Goal: Information Seeking & Learning: Check status

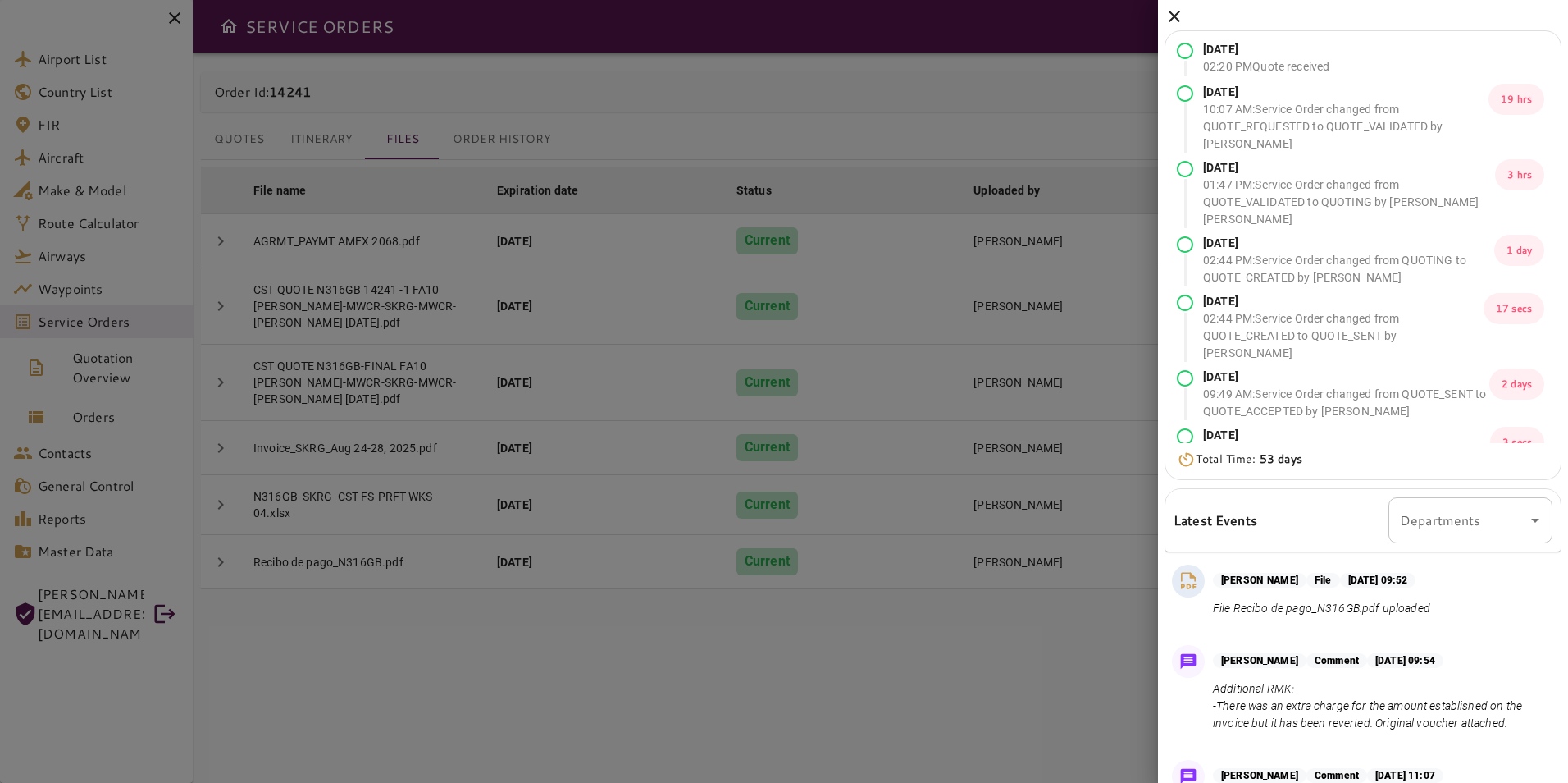
click at [1172, 21] on icon at bounding box center [1174, 17] width 20 height 20
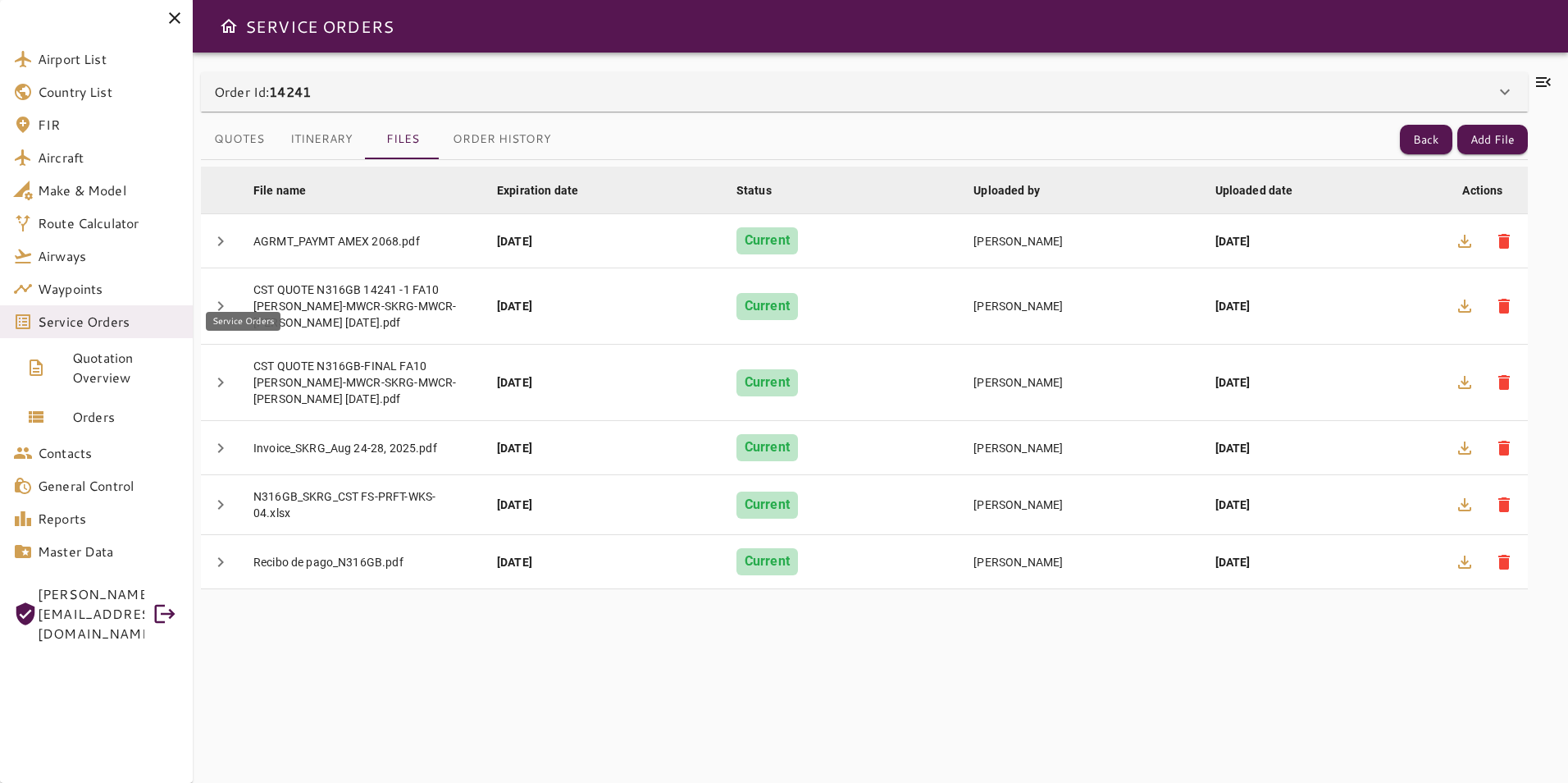
click at [143, 321] on span "Service Orders" at bounding box center [108, 321] width 142 height 20
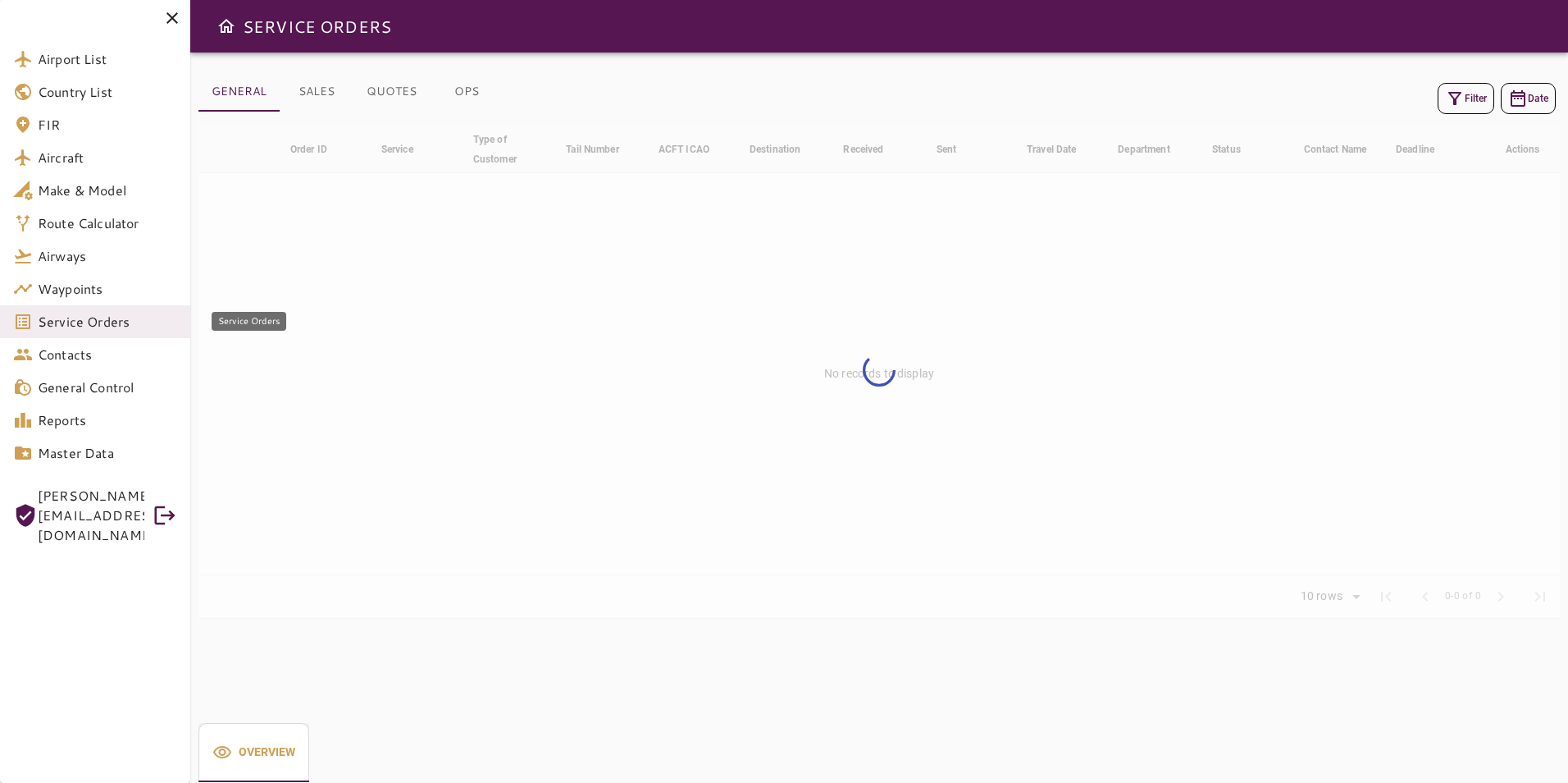
click at [144, 321] on span "Service Orders" at bounding box center [107, 321] width 139 height 20
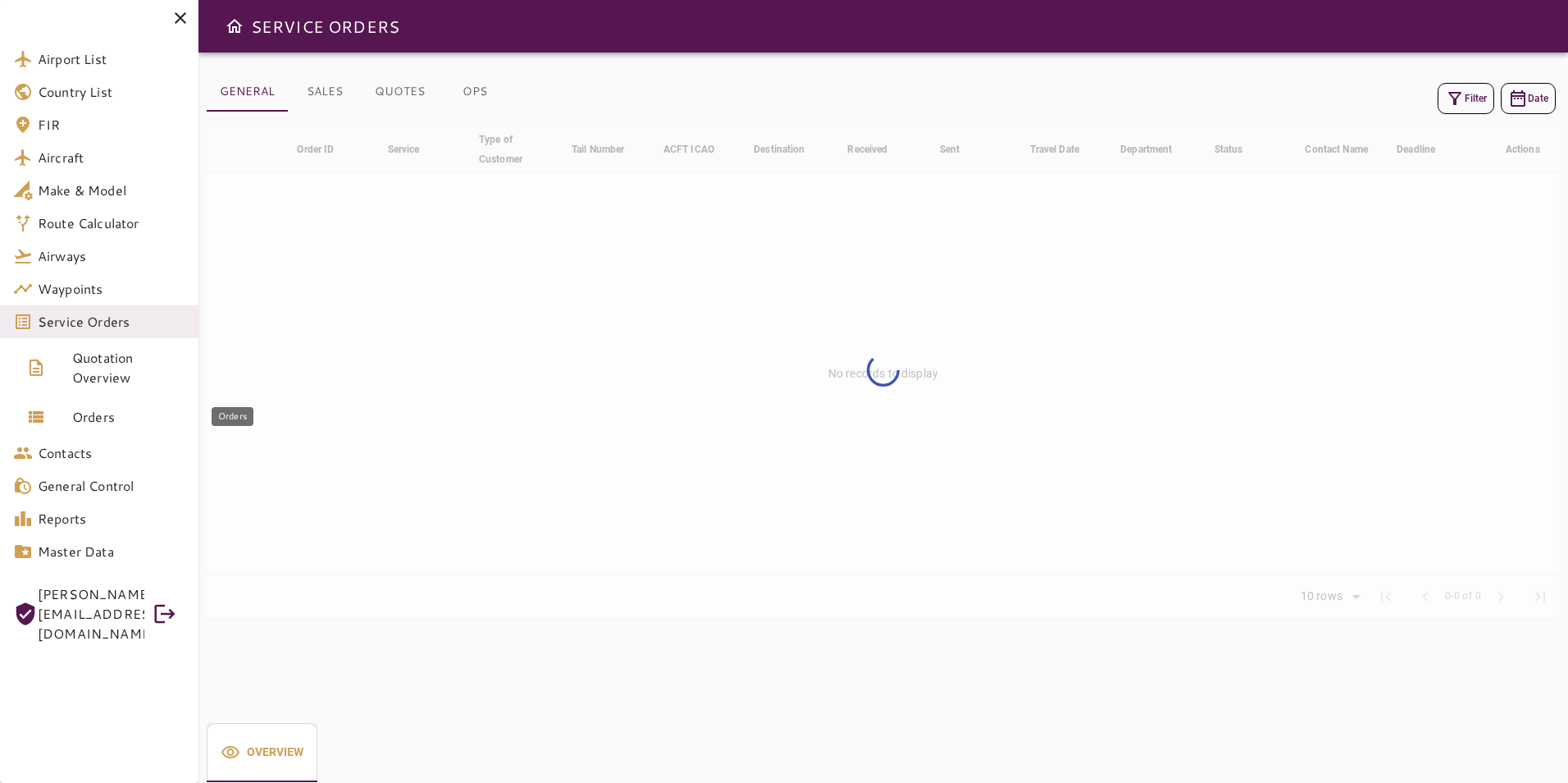
click at [128, 428] on link "Orders" at bounding box center [99, 417] width 199 height 40
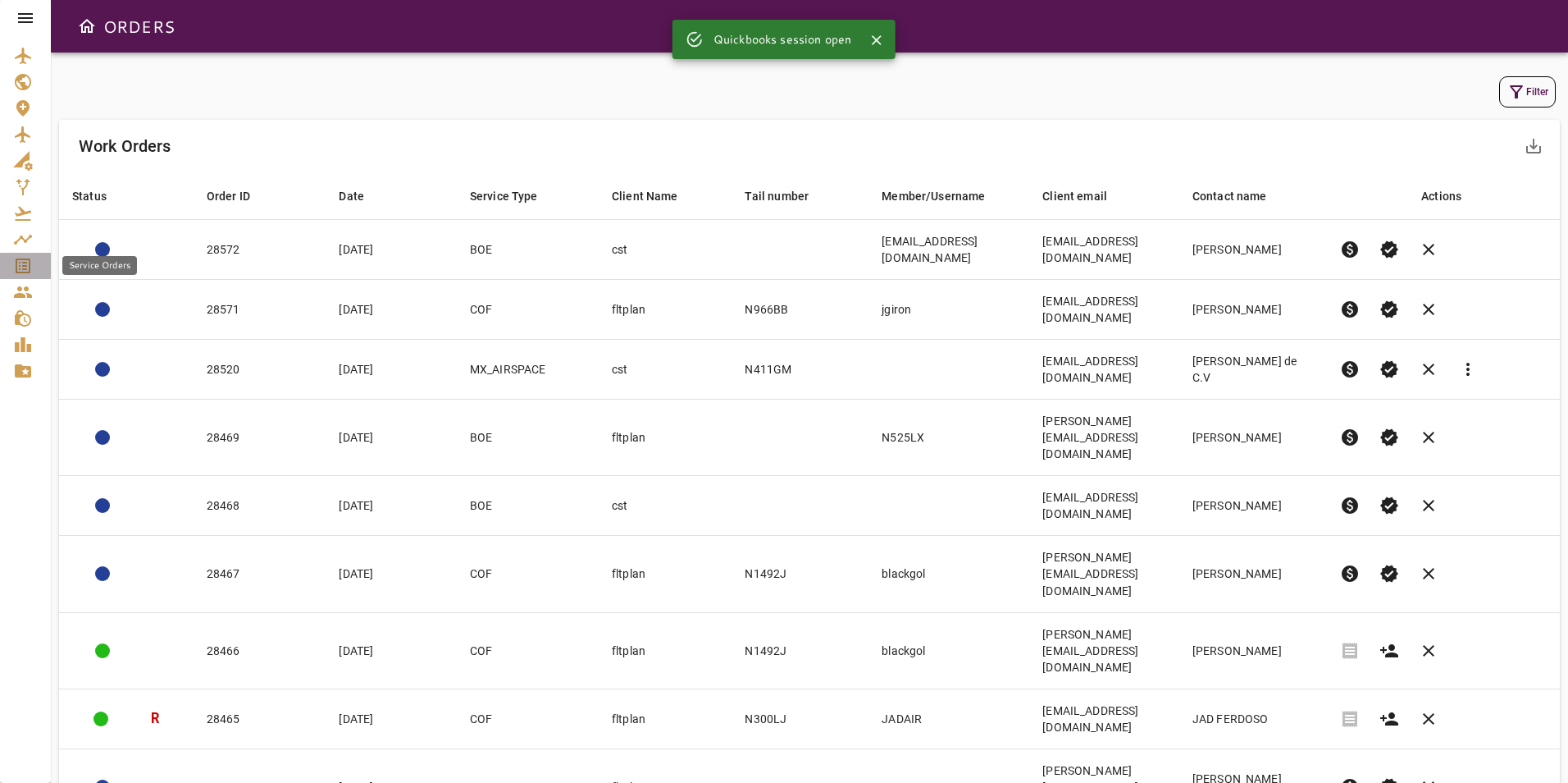
click at [21, 255] on link "Service Orders" at bounding box center [25, 266] width 51 height 26
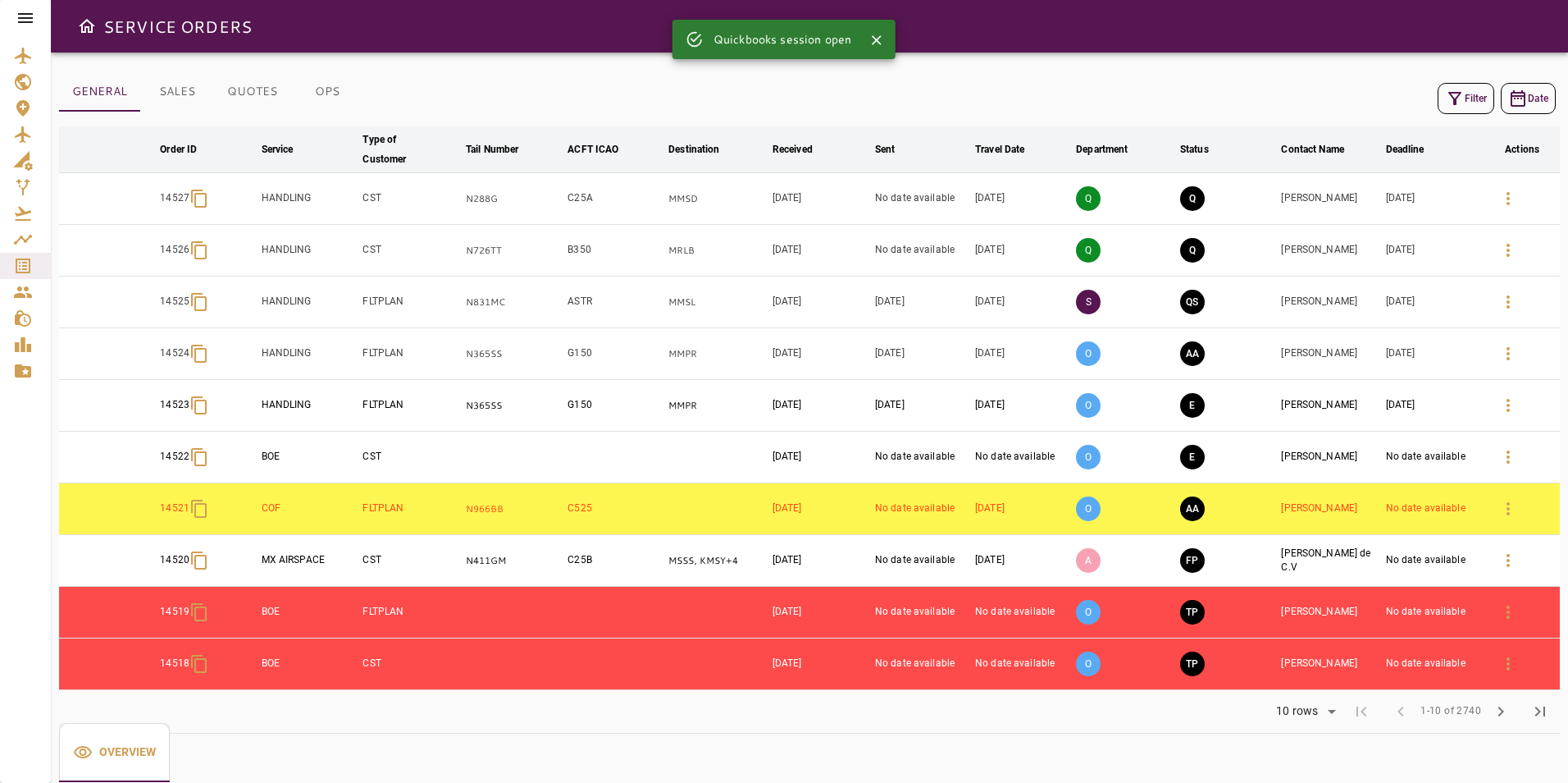
click at [22, 8] on icon at bounding box center [26, 18] width 20 height 20
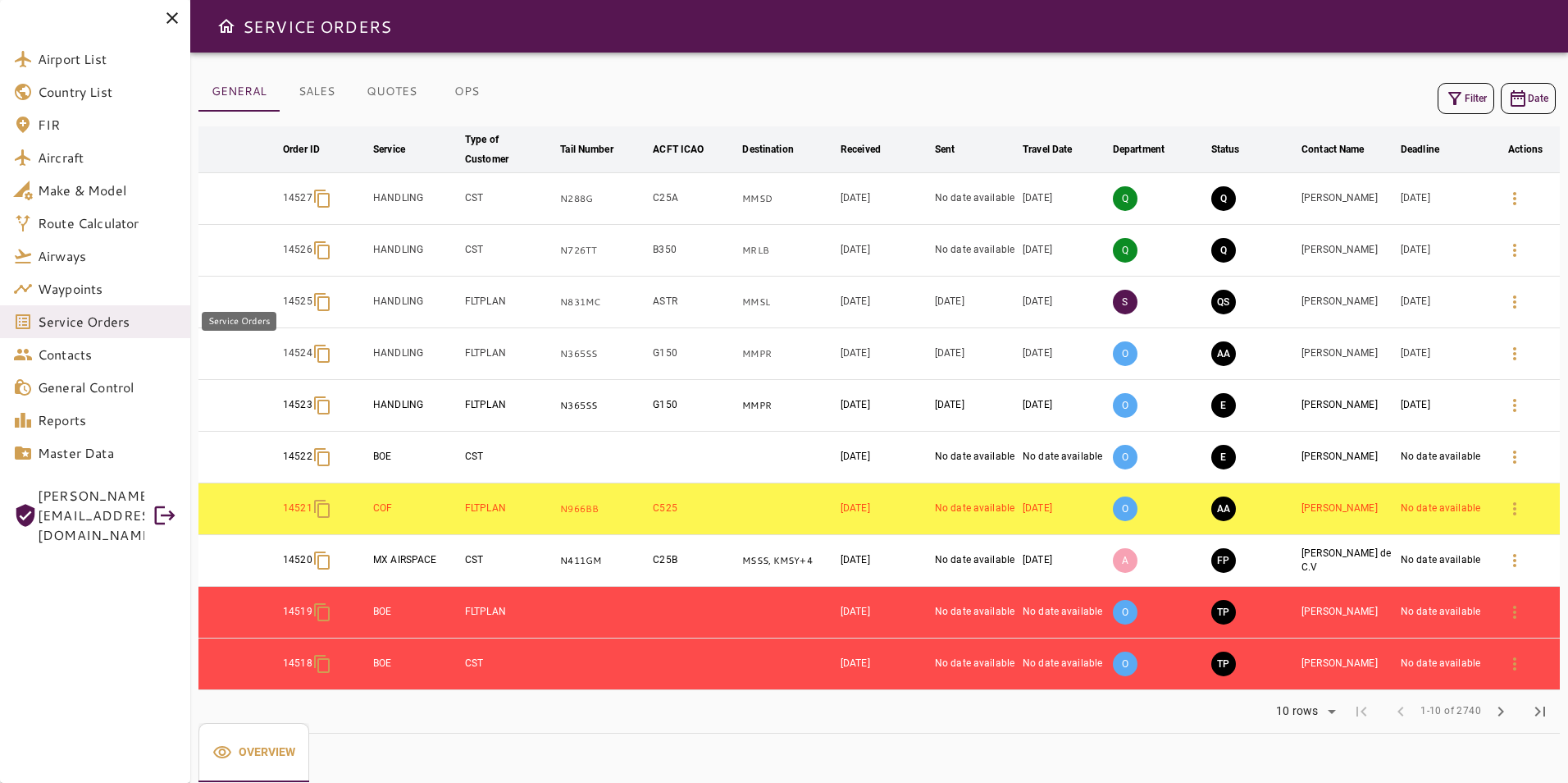
click at [126, 313] on span "Service Orders" at bounding box center [107, 321] width 139 height 20
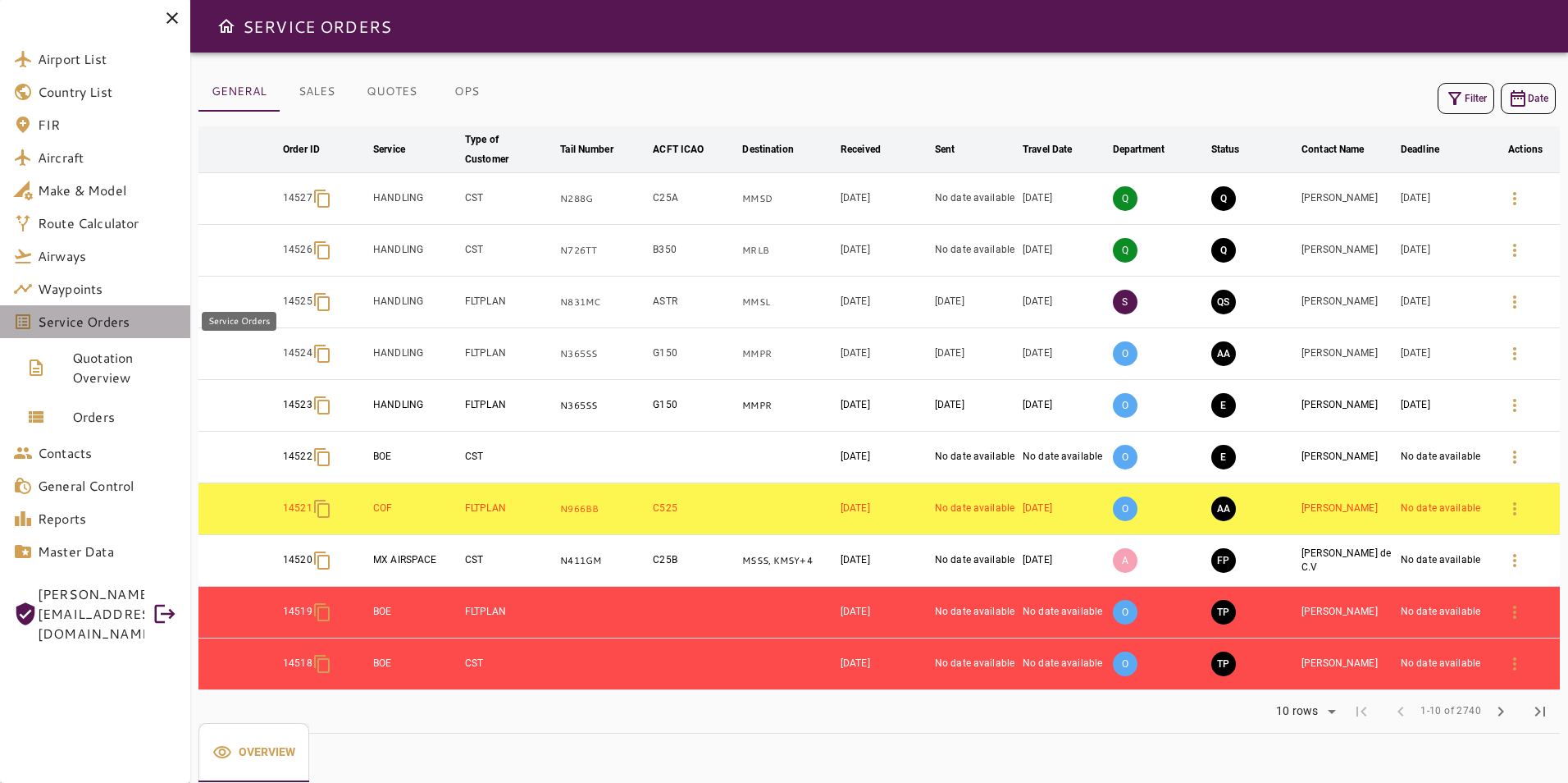
click at [124, 314] on span "Service Orders" at bounding box center [107, 321] width 139 height 20
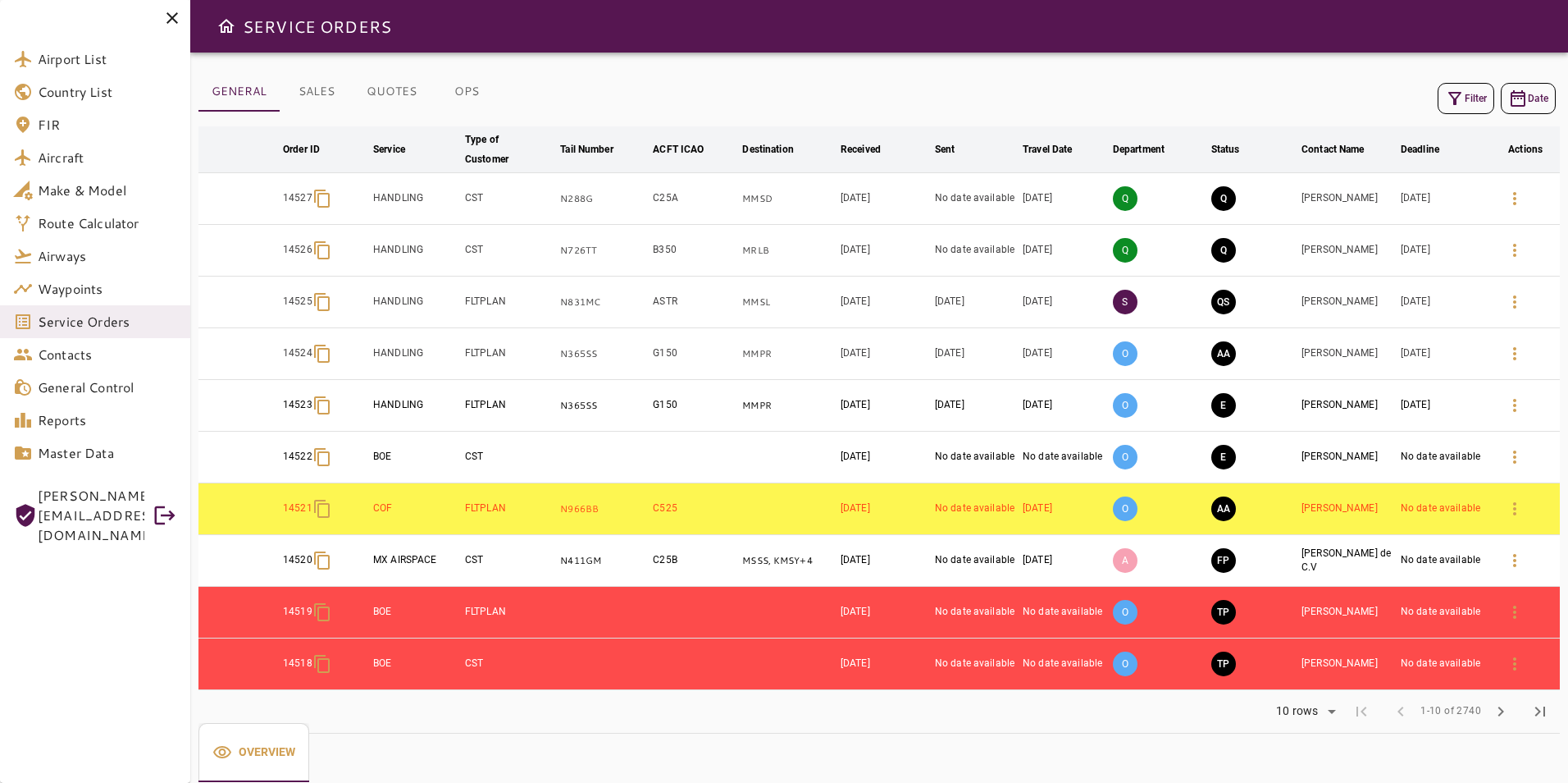
click at [1478, 105] on button "Filter" at bounding box center [1466, 98] width 57 height 31
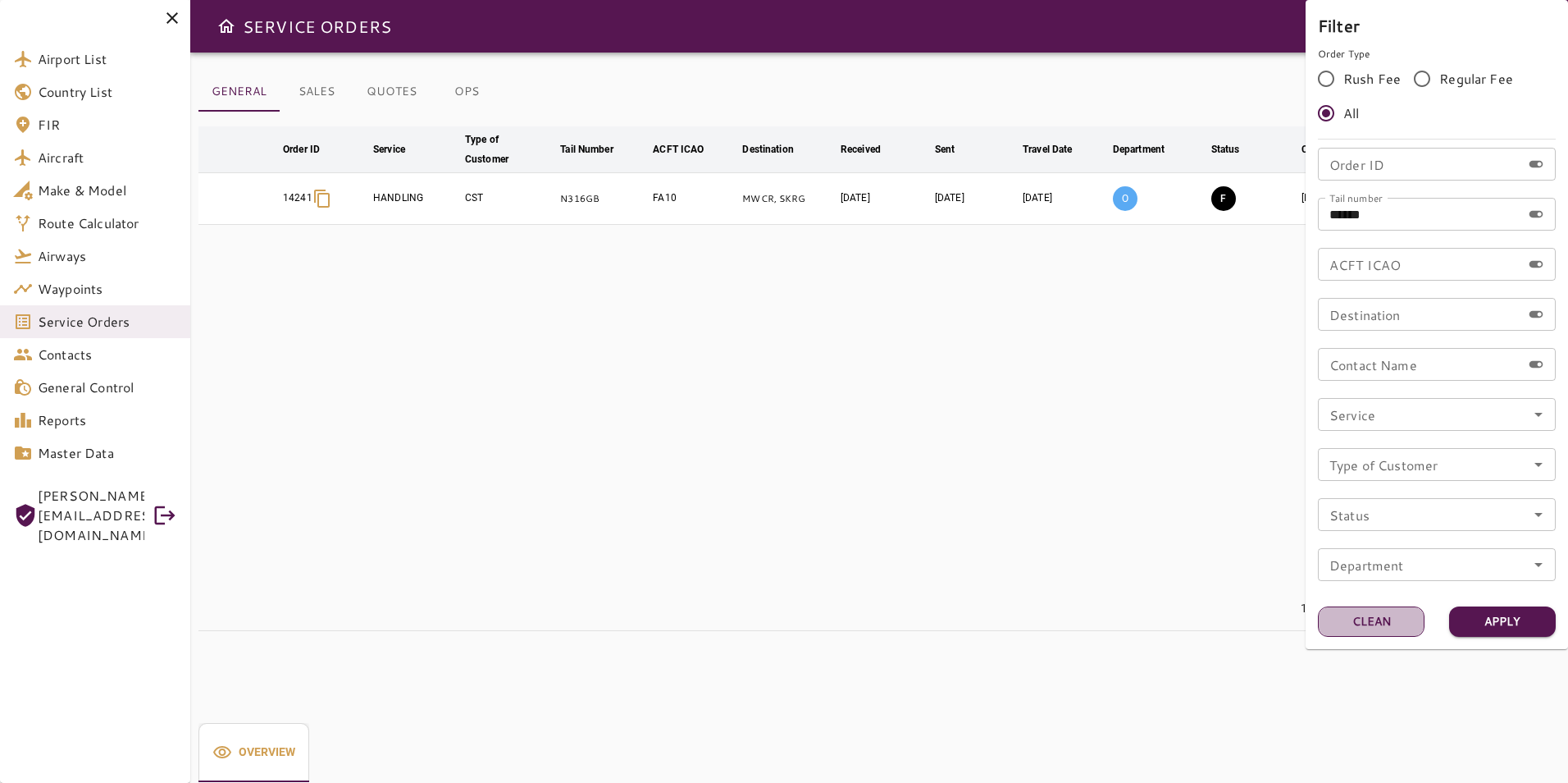
click at [1389, 616] on button "Clean" at bounding box center [1371, 622] width 106 height 31
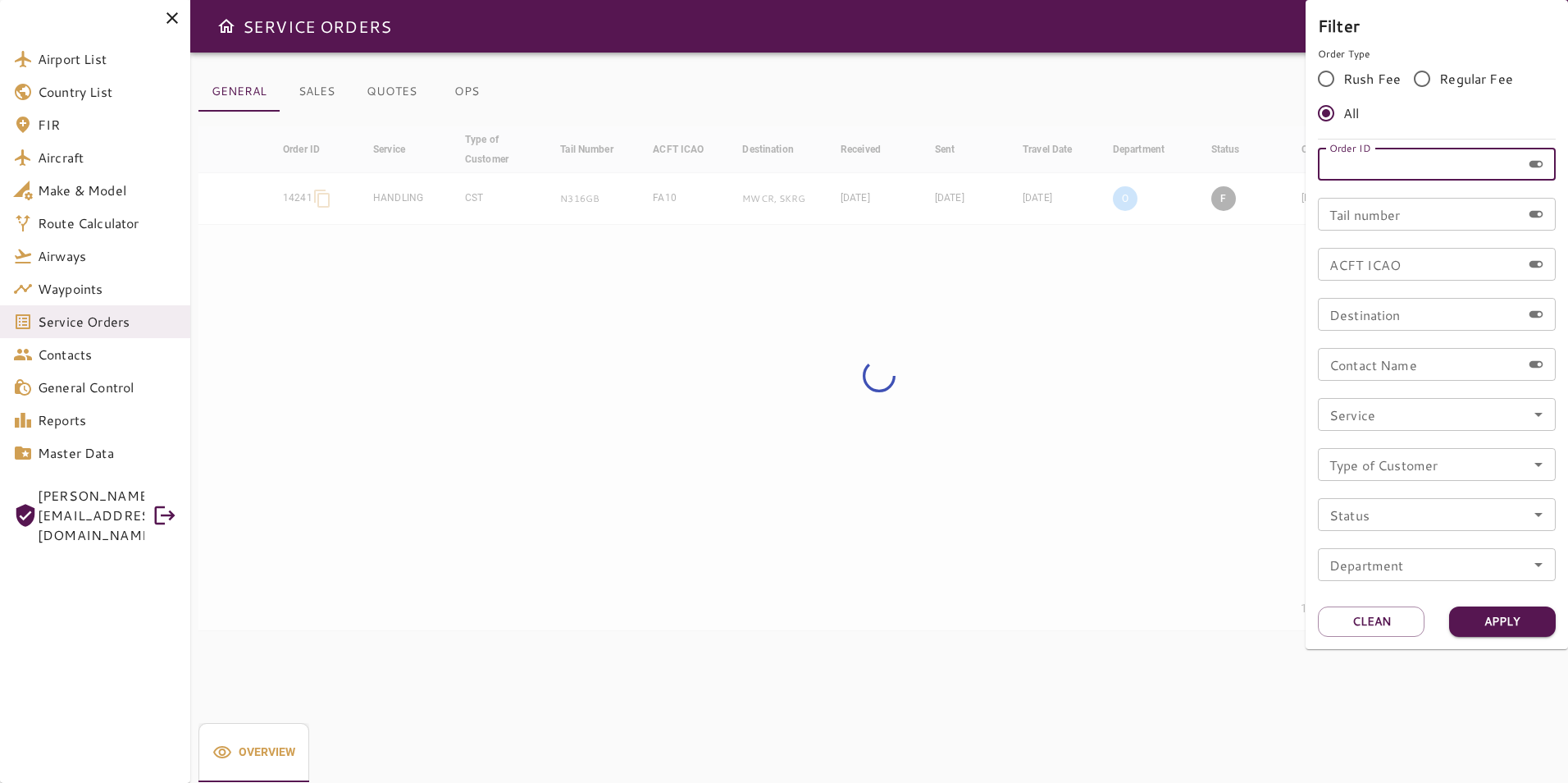
click at [1387, 166] on input "Order ID" at bounding box center [1420, 163] width 204 height 33
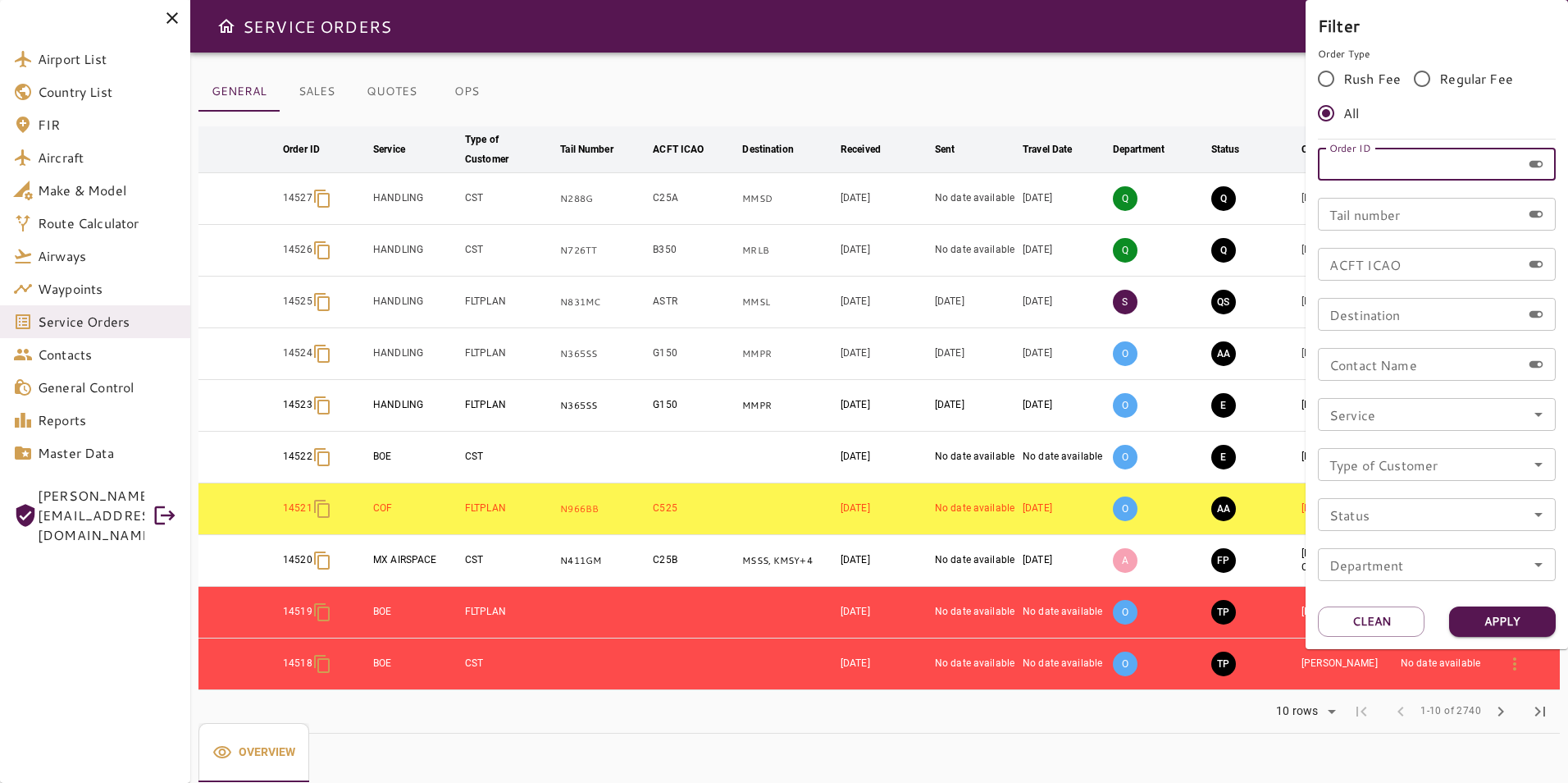
paste input "*****"
type input "*****"
click at [1500, 618] on button "Apply" at bounding box center [1501, 622] width 106 height 31
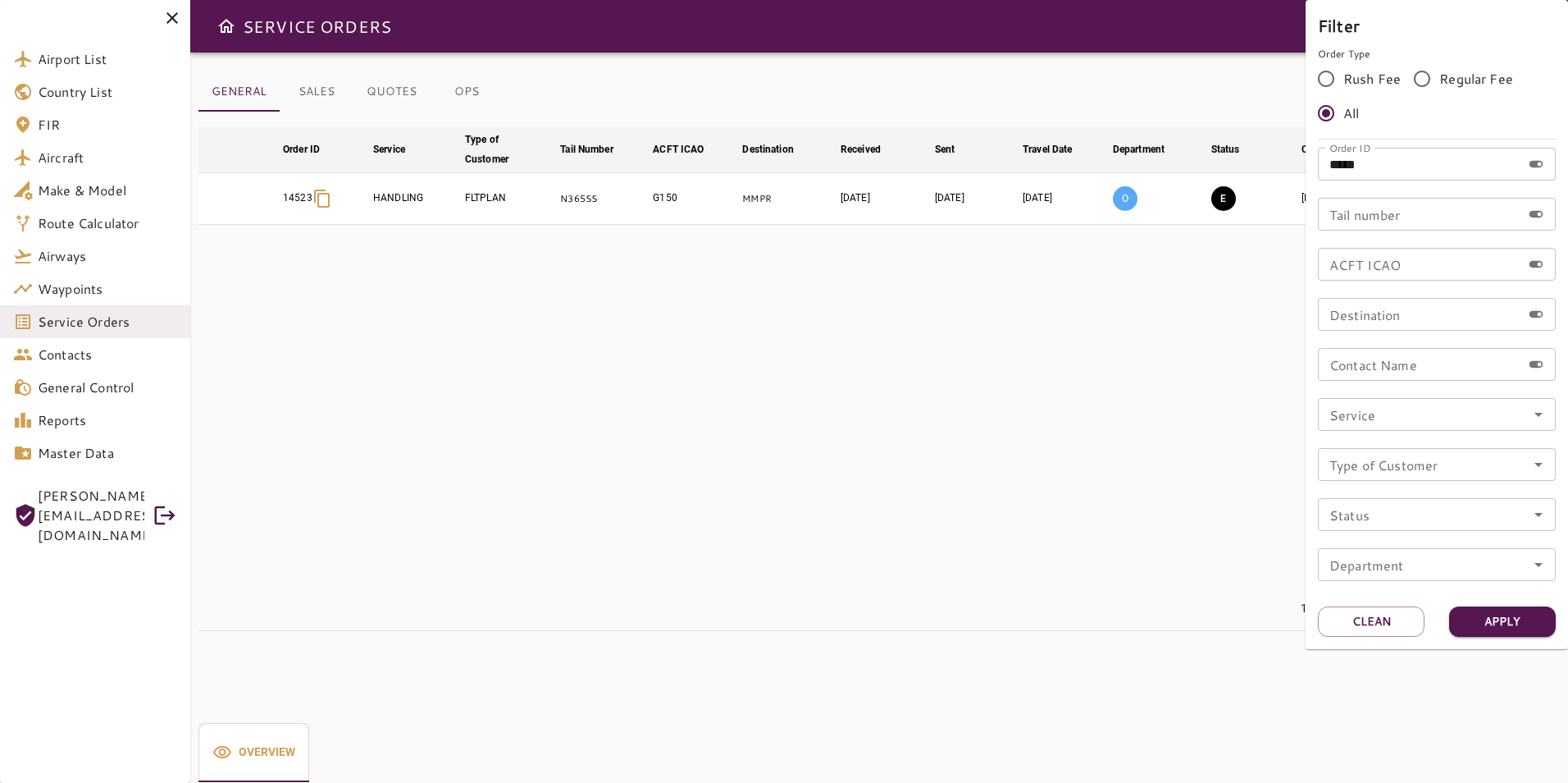
click at [701, 434] on div at bounding box center [784, 391] width 1568 height 783
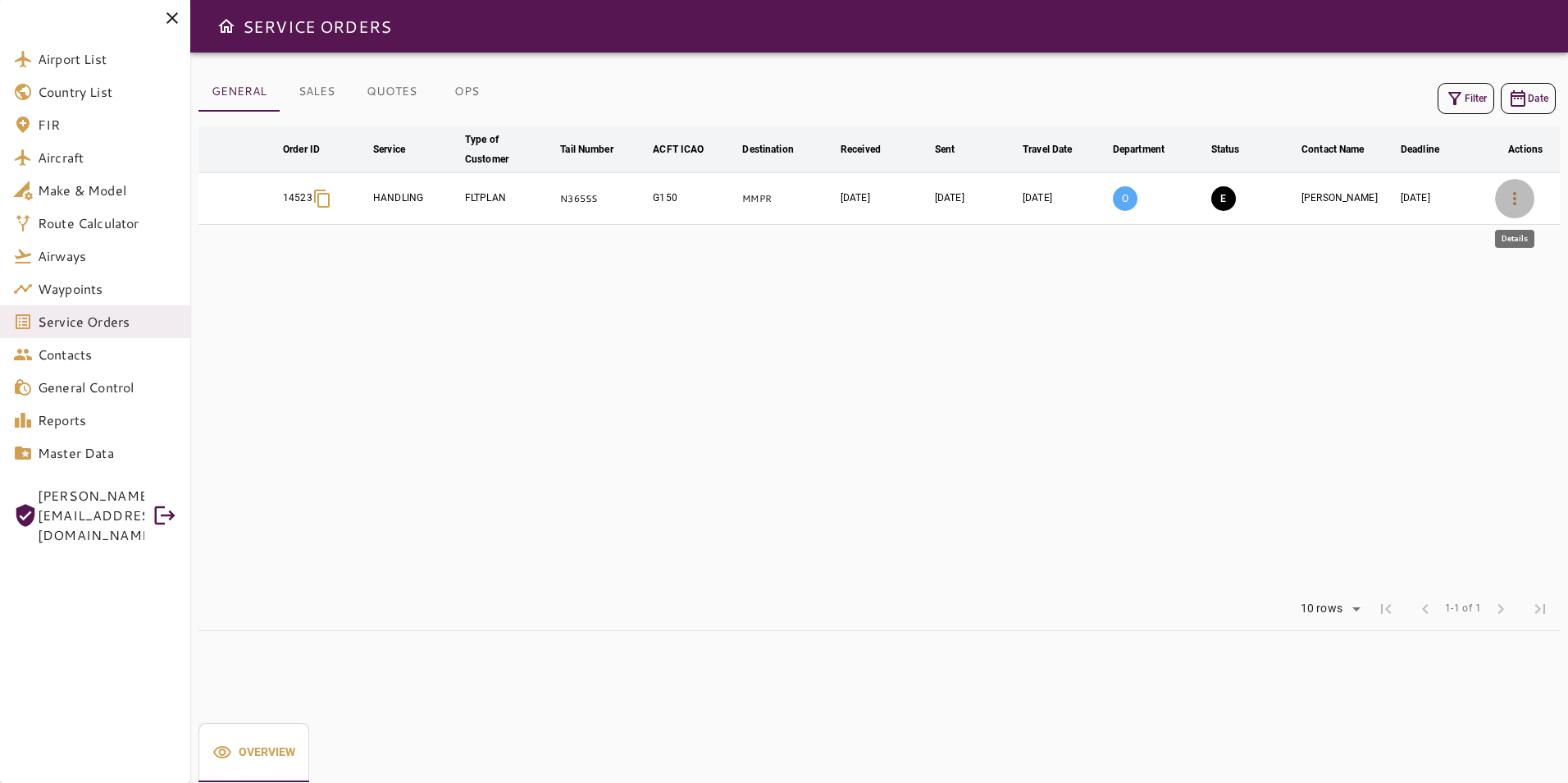
click at [1519, 196] on icon "button" at bounding box center [1515, 199] width 20 height 20
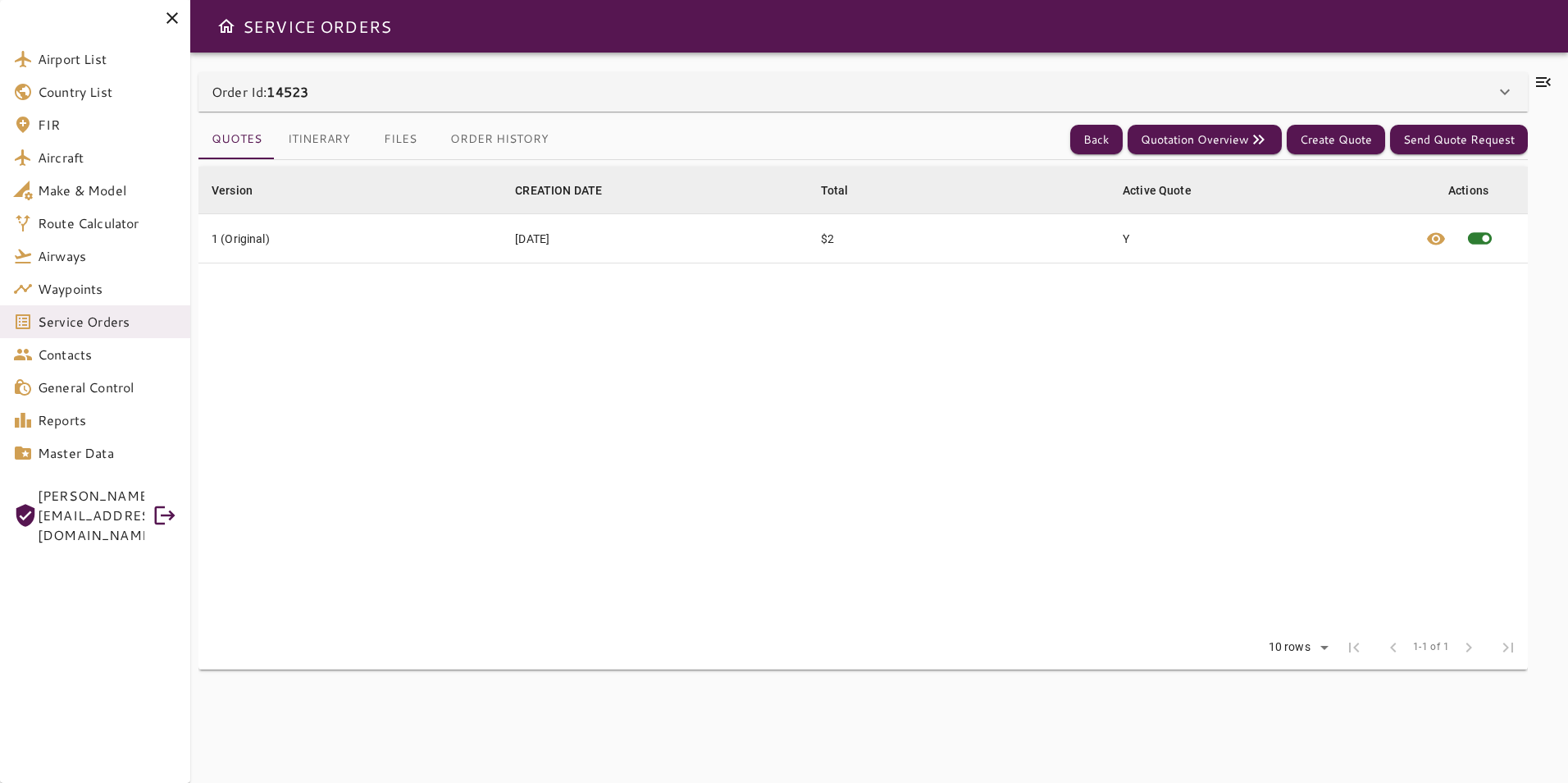
click at [1542, 73] on icon at bounding box center [1543, 83] width 20 height 20
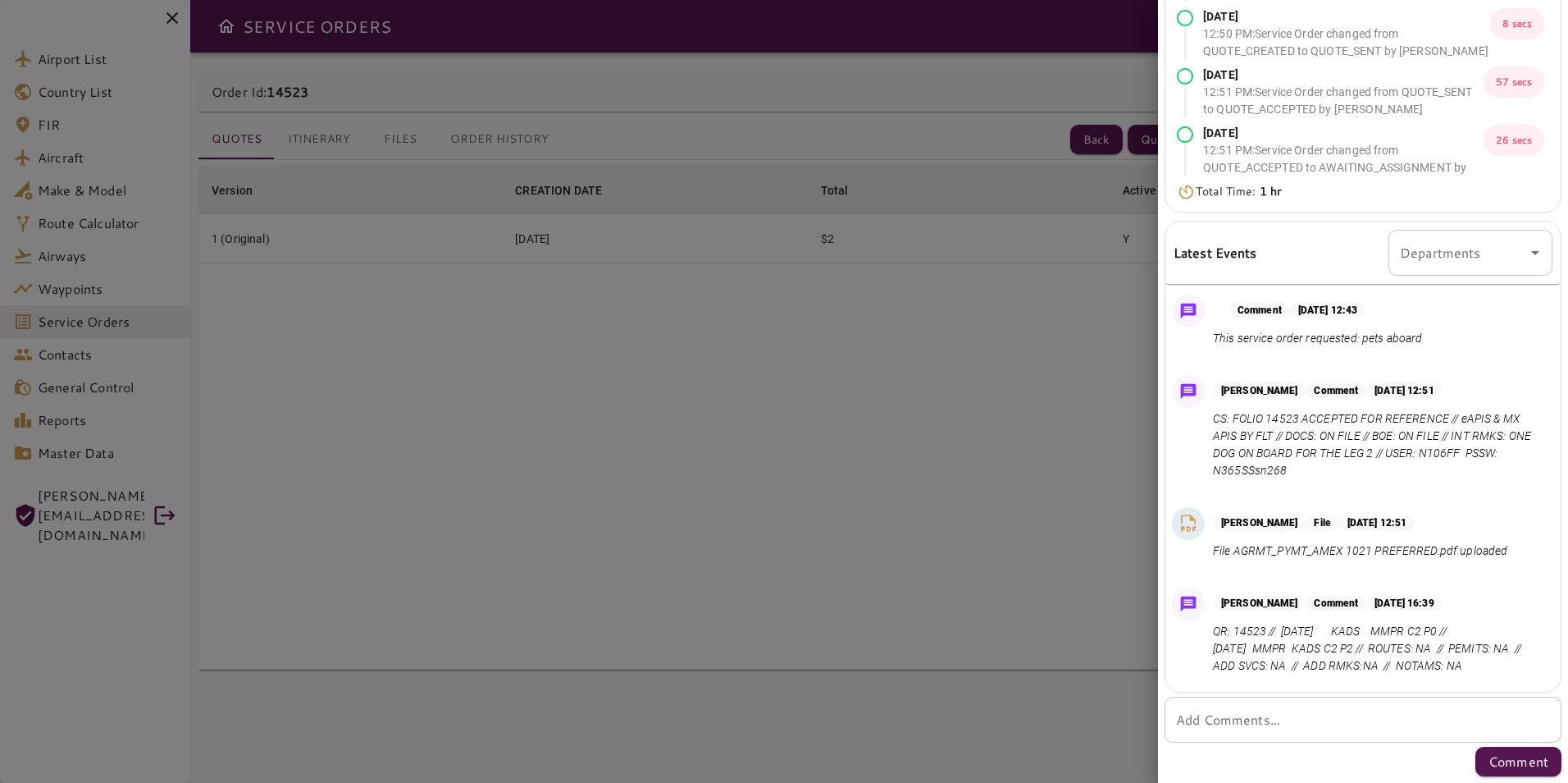
click at [472, 362] on div at bounding box center [784, 391] width 1568 height 783
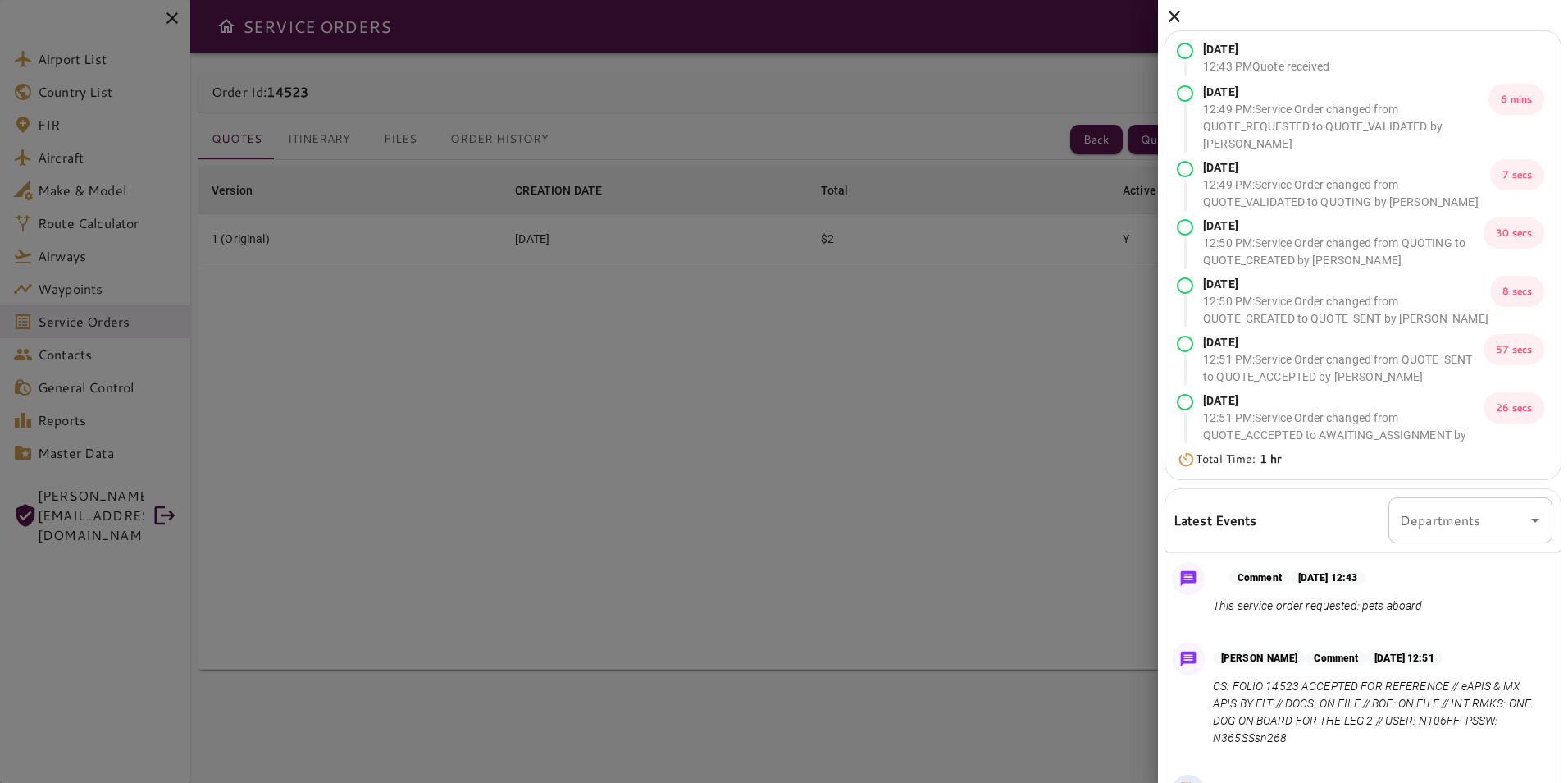
click at [1173, 9] on icon at bounding box center [1174, 17] width 20 height 20
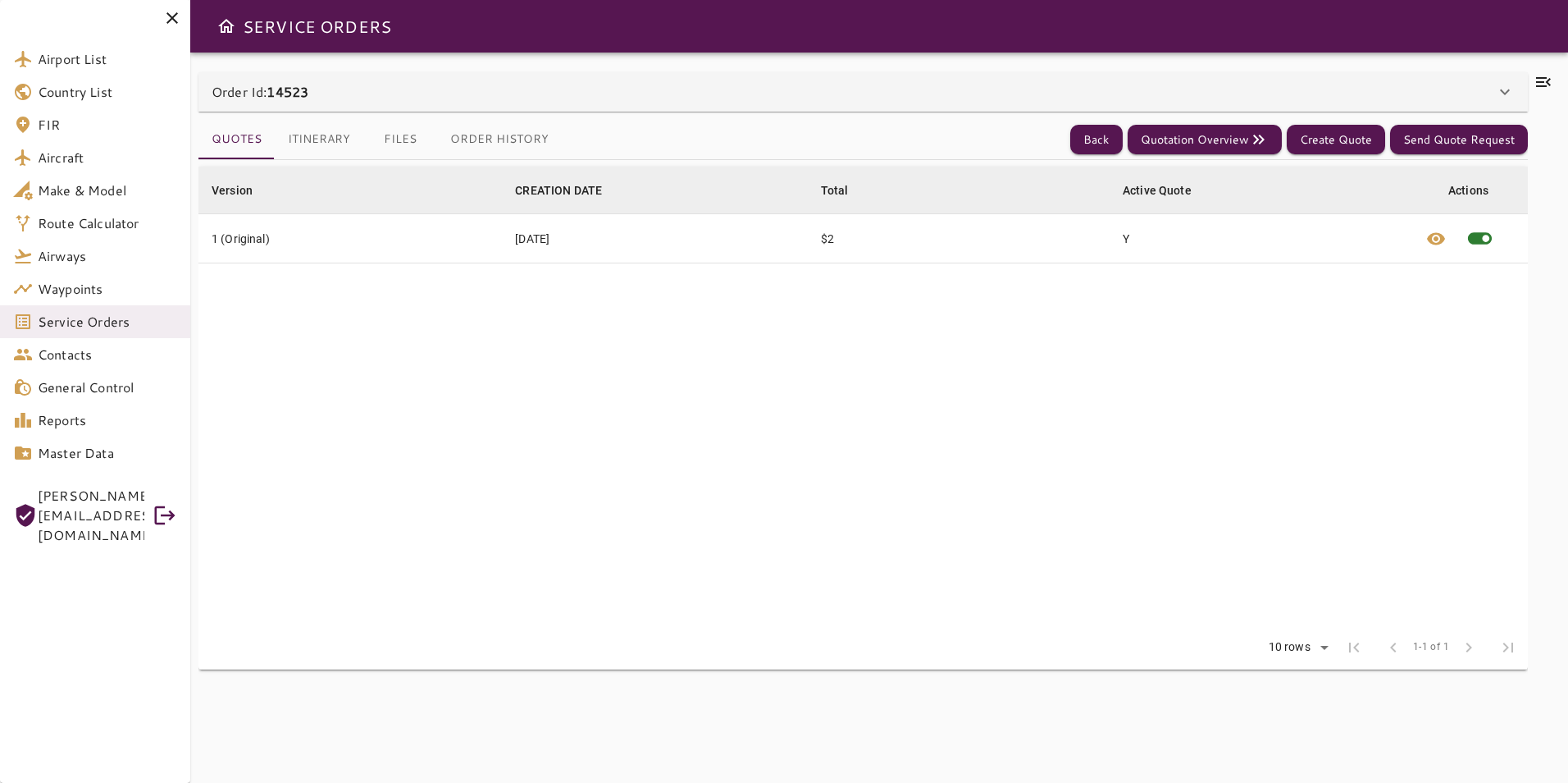
click at [177, 15] on icon at bounding box center [172, 18] width 20 height 20
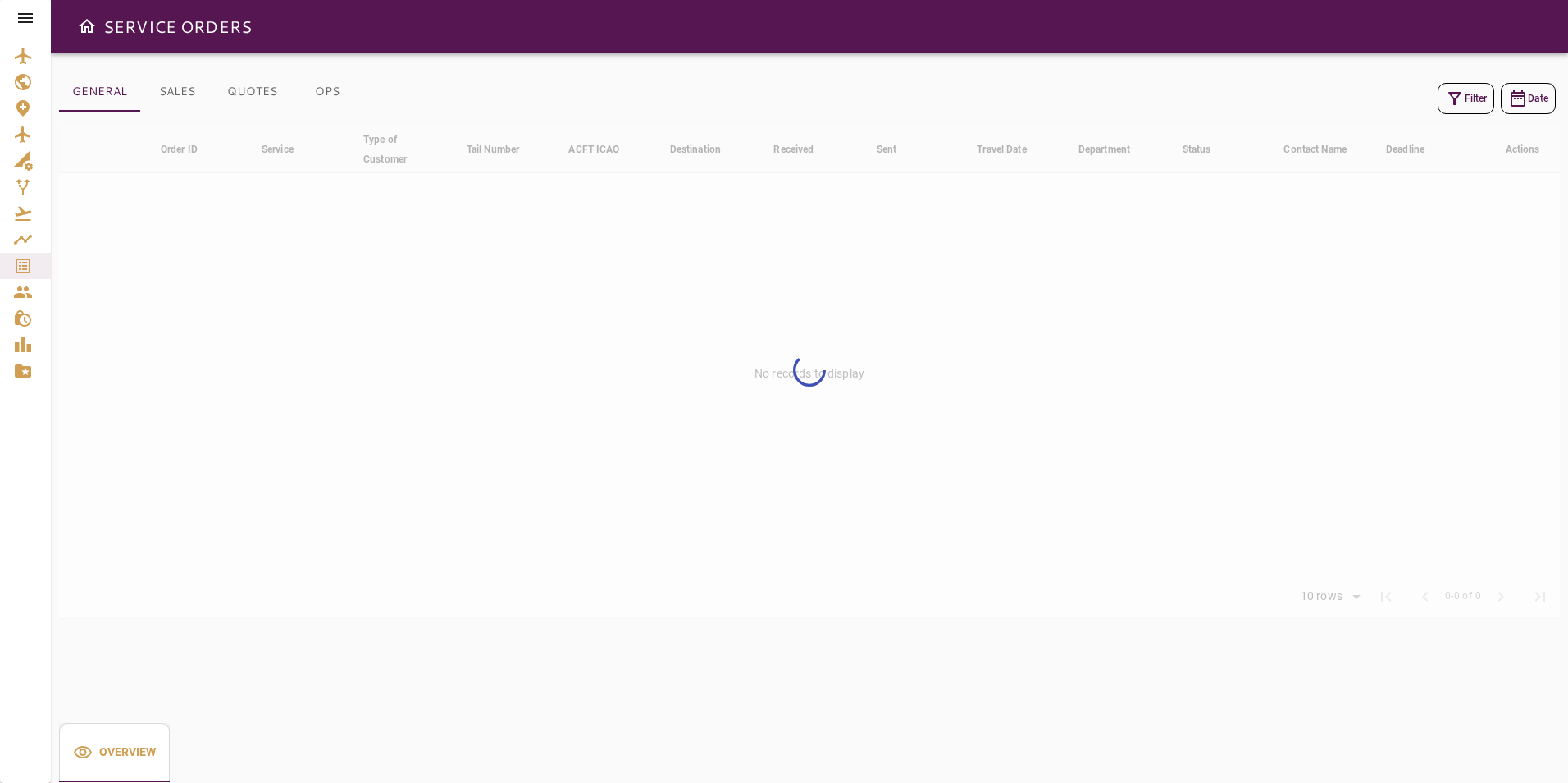
click at [1469, 103] on button "Filter" at bounding box center [1466, 98] width 57 height 31
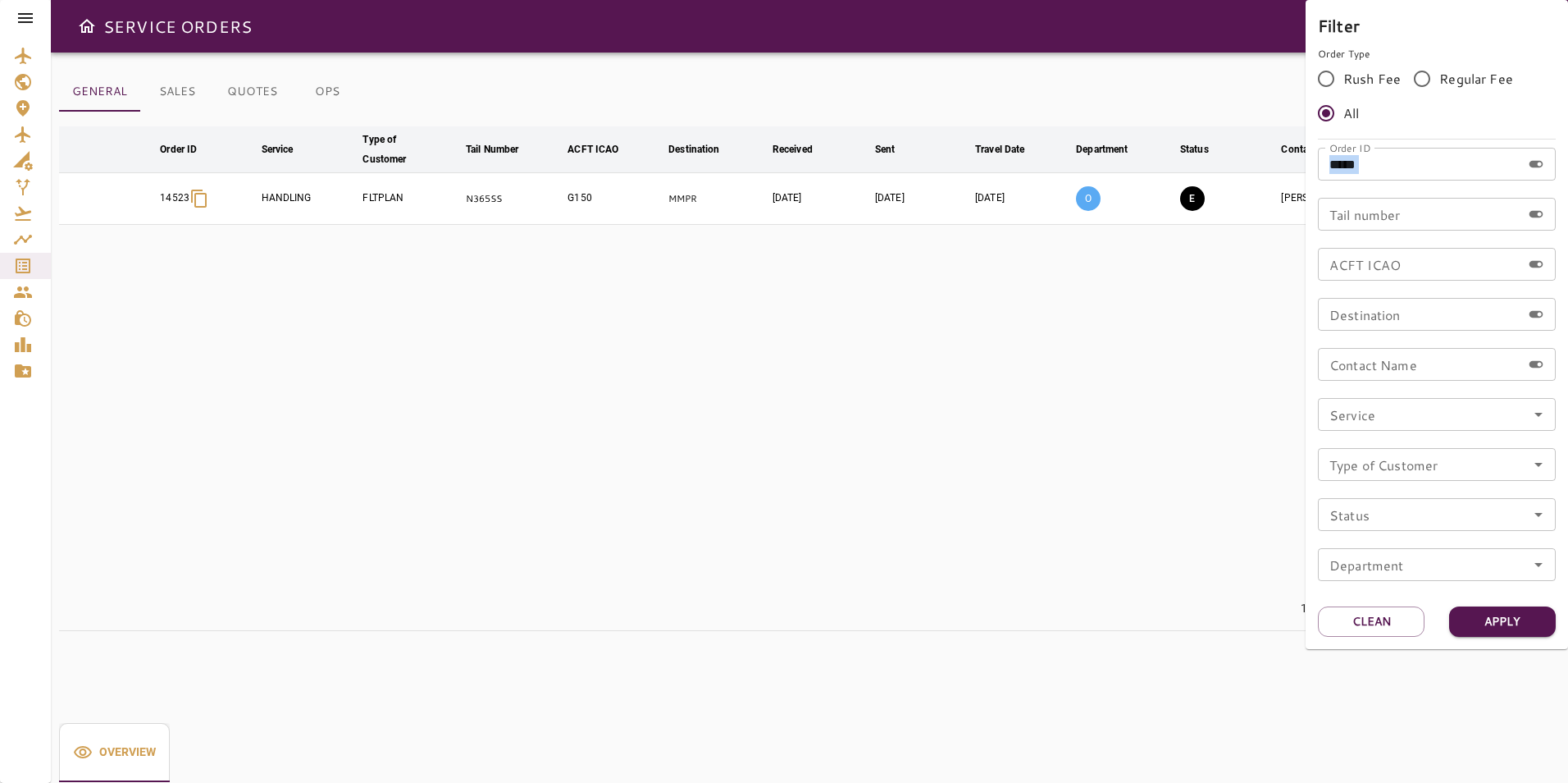
drag, startPoint x: 1430, startPoint y: 182, endPoint x: 1425, endPoint y: 172, distance: 11.2
click at [1425, 172] on div "Order ID ***** Order ID Tail number Tail number ACFT ICAO ACFT ICAO Destination…" at bounding box center [1437, 370] width 238 height 447
drag, startPoint x: 1425, startPoint y: 172, endPoint x: 1300, endPoint y: 178, distance: 125.1
click at [1300, 178] on div "Filter Order Type Rush Fee Regular Fee All Order ID ***** Order ID Tail number …" at bounding box center [784, 391] width 1568 height 783
paste input "*"
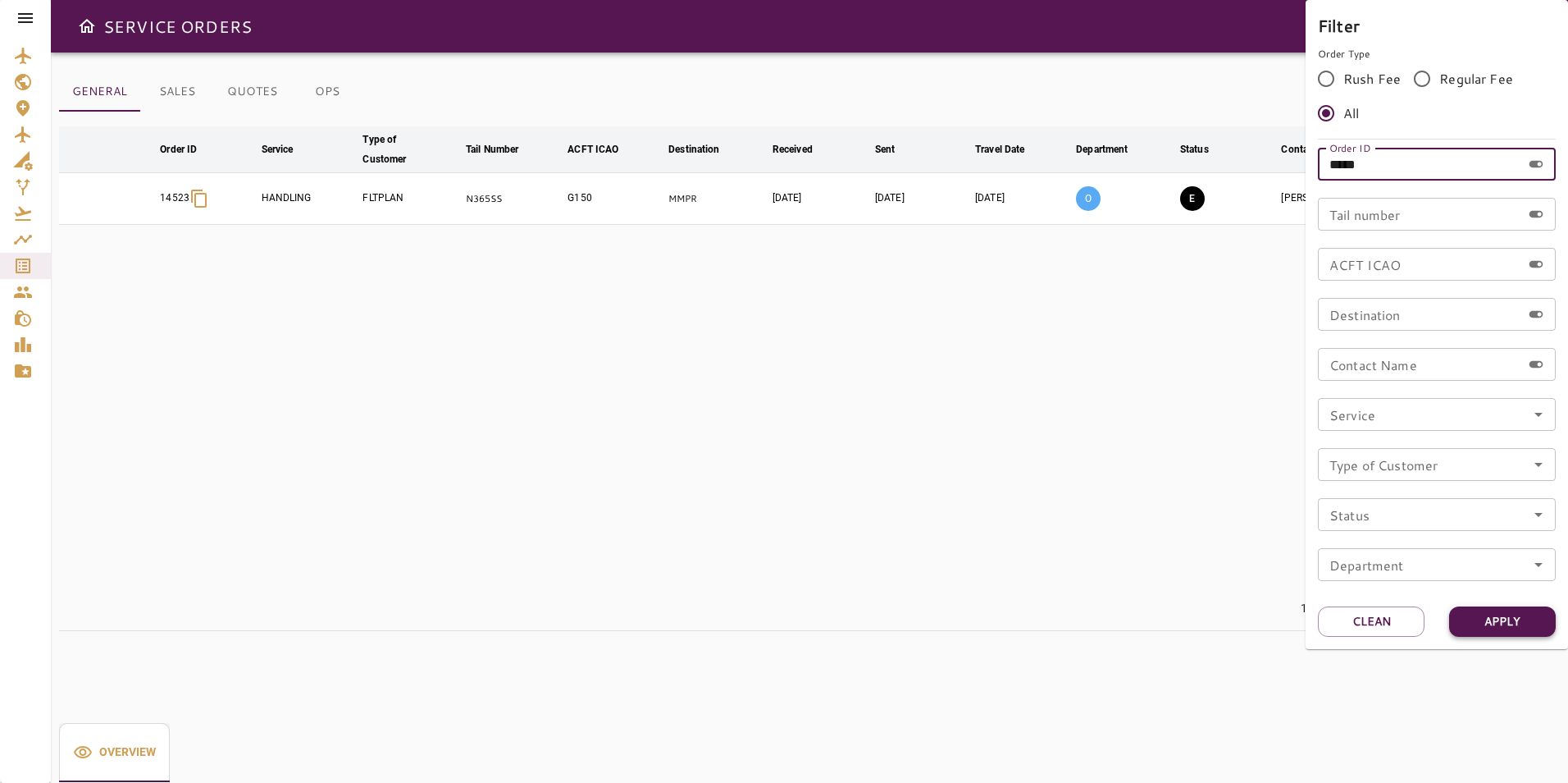
type input "*****"
click at [1519, 612] on button "Apply" at bounding box center [1501, 622] width 106 height 31
click at [1262, 330] on div at bounding box center [784, 391] width 1568 height 783
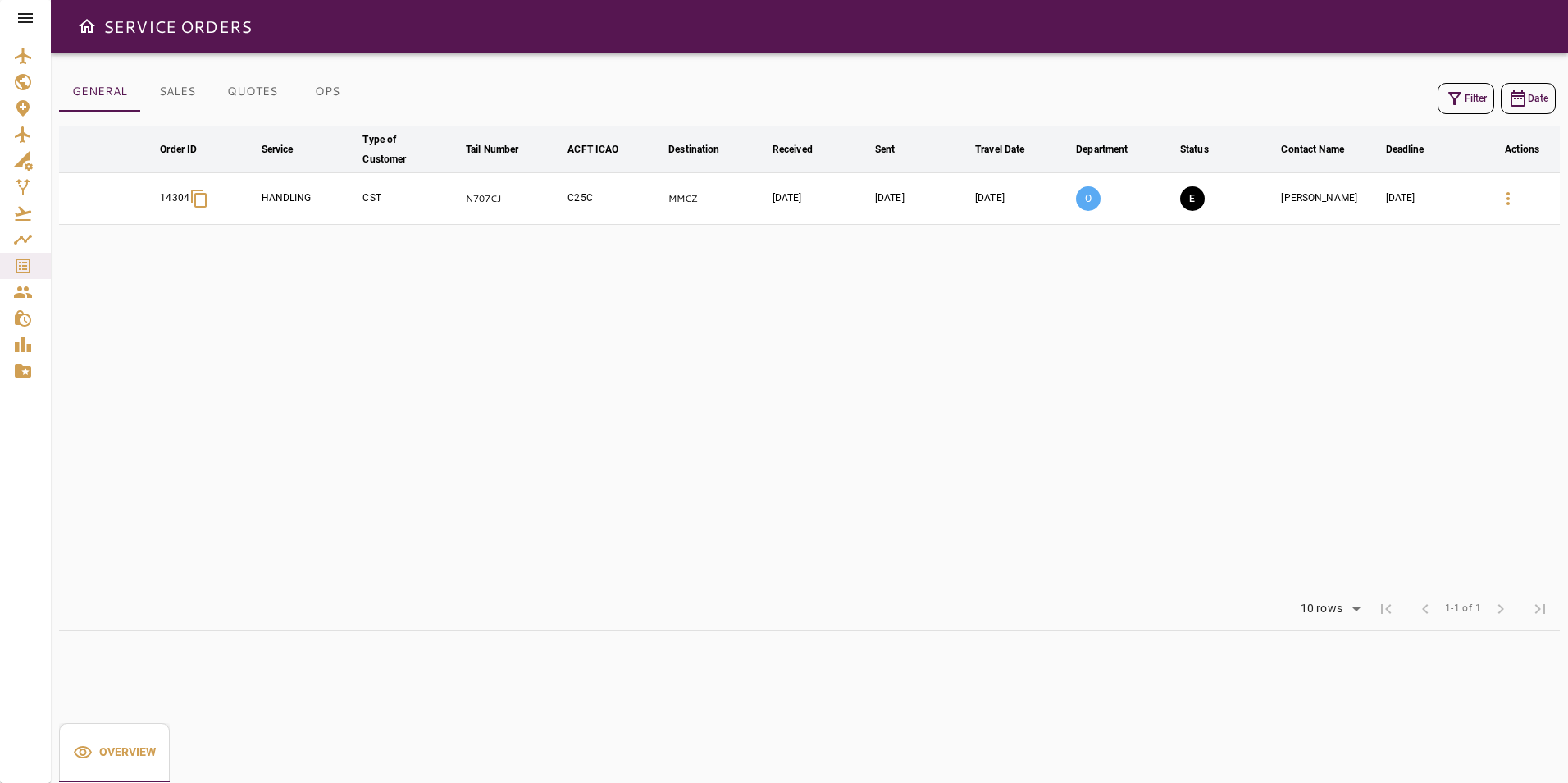
click at [1522, 199] on button "button" at bounding box center [1508, 199] width 40 height 40
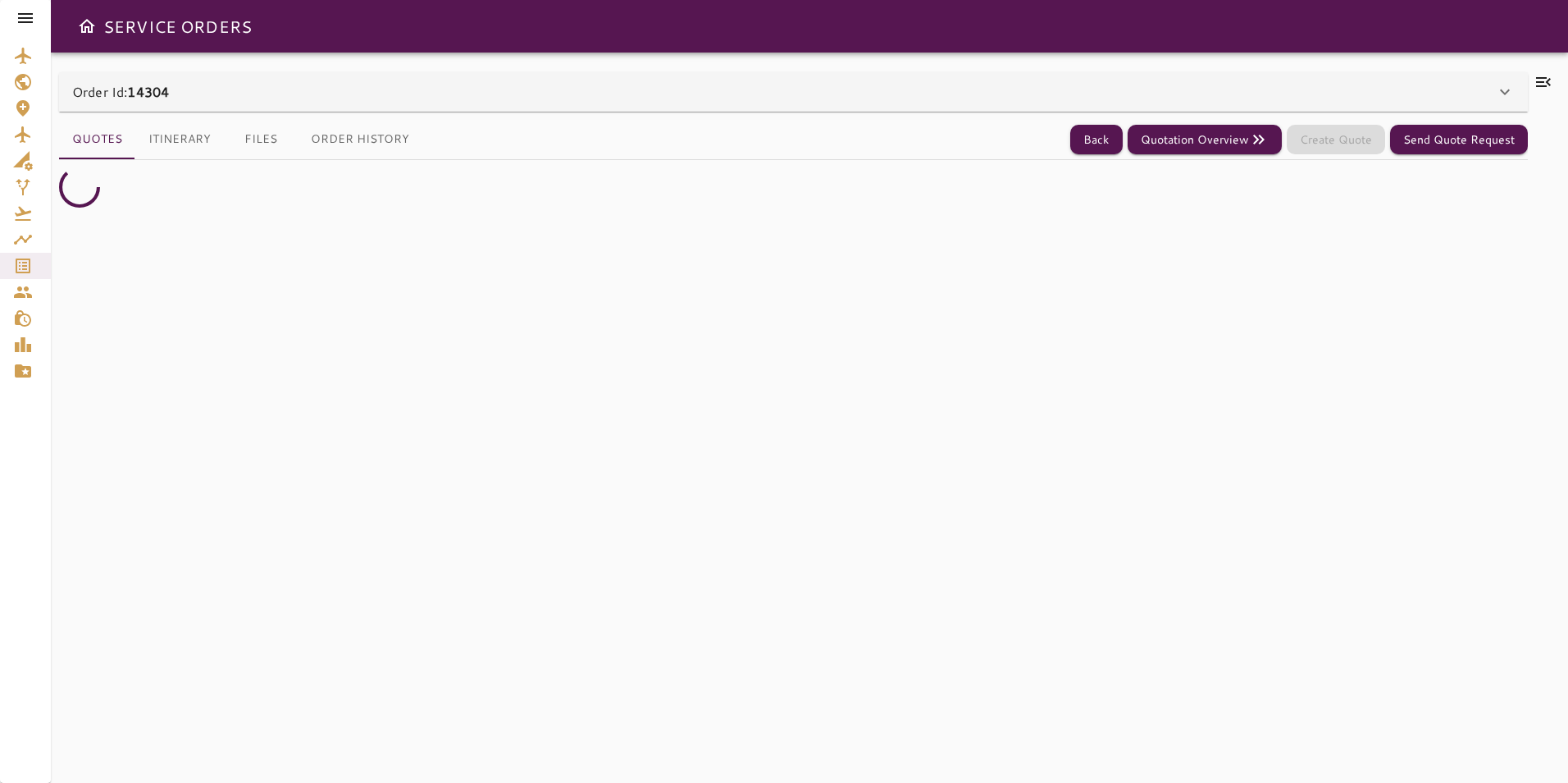
click at [1542, 85] on icon at bounding box center [1543, 83] width 20 height 20
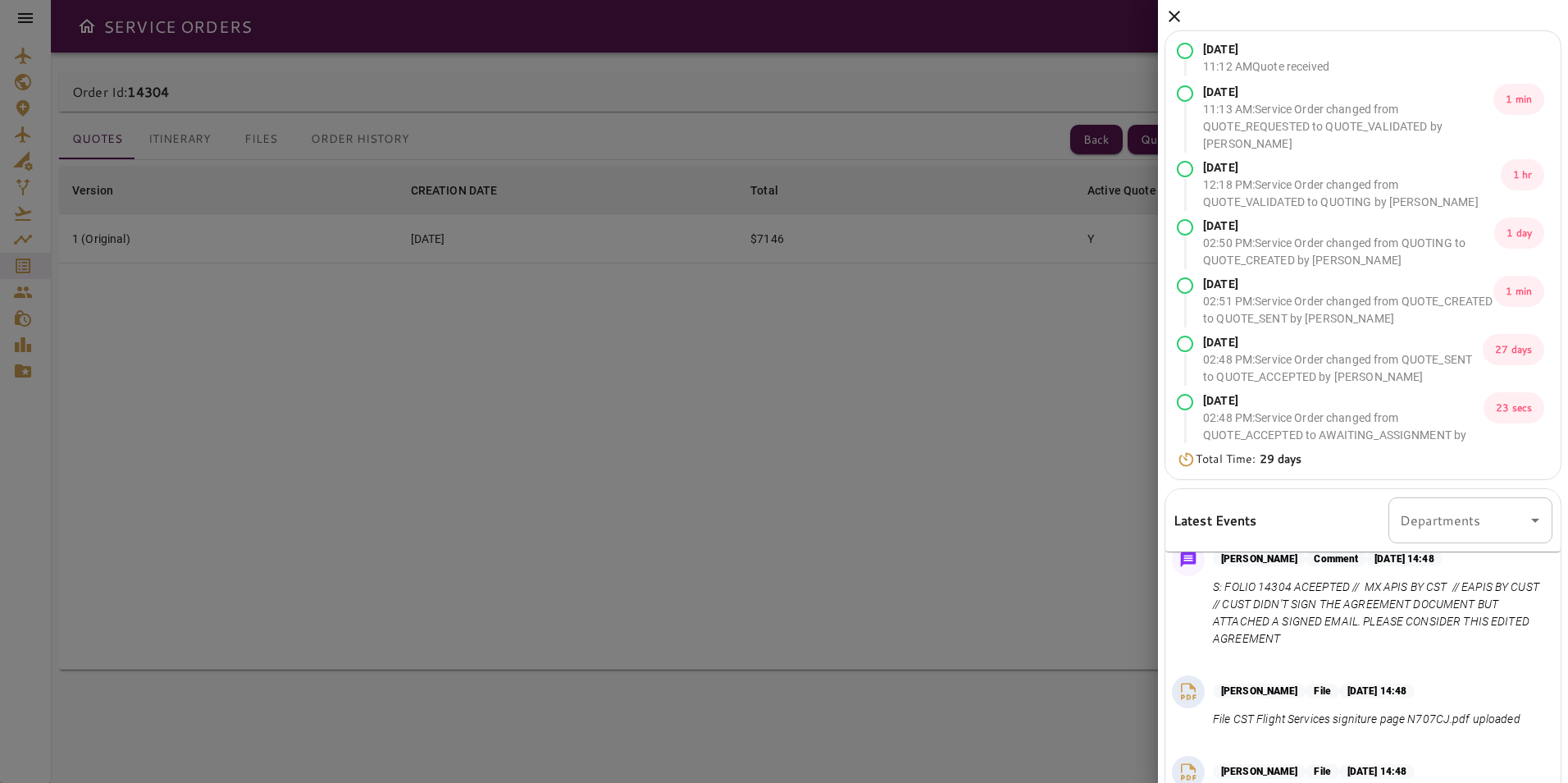
click at [1174, 14] on icon at bounding box center [1174, 17] width 20 height 20
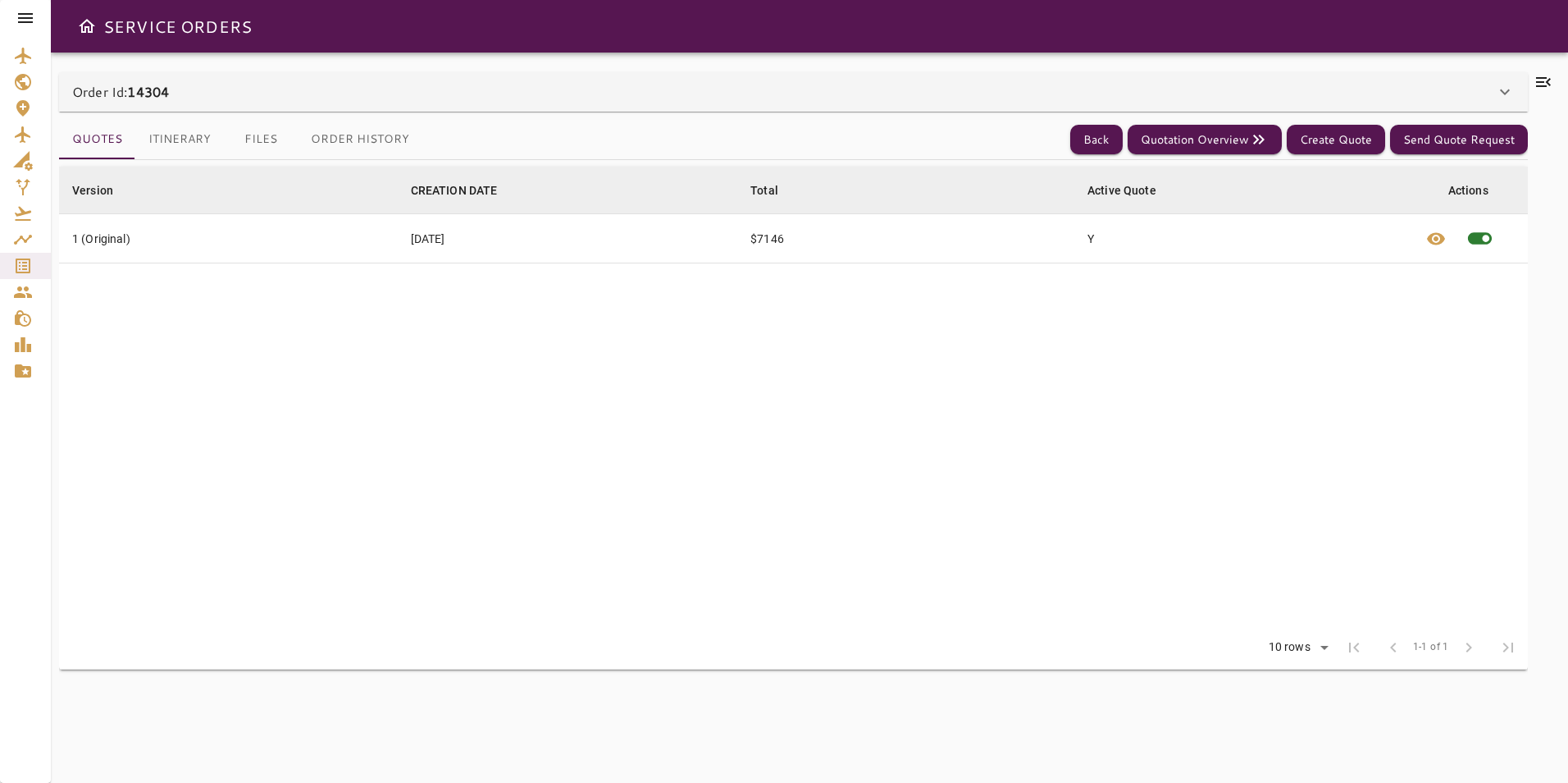
click at [1548, 82] on icon at bounding box center [1543, 83] width 20 height 20
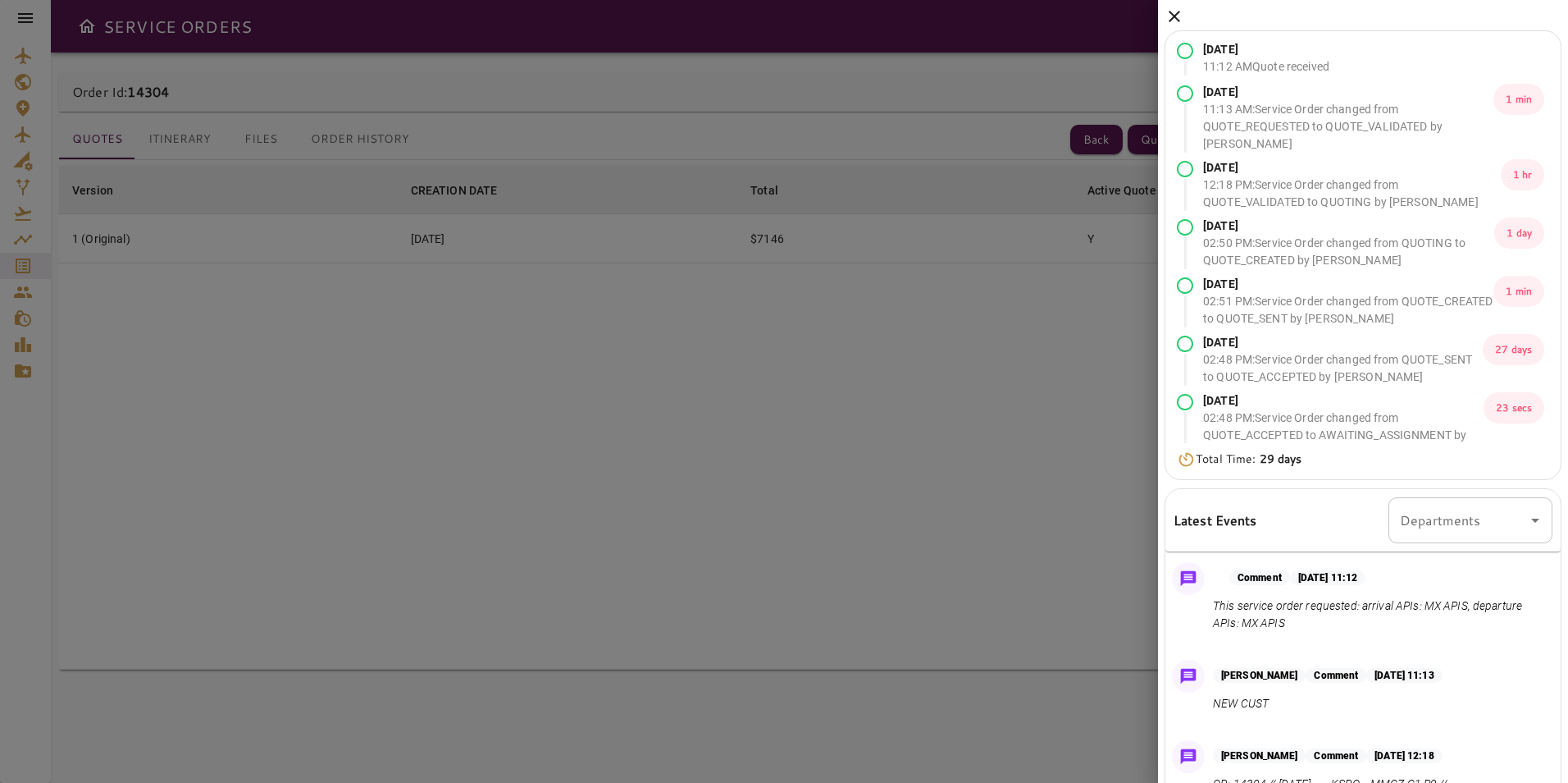
click at [1161, 8] on div "[DATE] 11:12 AM Quote received [DATE] 11:13 AM : Service Order changed from QUO…" at bounding box center [1363, 525] width 410 height 1051
click at [1185, 12] on div "[DATE] 11:12 AM Quote received [DATE] 11:13 AM : Service Order changed from QUO…" at bounding box center [1363, 525] width 410 height 1051
click at [1173, 9] on icon at bounding box center [1174, 17] width 20 height 20
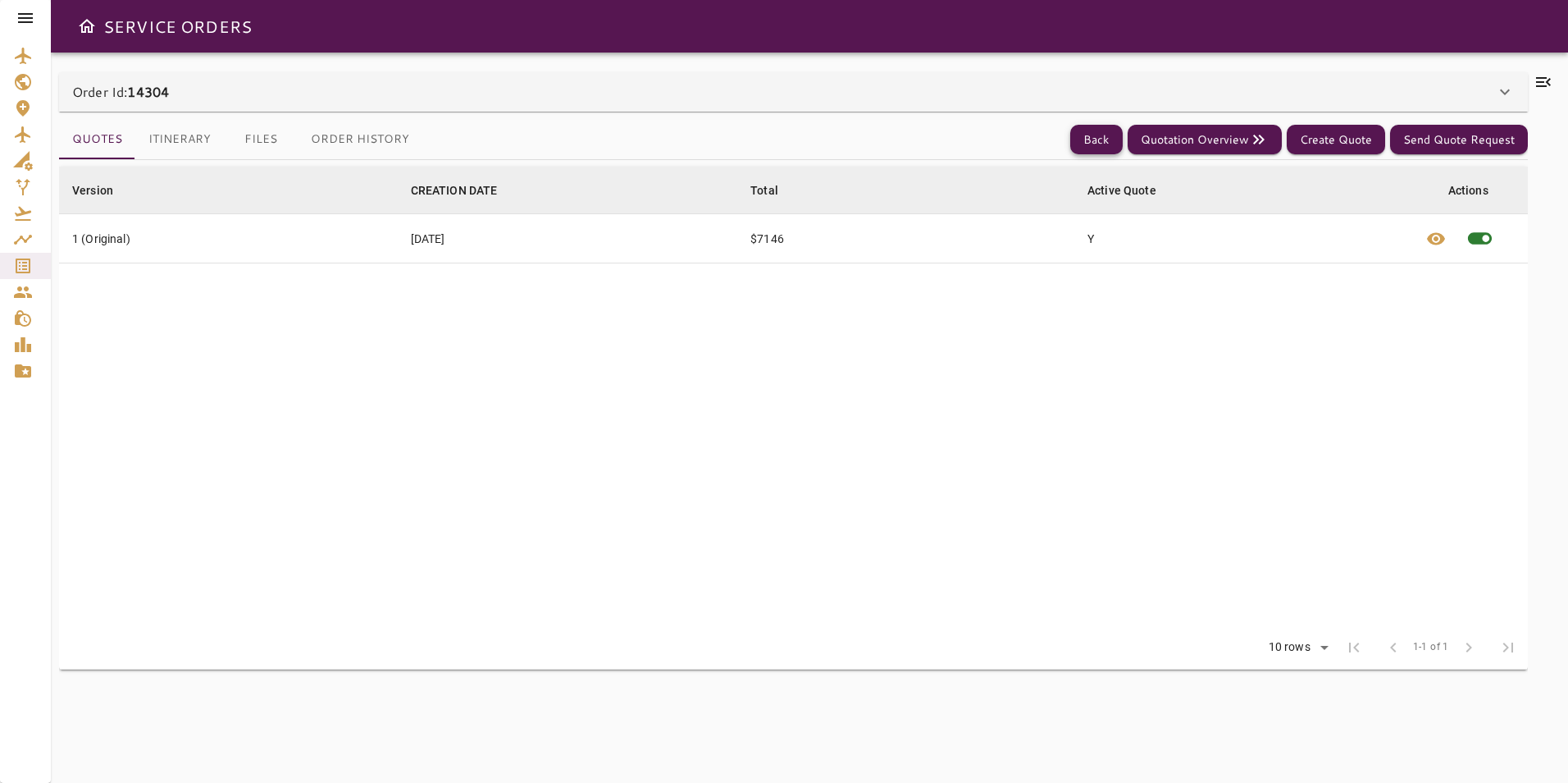
click at [1100, 137] on button "Back" at bounding box center [1096, 139] width 53 height 31
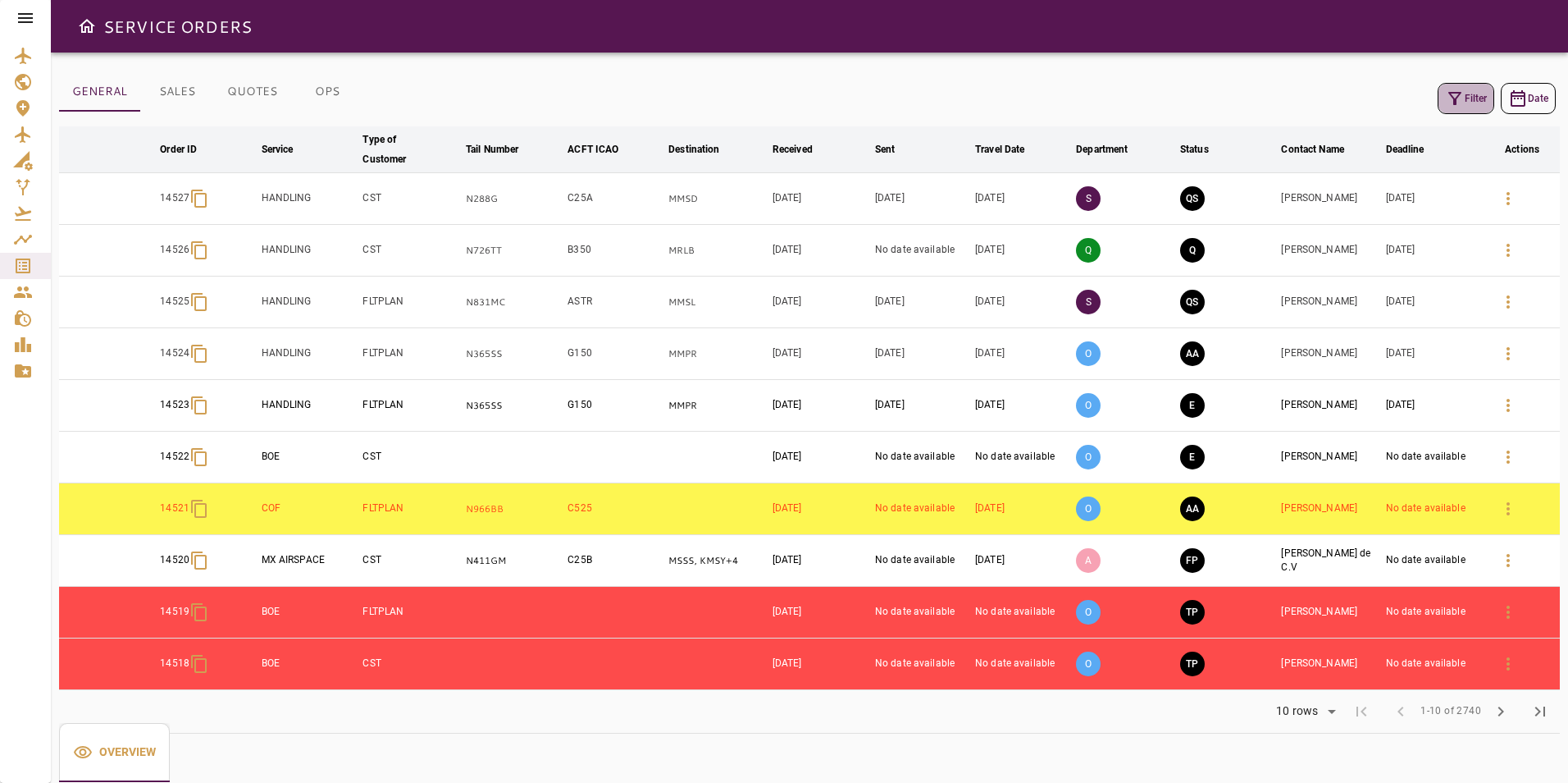
click at [1468, 98] on button "Filter" at bounding box center [1466, 98] width 57 height 31
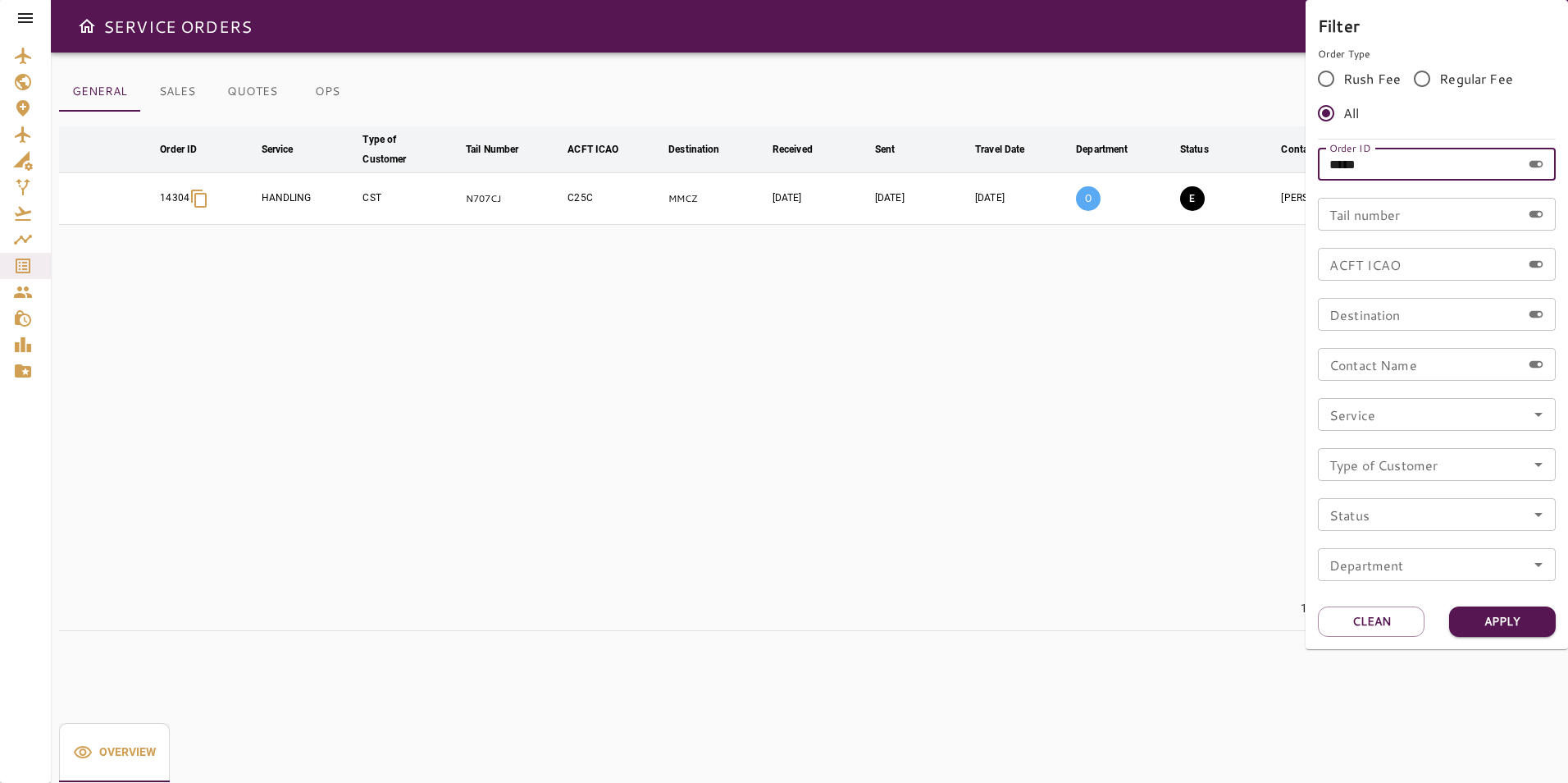
drag, startPoint x: 1404, startPoint y: 173, endPoint x: 1300, endPoint y: 174, distance: 104.0
click at [1300, 174] on div "Filter Order Type Rush Fee Regular Fee All Order ID ***** Order ID Tail number …" at bounding box center [784, 391] width 1568 height 783
paste input "text"
type input "*****"
click at [1528, 629] on button "Apply" at bounding box center [1501, 622] width 106 height 31
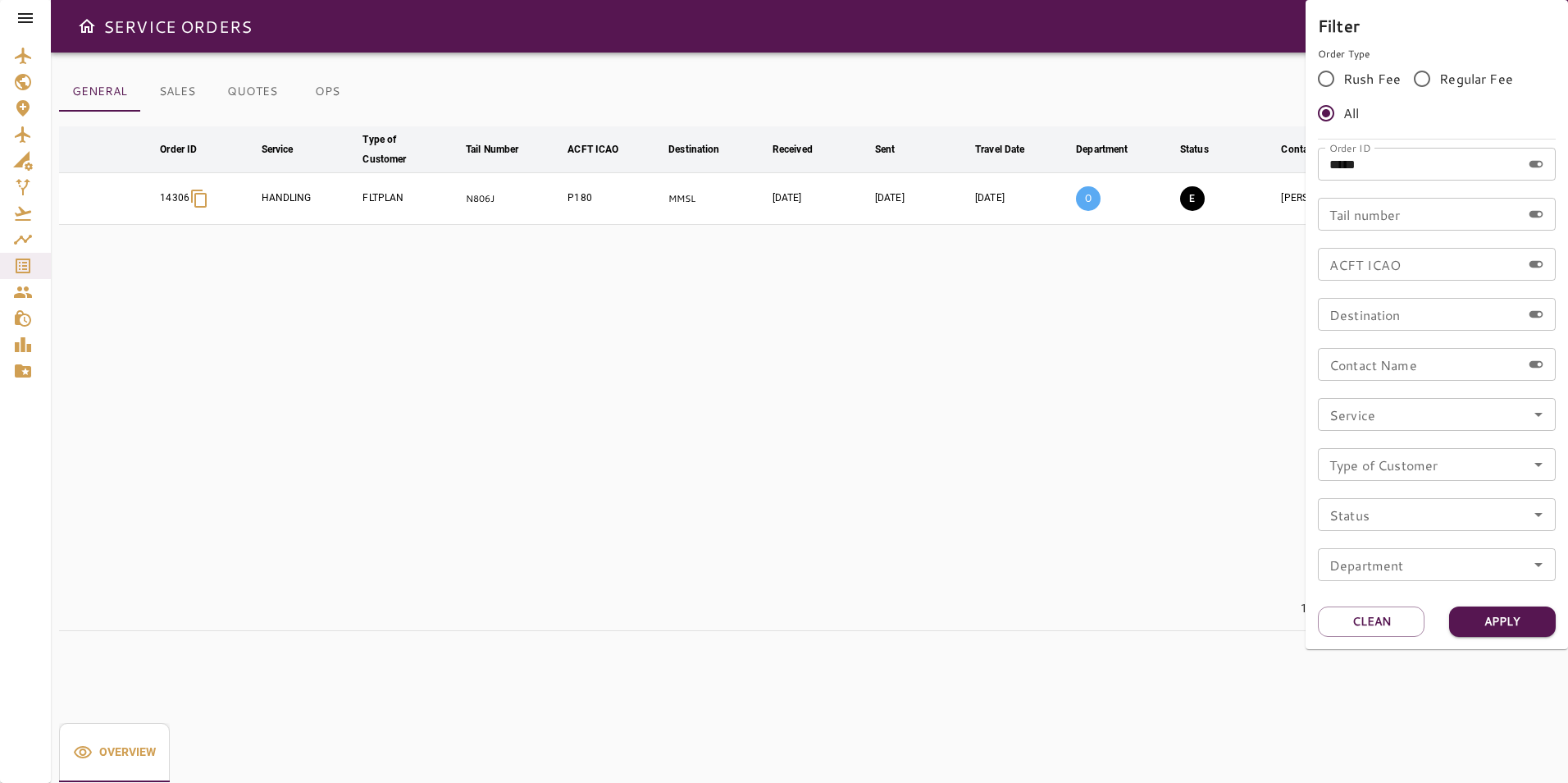
click at [1238, 496] on div at bounding box center [784, 391] width 1568 height 783
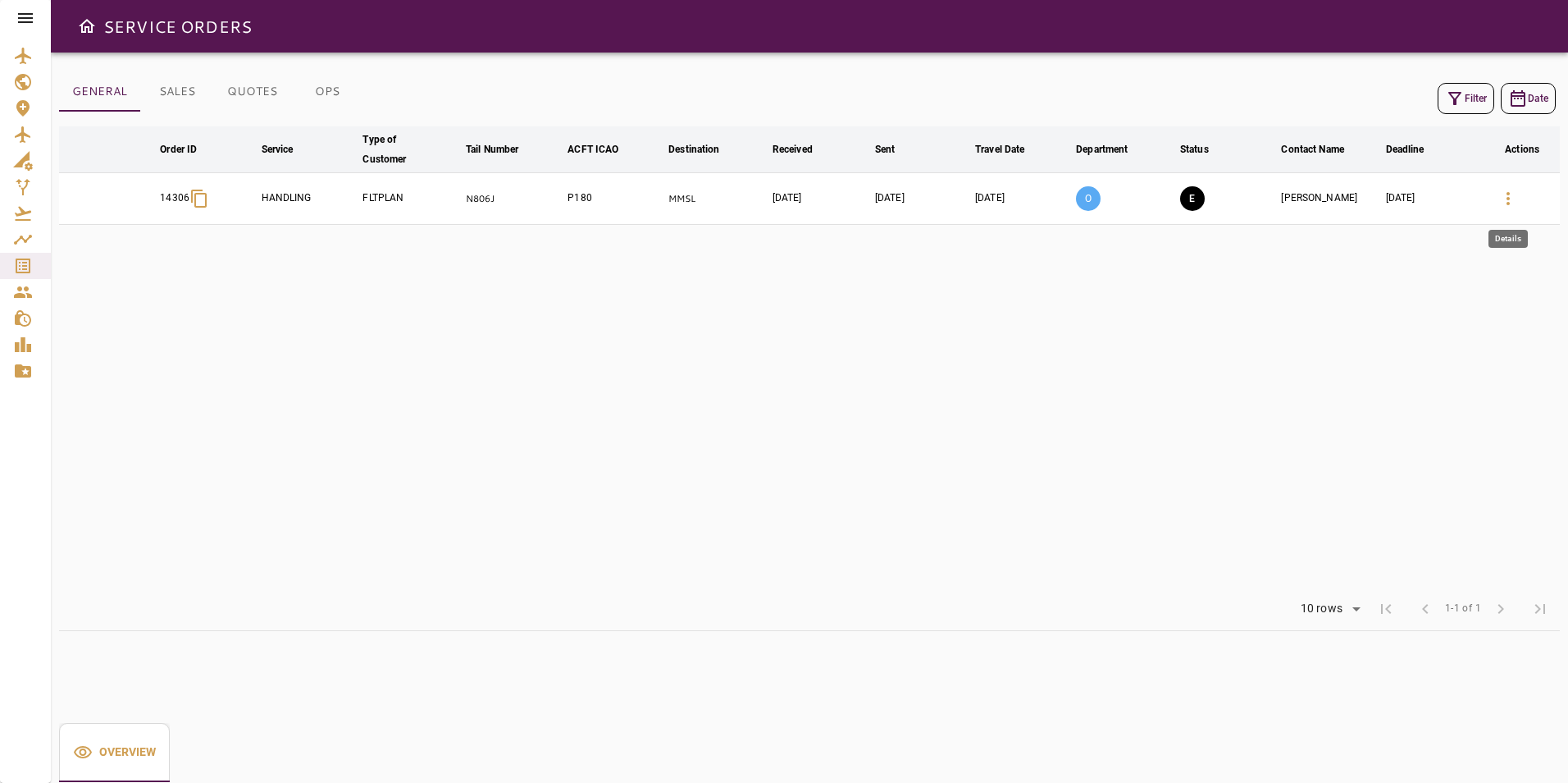
click at [1510, 200] on icon "button" at bounding box center [1508, 199] width 20 height 20
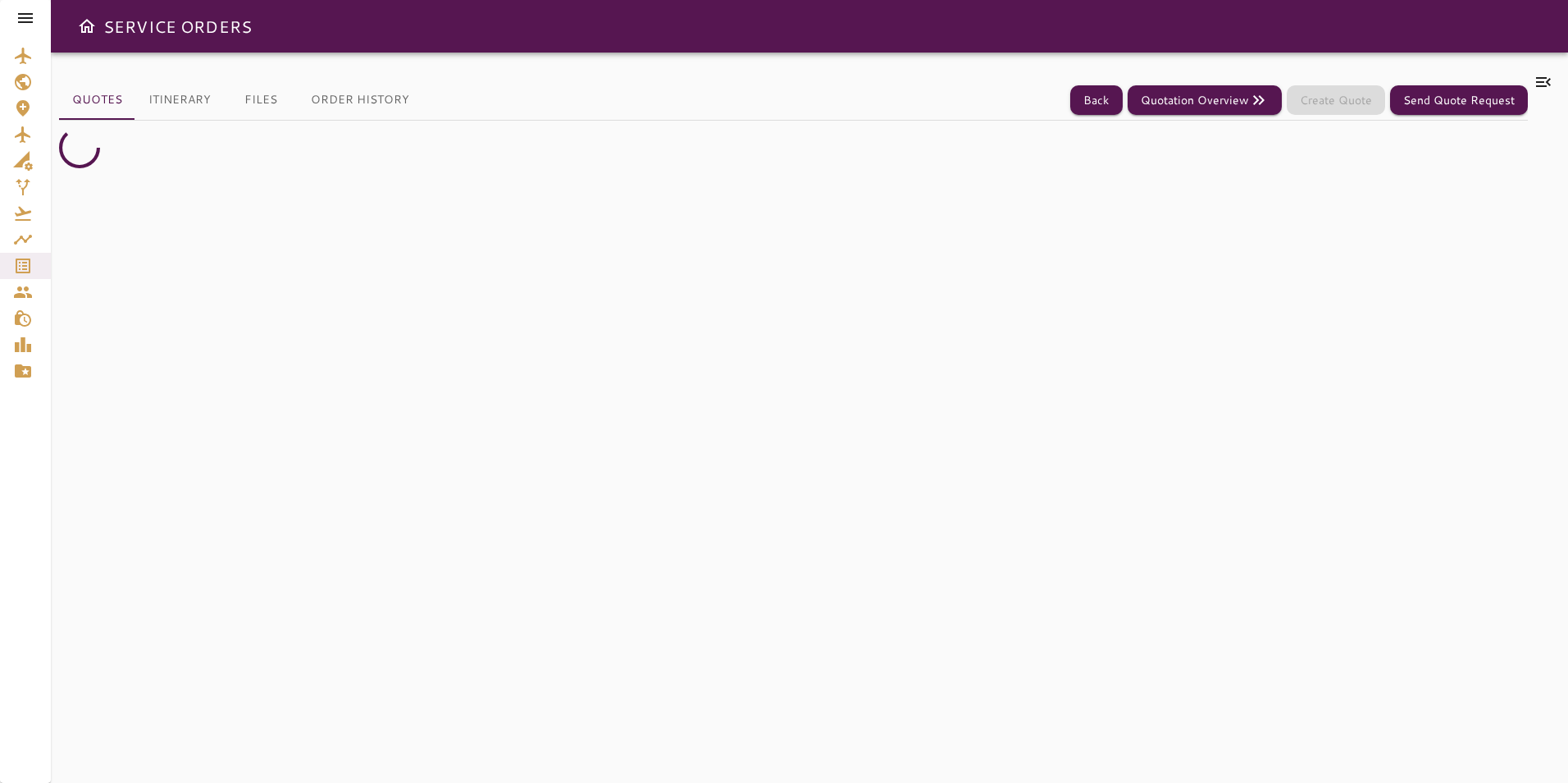
click at [1539, 77] on icon at bounding box center [1543, 83] width 20 height 20
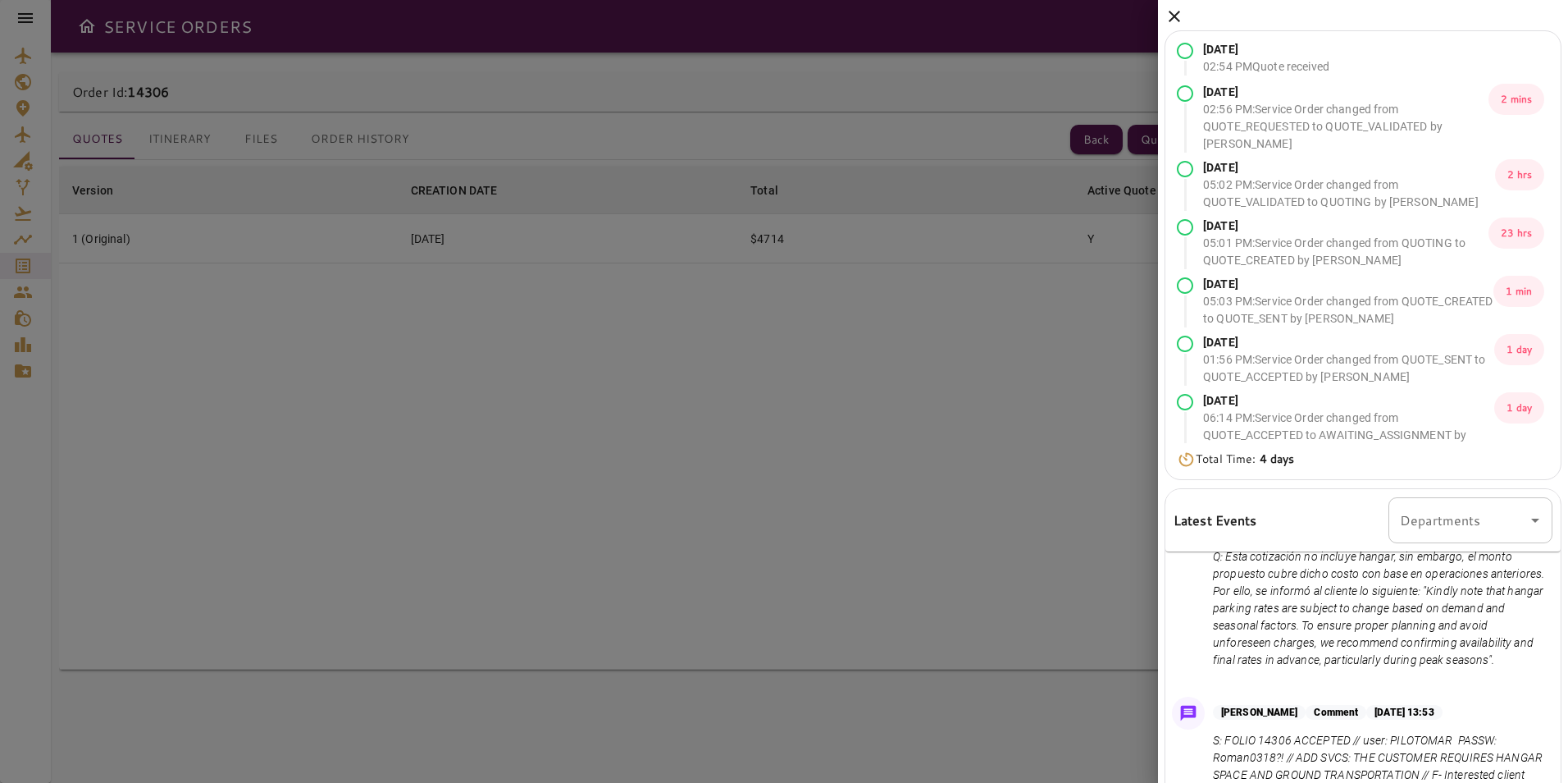
click at [1159, 18] on div "[DATE] 02:54 PM Quote received [DATE] 02:56 PM : Service Order changed from QUO…" at bounding box center [1363, 525] width 410 height 1051
click at [1165, 20] on icon at bounding box center [1174, 17] width 20 height 20
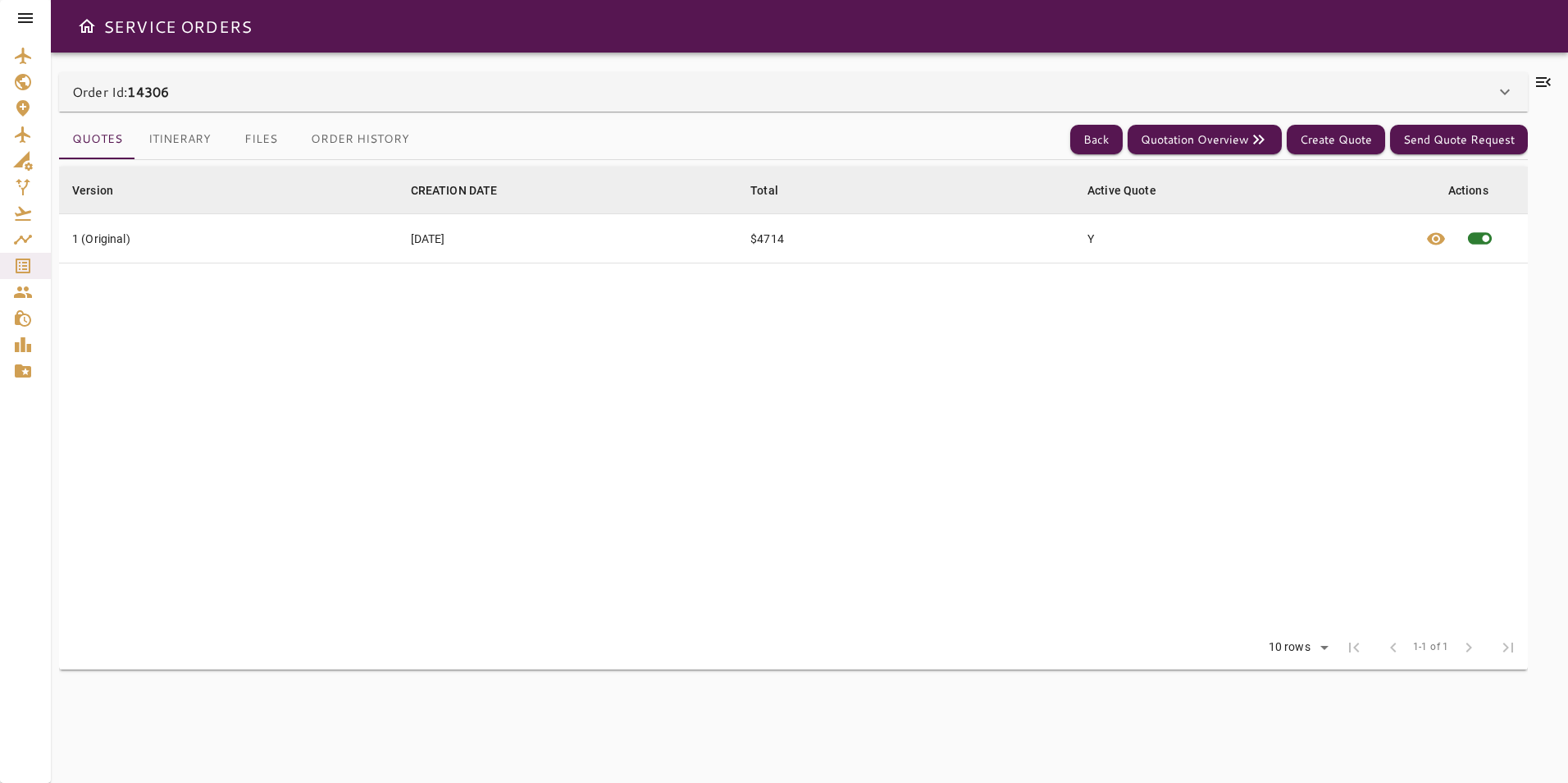
click at [1548, 83] on icon at bounding box center [1543, 83] width 15 height 10
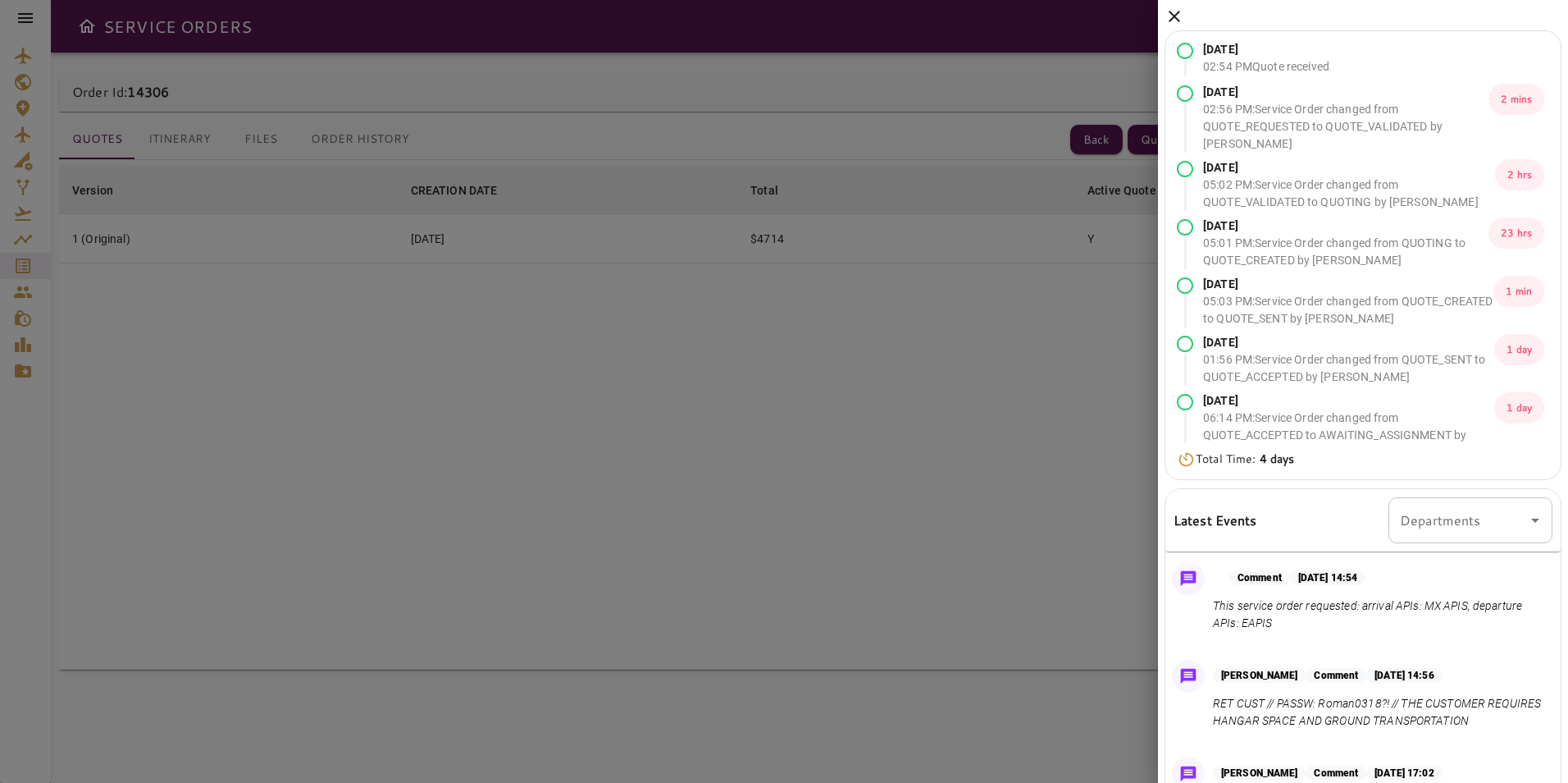
click at [1177, 14] on icon at bounding box center [1174, 17] width 12 height 12
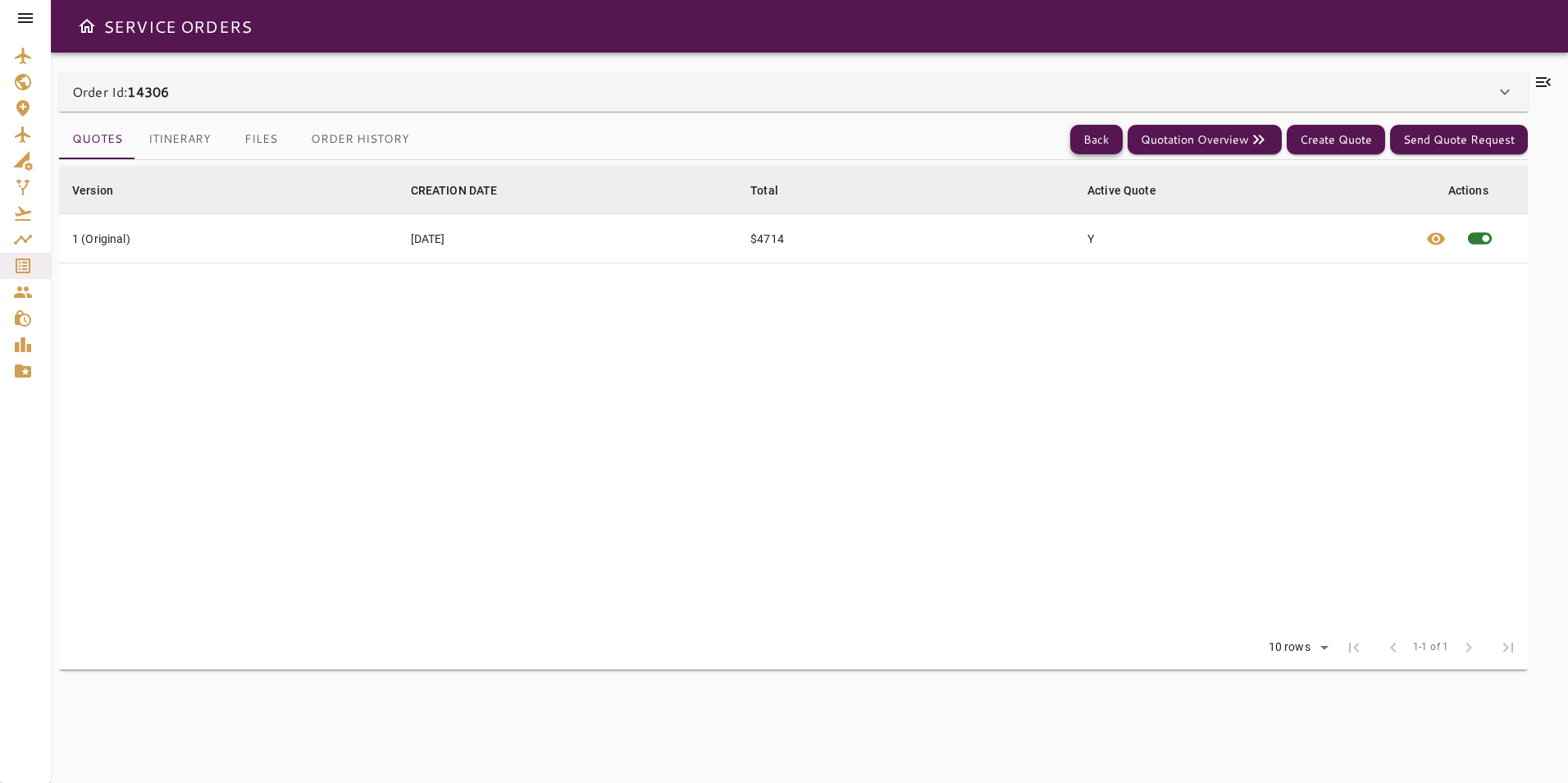
click at [1116, 131] on button "Back" at bounding box center [1096, 139] width 53 height 31
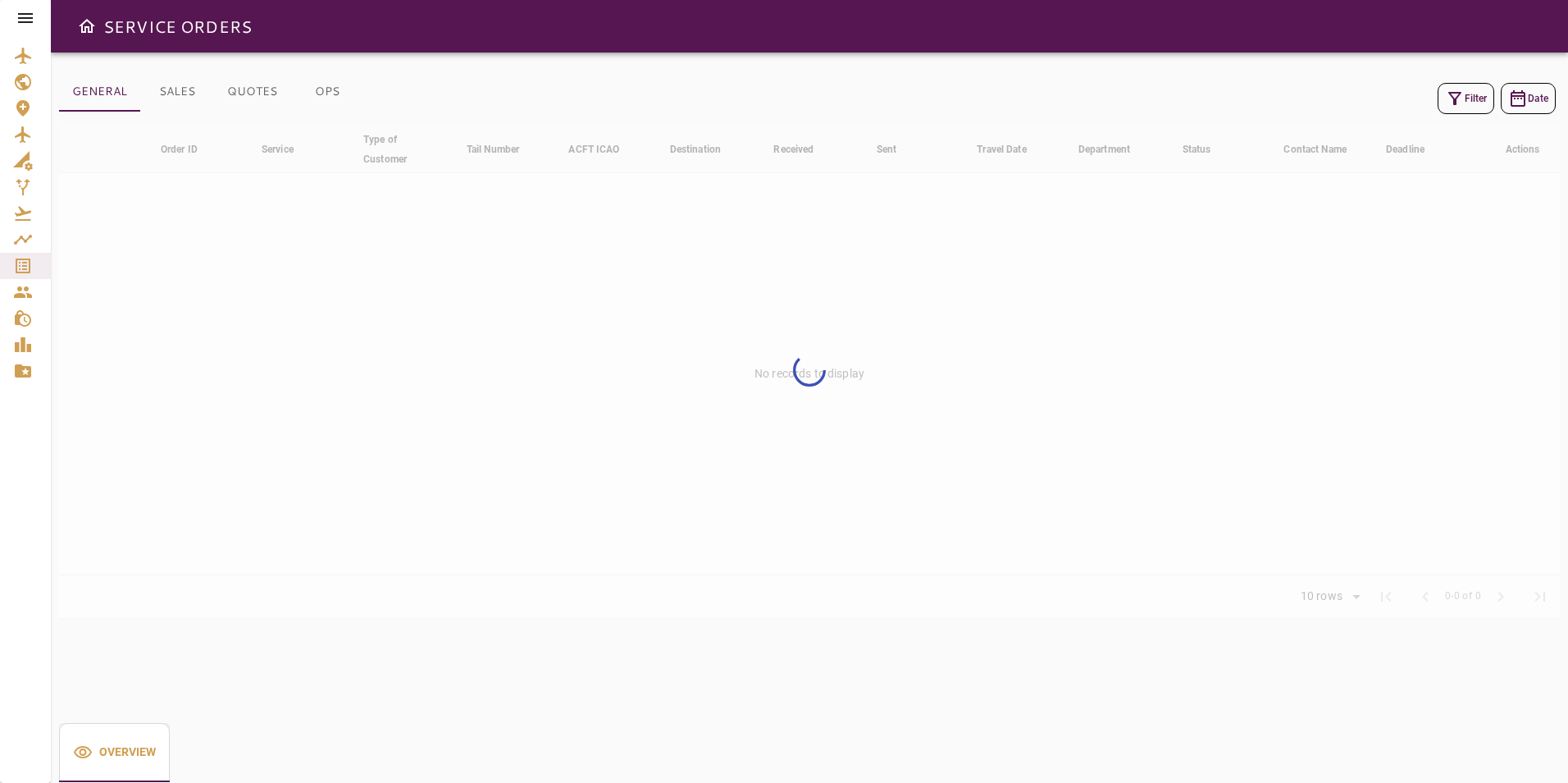
click at [1475, 100] on button "Filter" at bounding box center [1466, 98] width 57 height 31
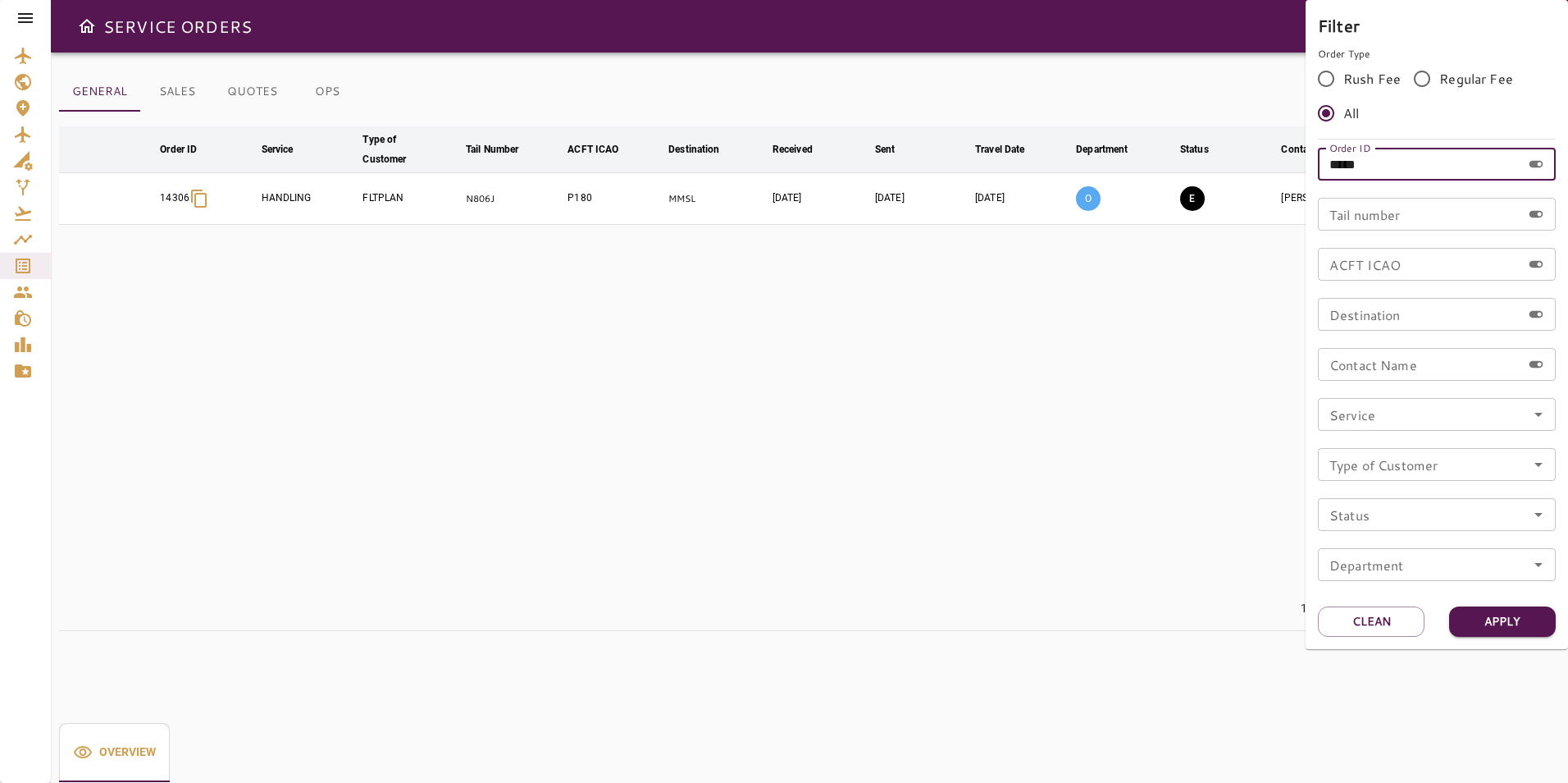
drag, startPoint x: 1416, startPoint y: 169, endPoint x: 1198, endPoint y: 196, distance: 219.7
click at [1198, 196] on div "Filter Order Type Rush Fee Regular Fee All Order ID ***** Order ID Tail number …" at bounding box center [784, 391] width 1568 height 783
paste input "text"
type input "*****"
click at [1518, 612] on button "Apply" at bounding box center [1501, 622] width 106 height 31
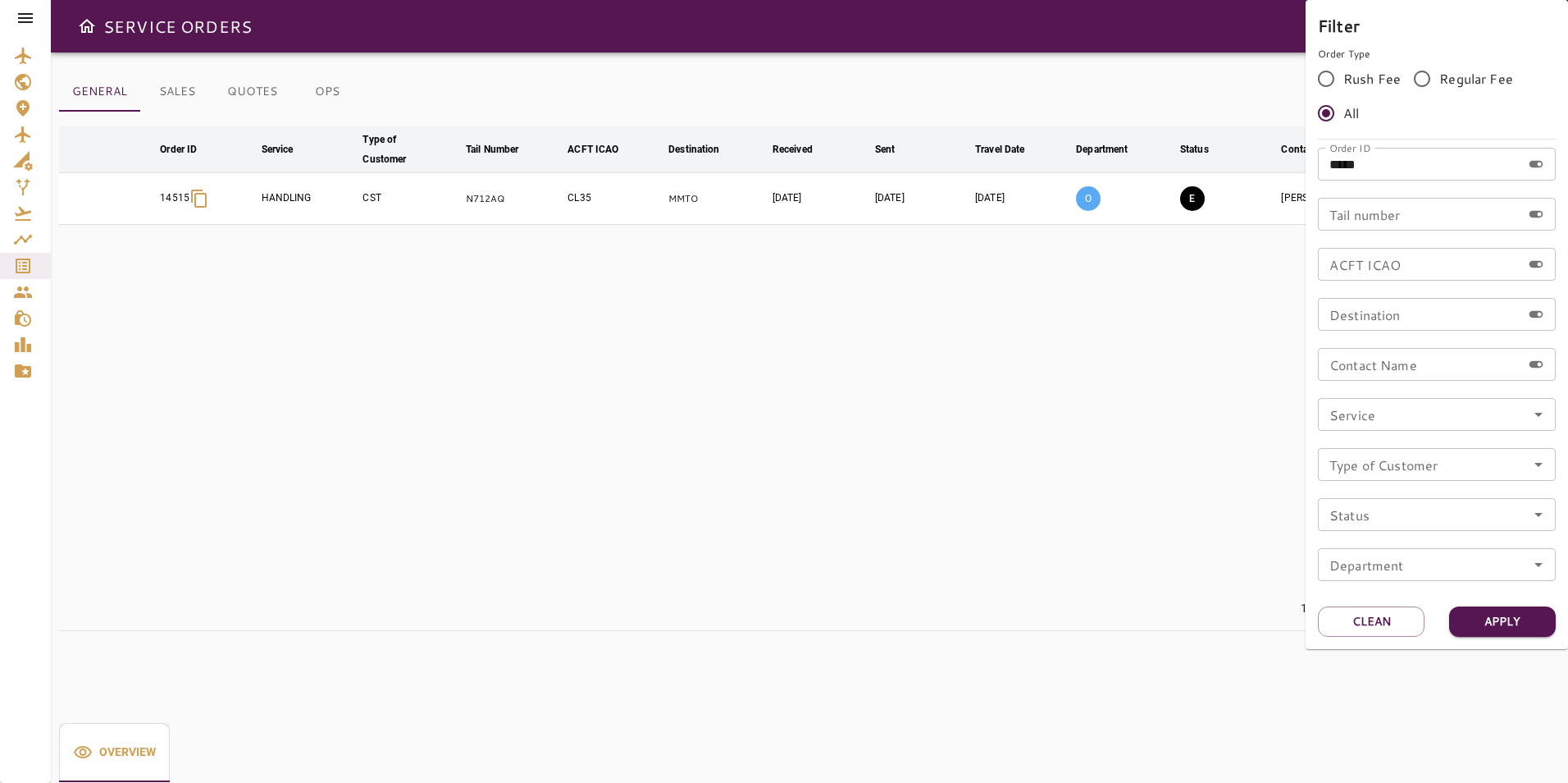
drag, startPoint x: 973, startPoint y: 370, endPoint x: 1190, endPoint y: 369, distance: 217.0
click at [976, 370] on div at bounding box center [784, 391] width 1568 height 783
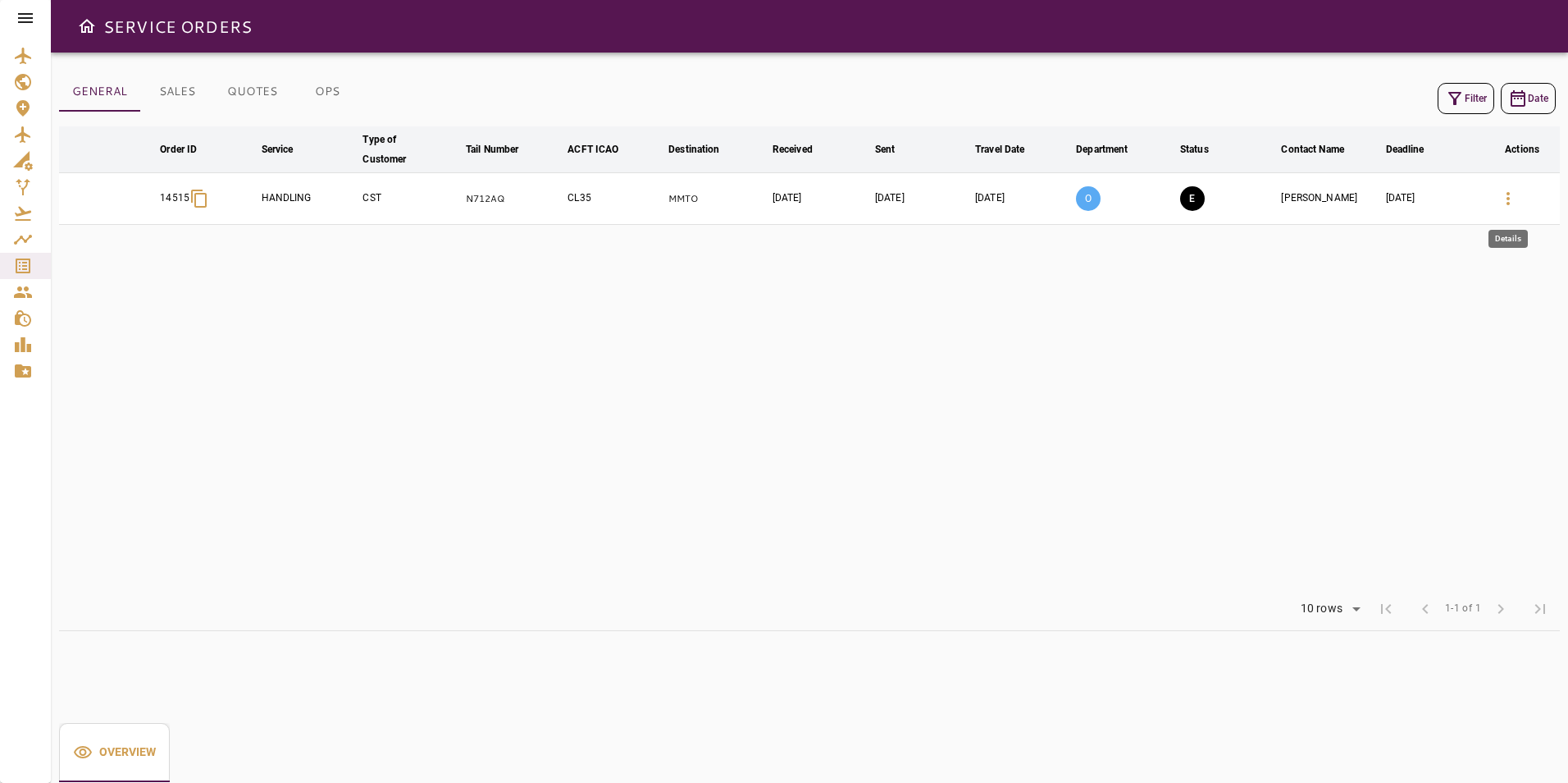
click at [1506, 186] on button "button" at bounding box center [1508, 199] width 40 height 40
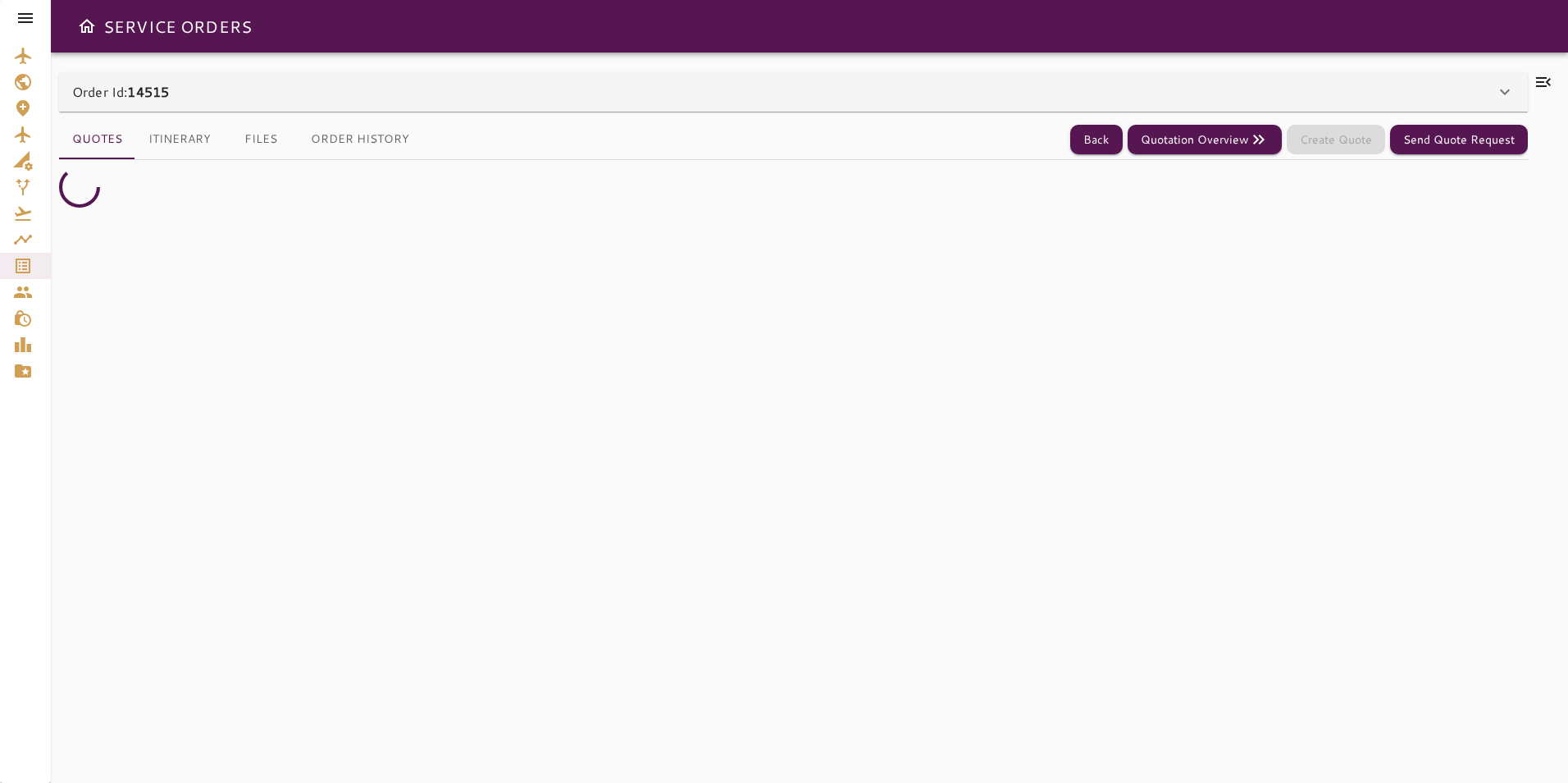
click at [1547, 82] on icon at bounding box center [1543, 83] width 20 height 20
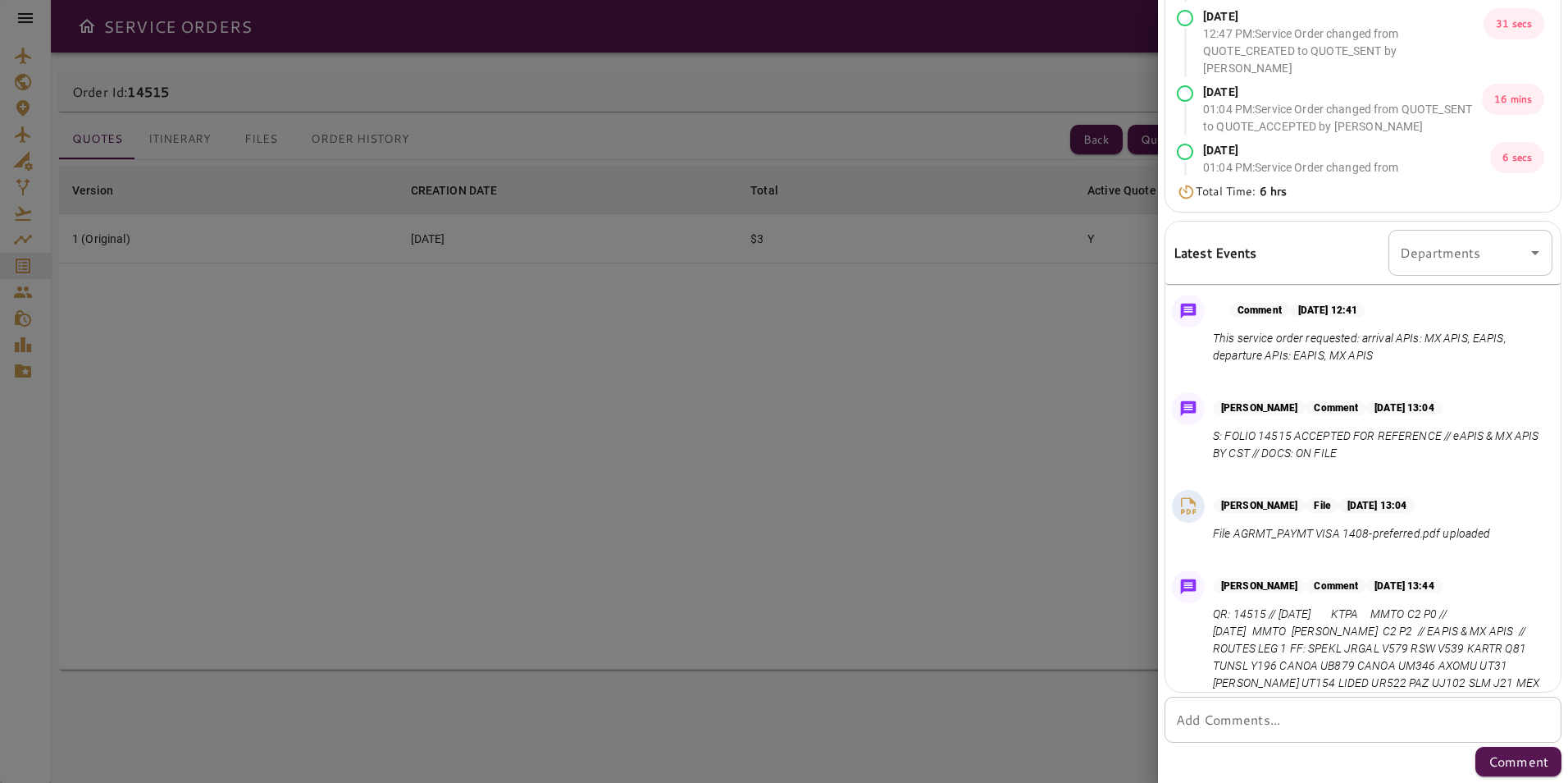
click at [1137, 307] on div at bounding box center [784, 391] width 1568 height 783
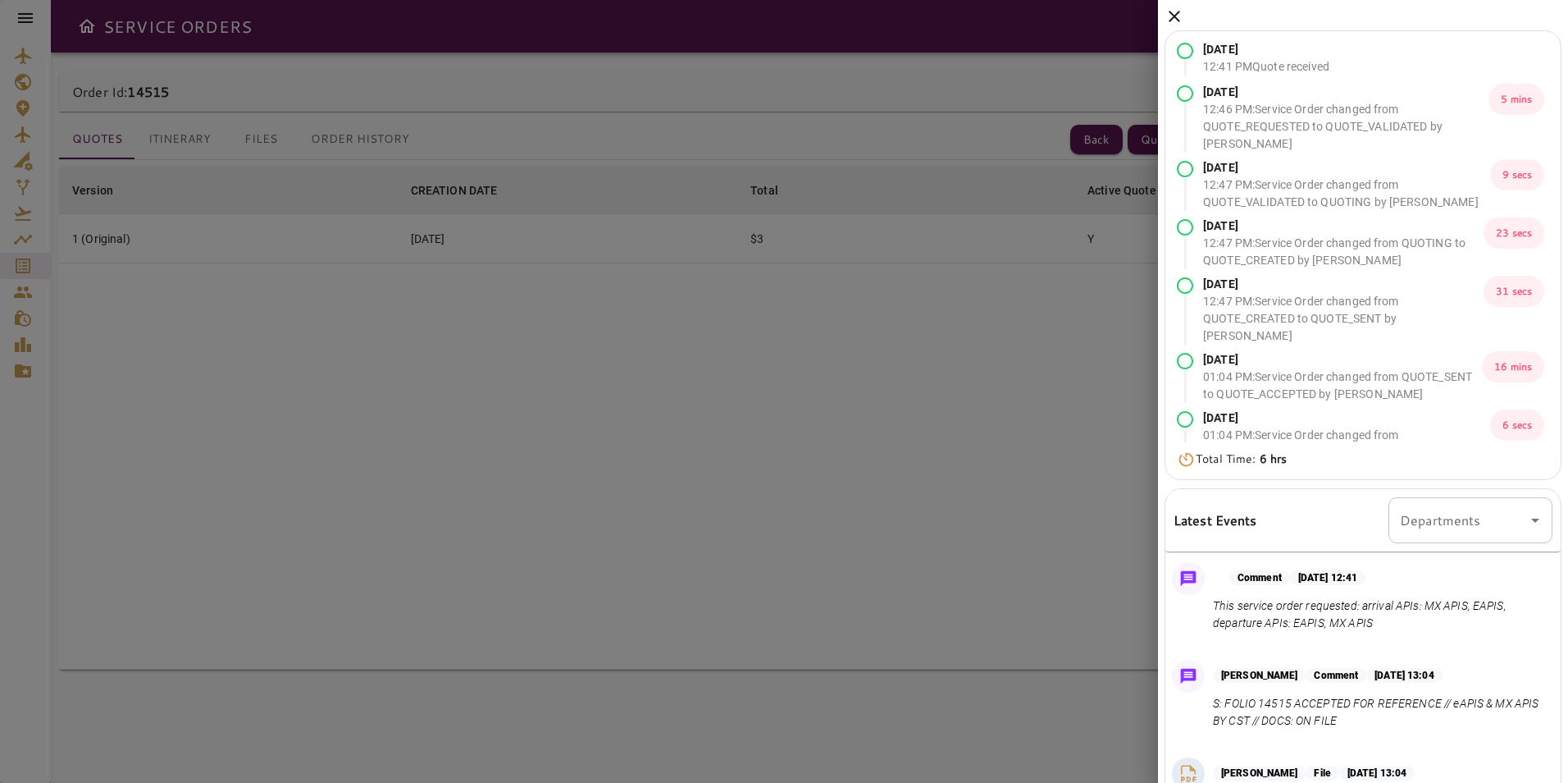
click at [1169, 15] on icon at bounding box center [1174, 17] width 20 height 20
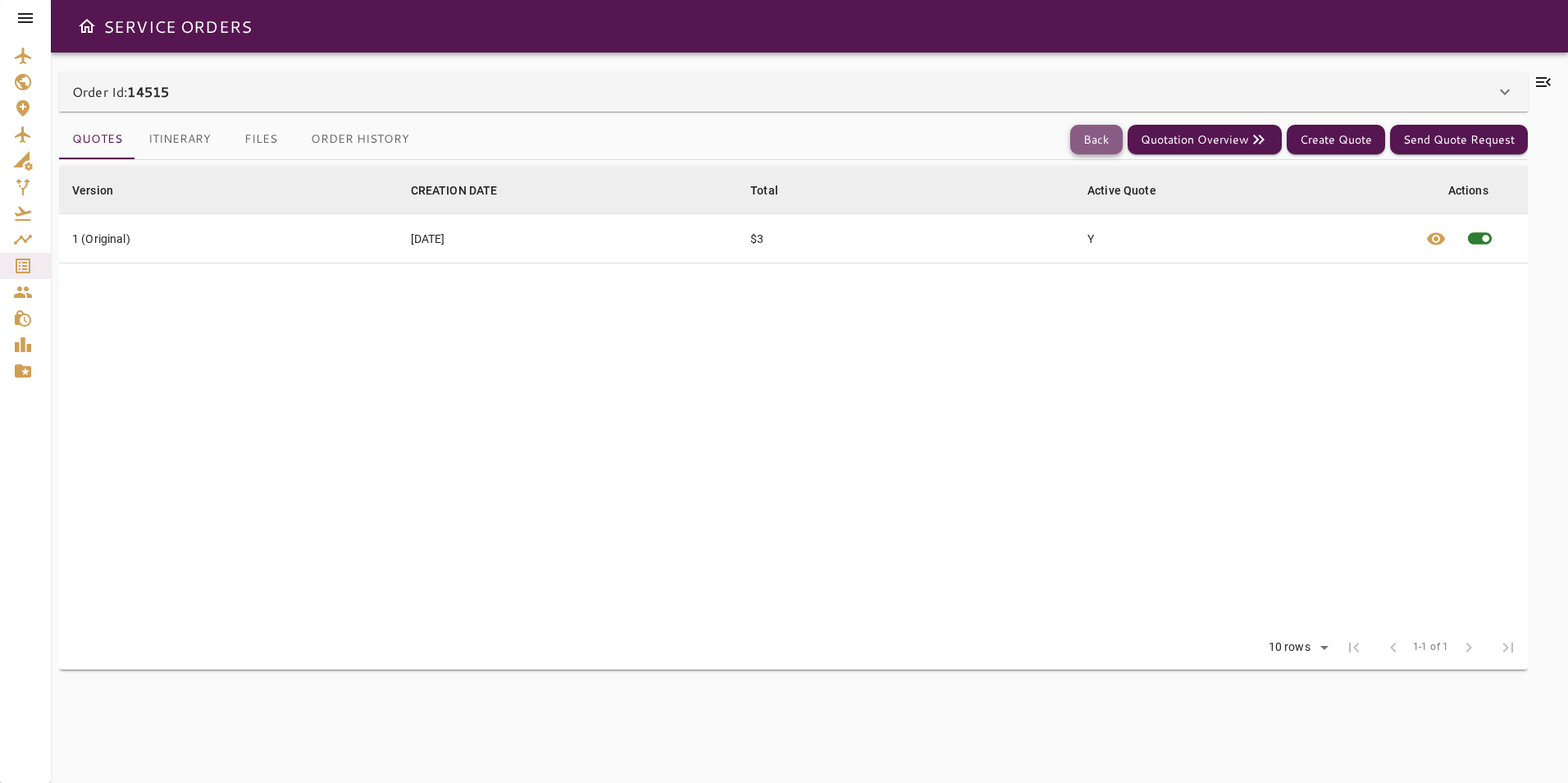
click at [1097, 147] on button "Back" at bounding box center [1096, 139] width 53 height 31
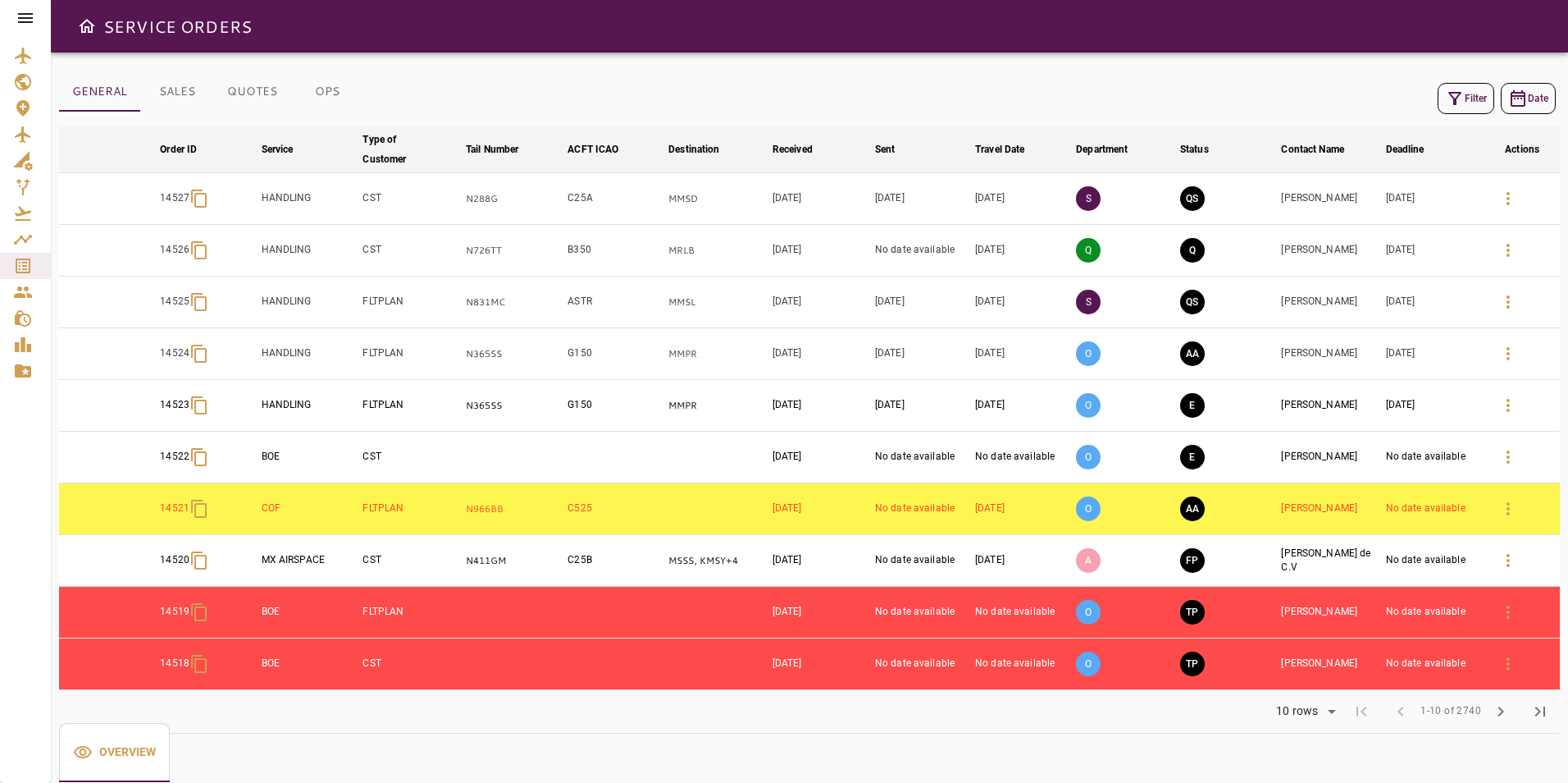
click at [1451, 98] on icon "button" at bounding box center [1455, 98] width 20 height 20
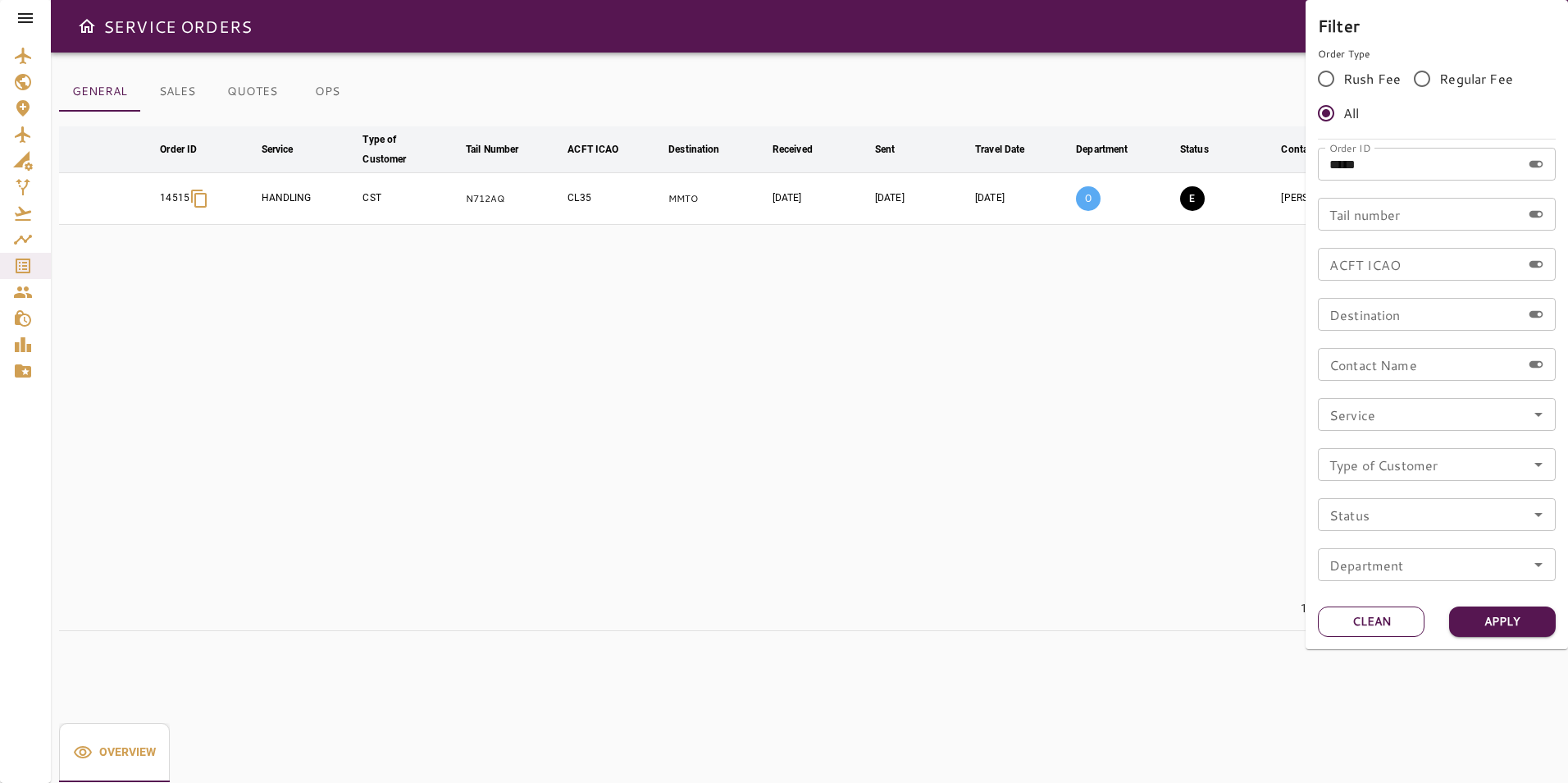
click at [1382, 622] on button "Clean" at bounding box center [1371, 622] width 106 height 31
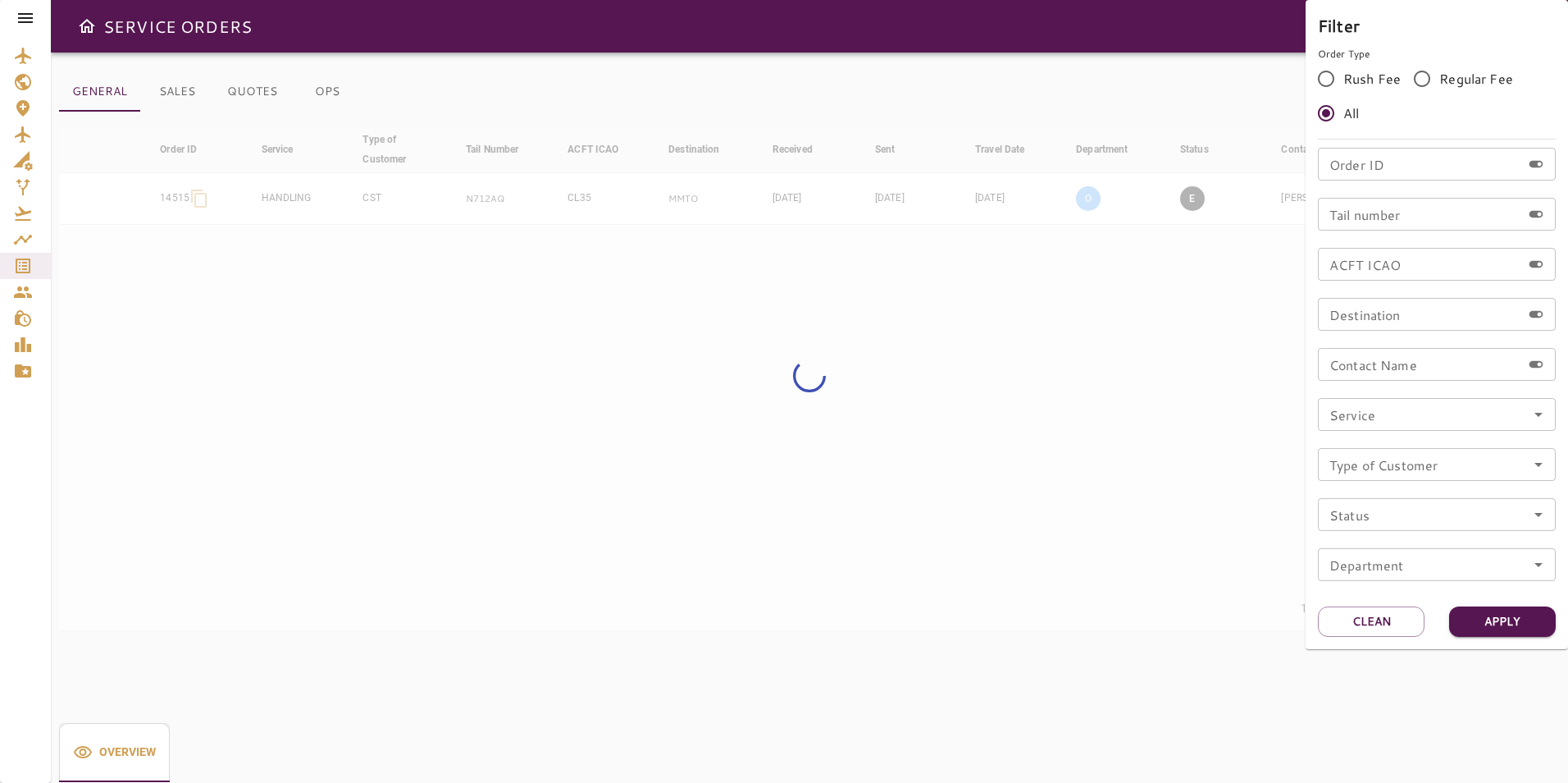
click at [1463, 204] on input "Tail number" at bounding box center [1420, 214] width 204 height 33
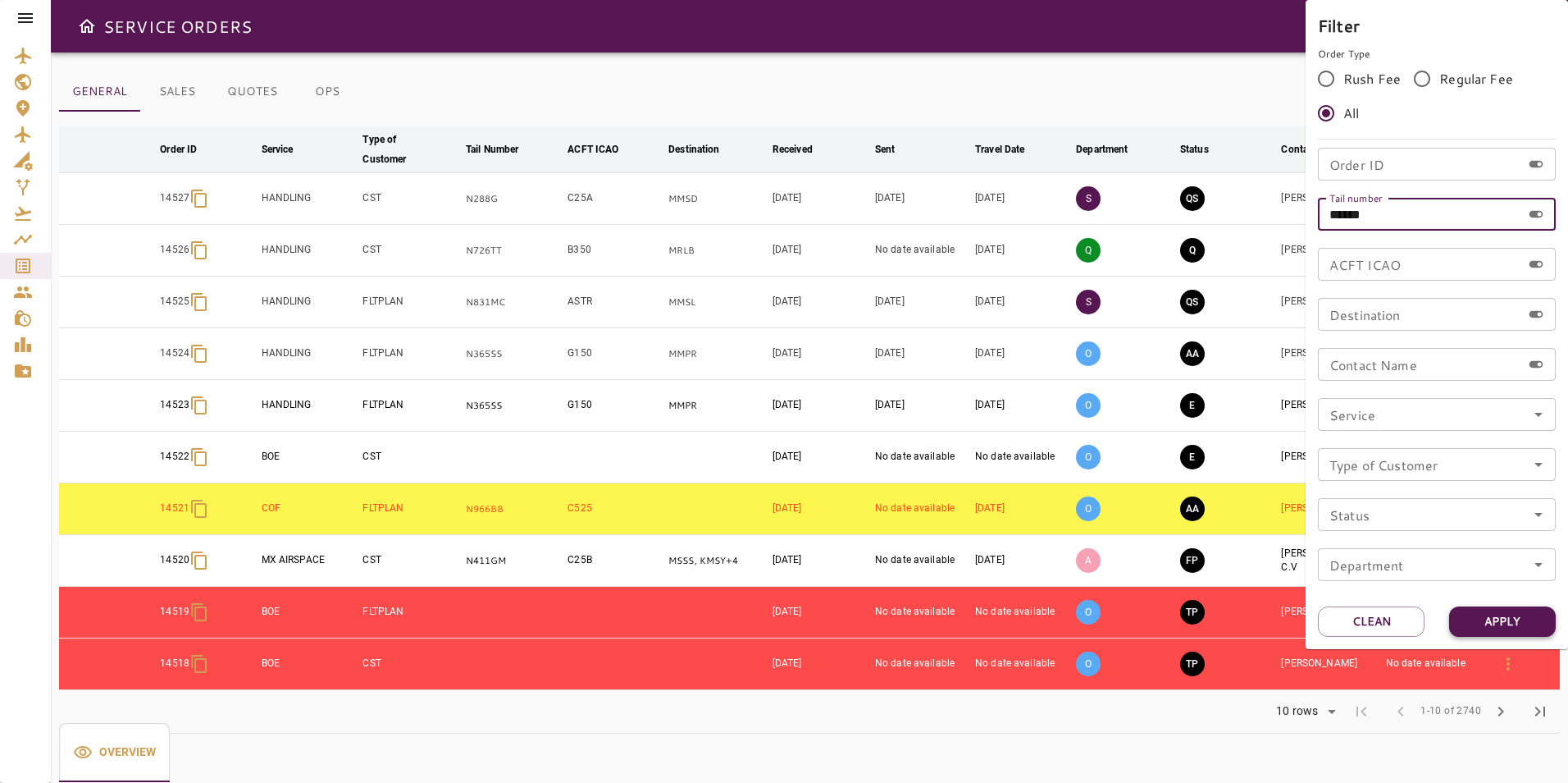
type input "******"
click at [1476, 617] on button "Apply" at bounding box center [1501, 622] width 106 height 31
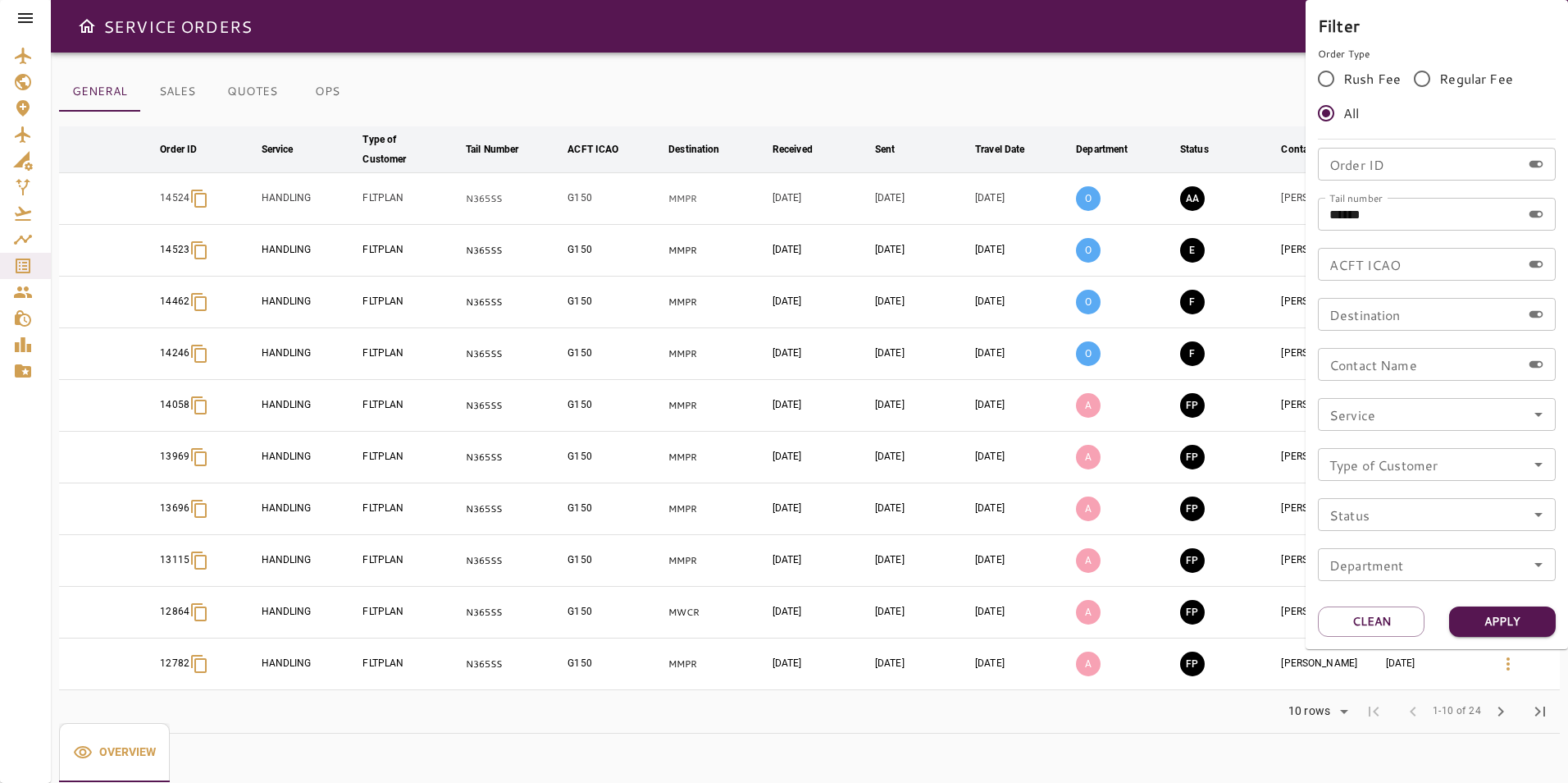
click at [1140, 31] on div at bounding box center [784, 391] width 1568 height 783
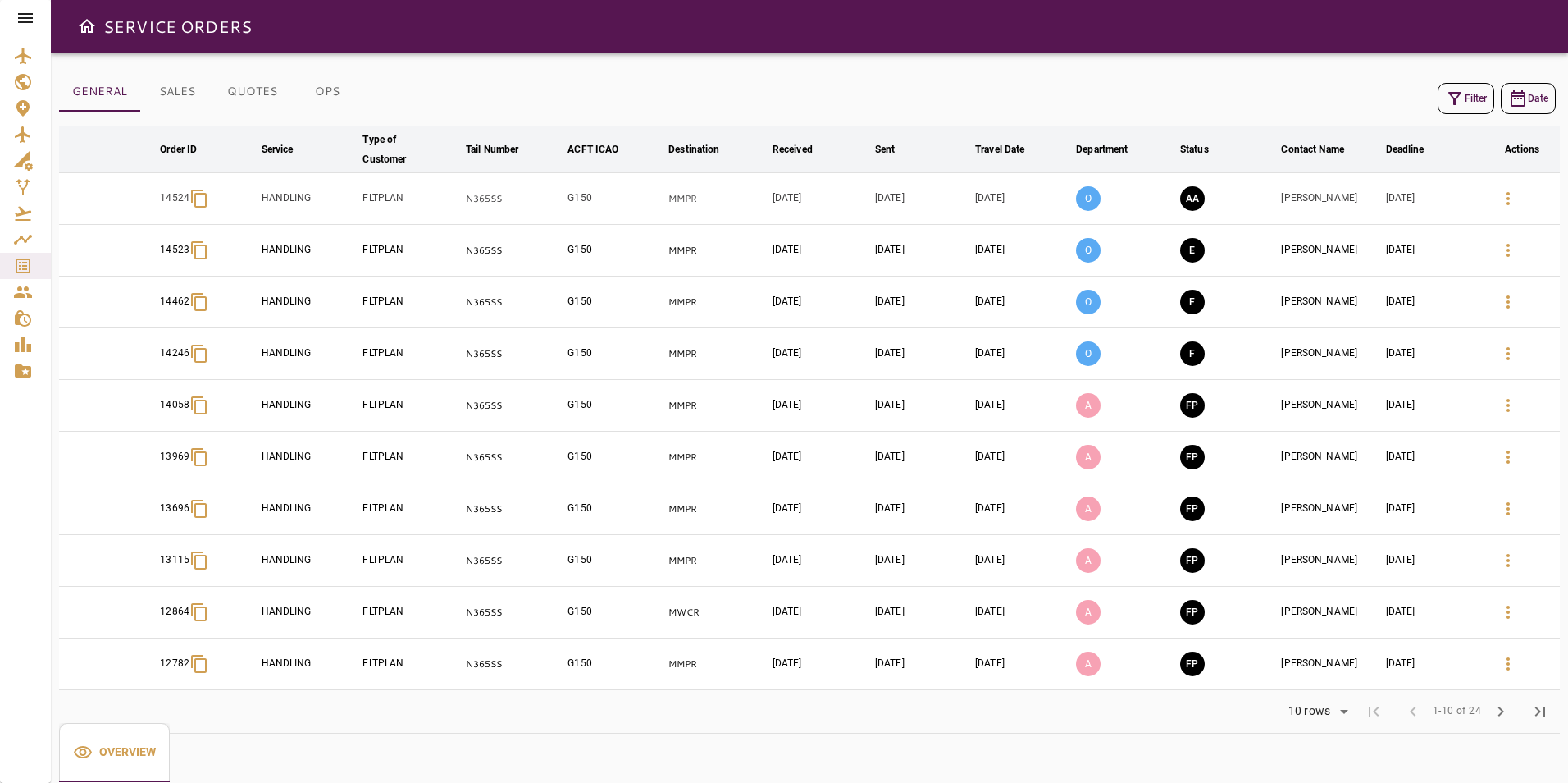
click at [1487, 194] on td at bounding box center [1522, 199] width 76 height 52
click at [1508, 194] on icon "button" at bounding box center [1507, 198] width 3 height 13
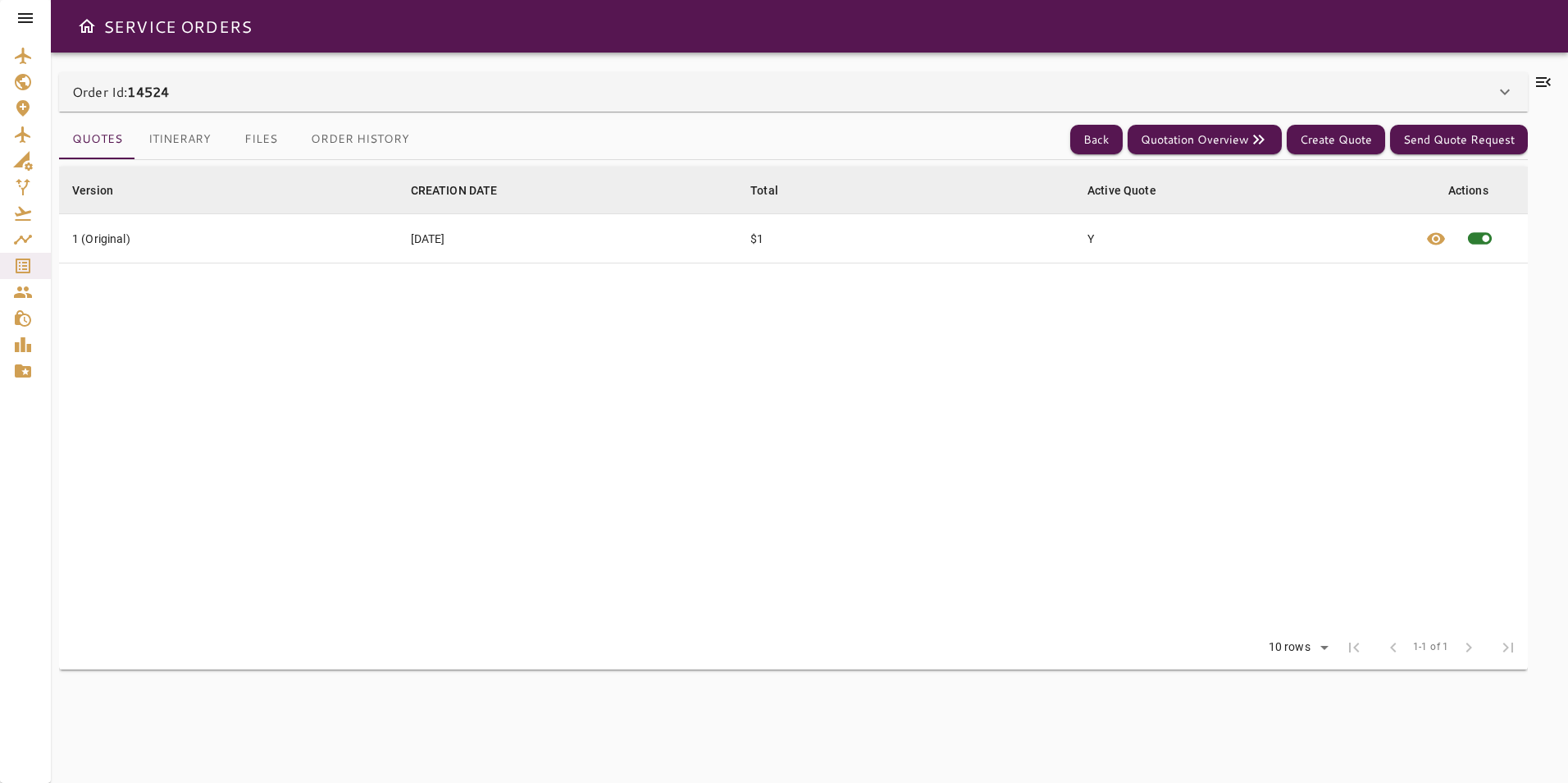
click at [1552, 83] on icon at bounding box center [1543, 83] width 20 height 20
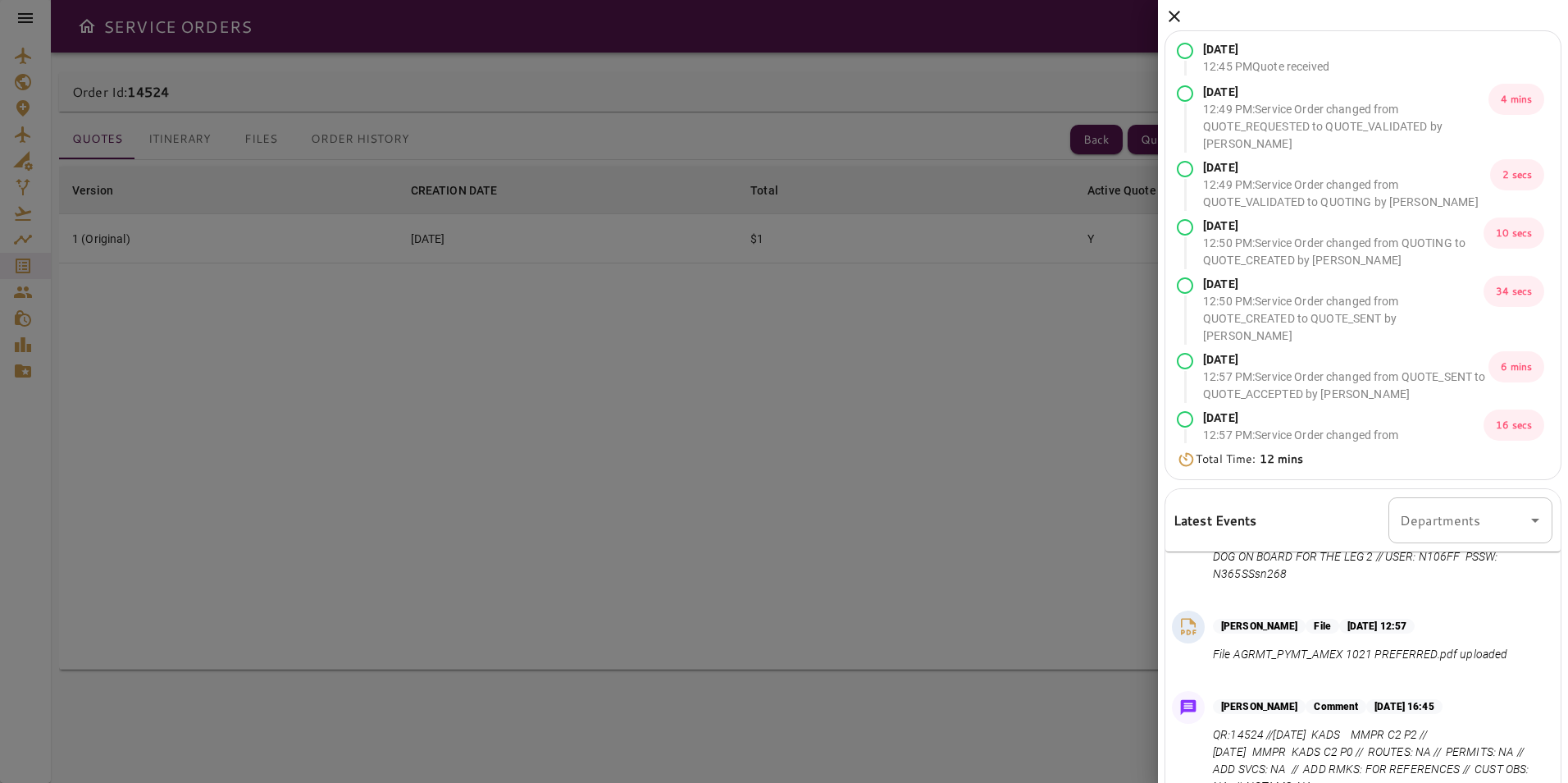
scroll to position [82, 0]
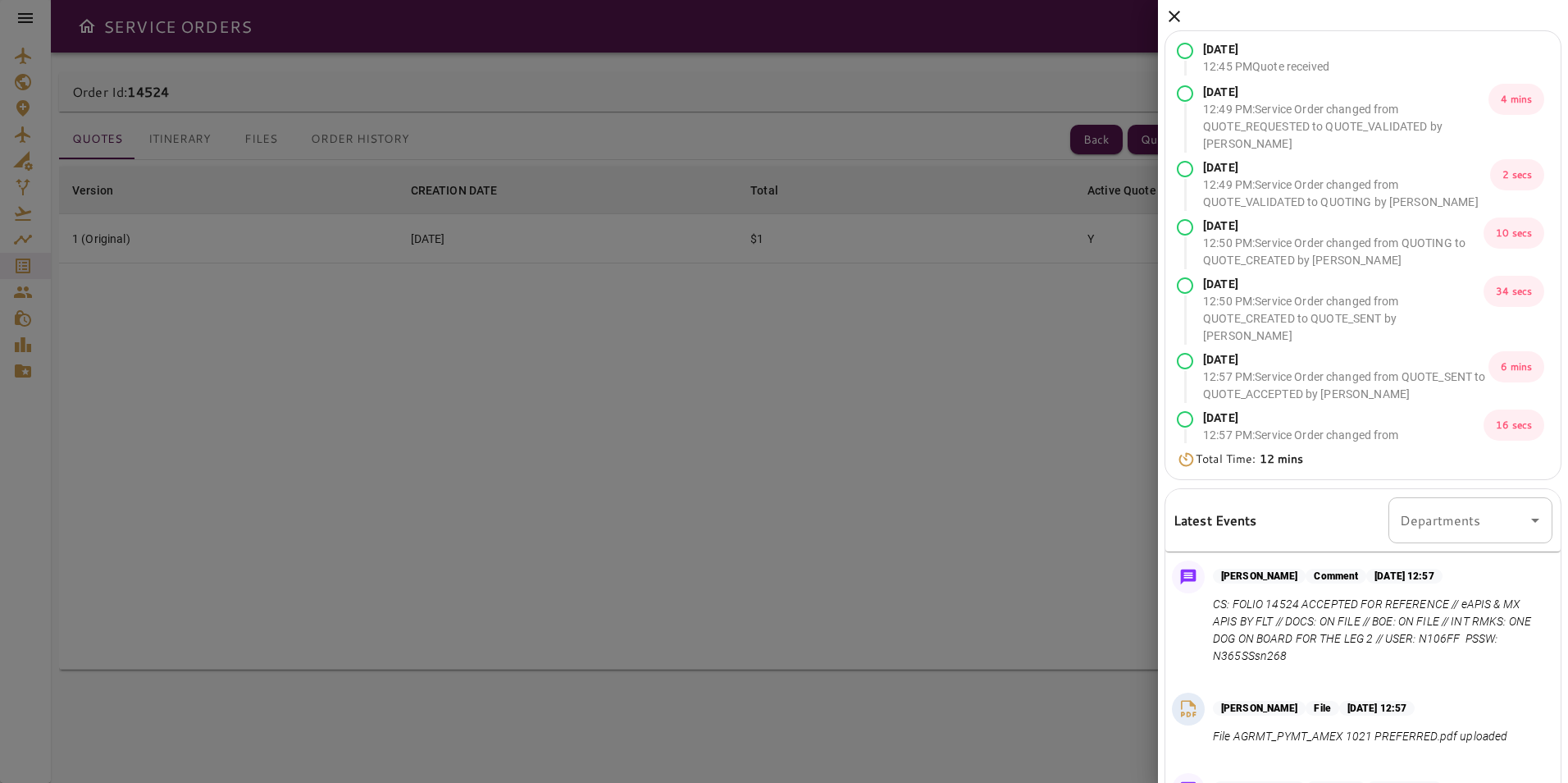
click at [1182, 13] on icon at bounding box center [1174, 17] width 20 height 20
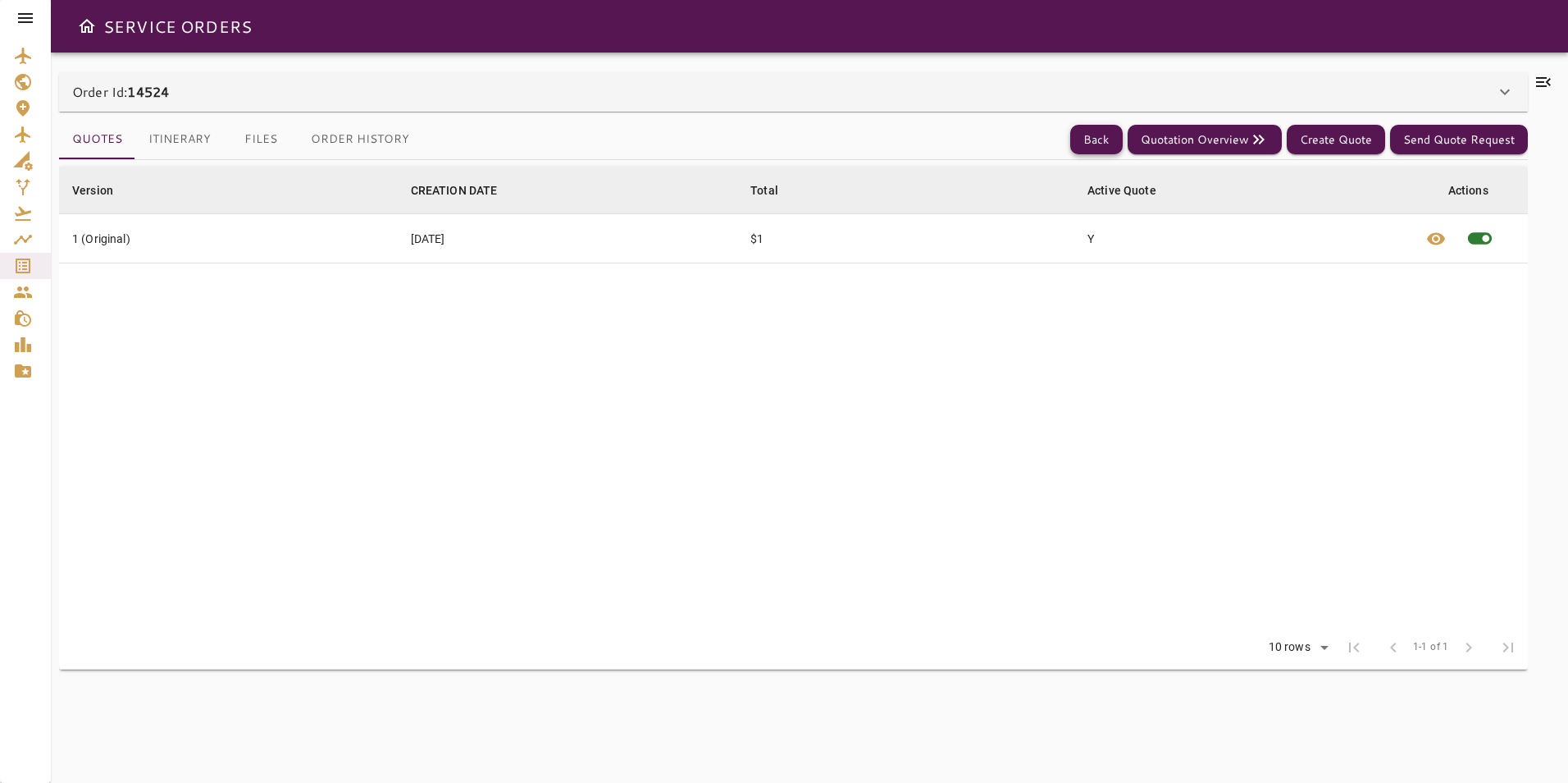
click at [1109, 133] on button "Back" at bounding box center [1096, 139] width 53 height 31
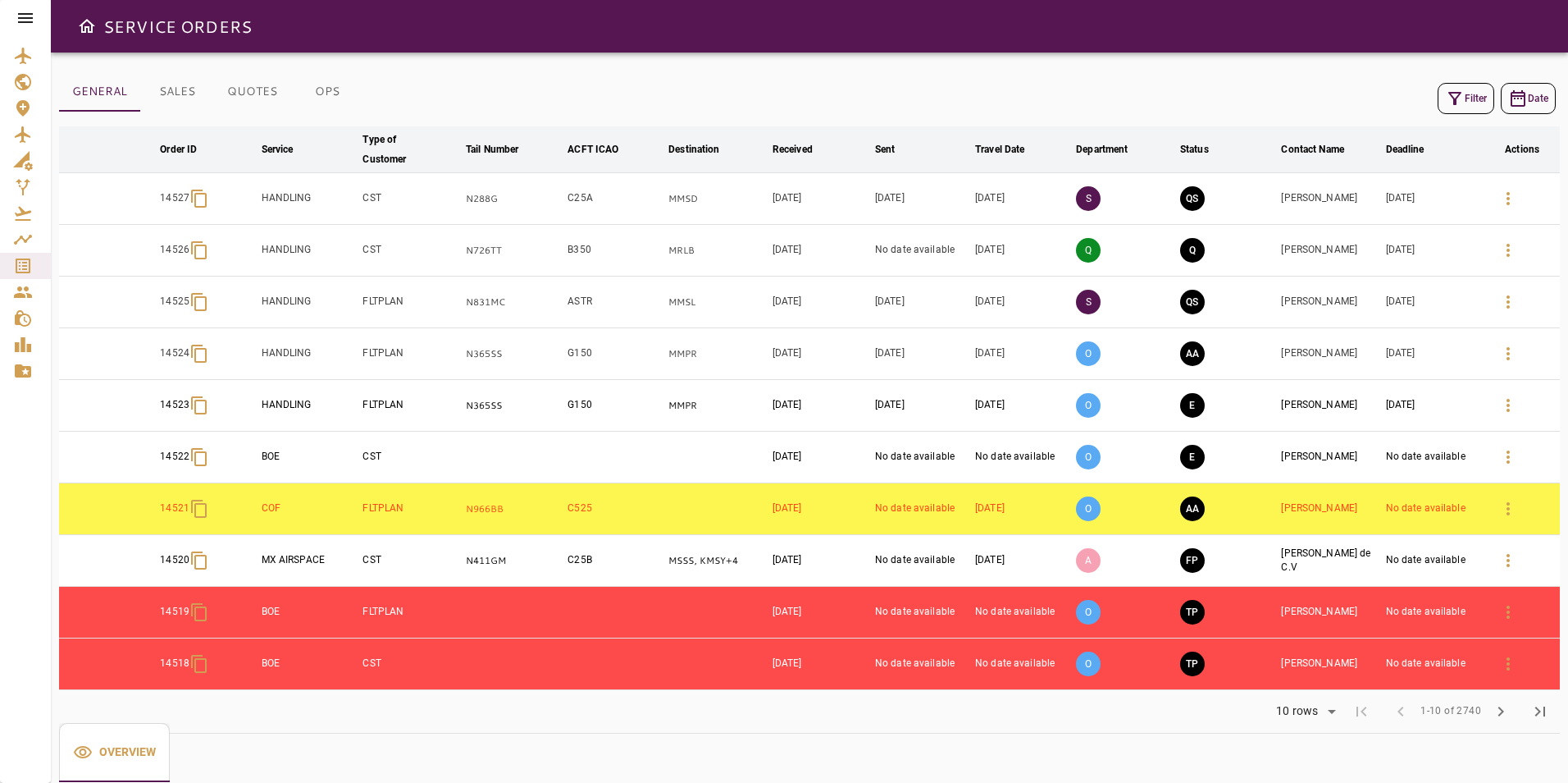
click at [1452, 104] on icon "button" at bounding box center [1455, 98] width 20 height 20
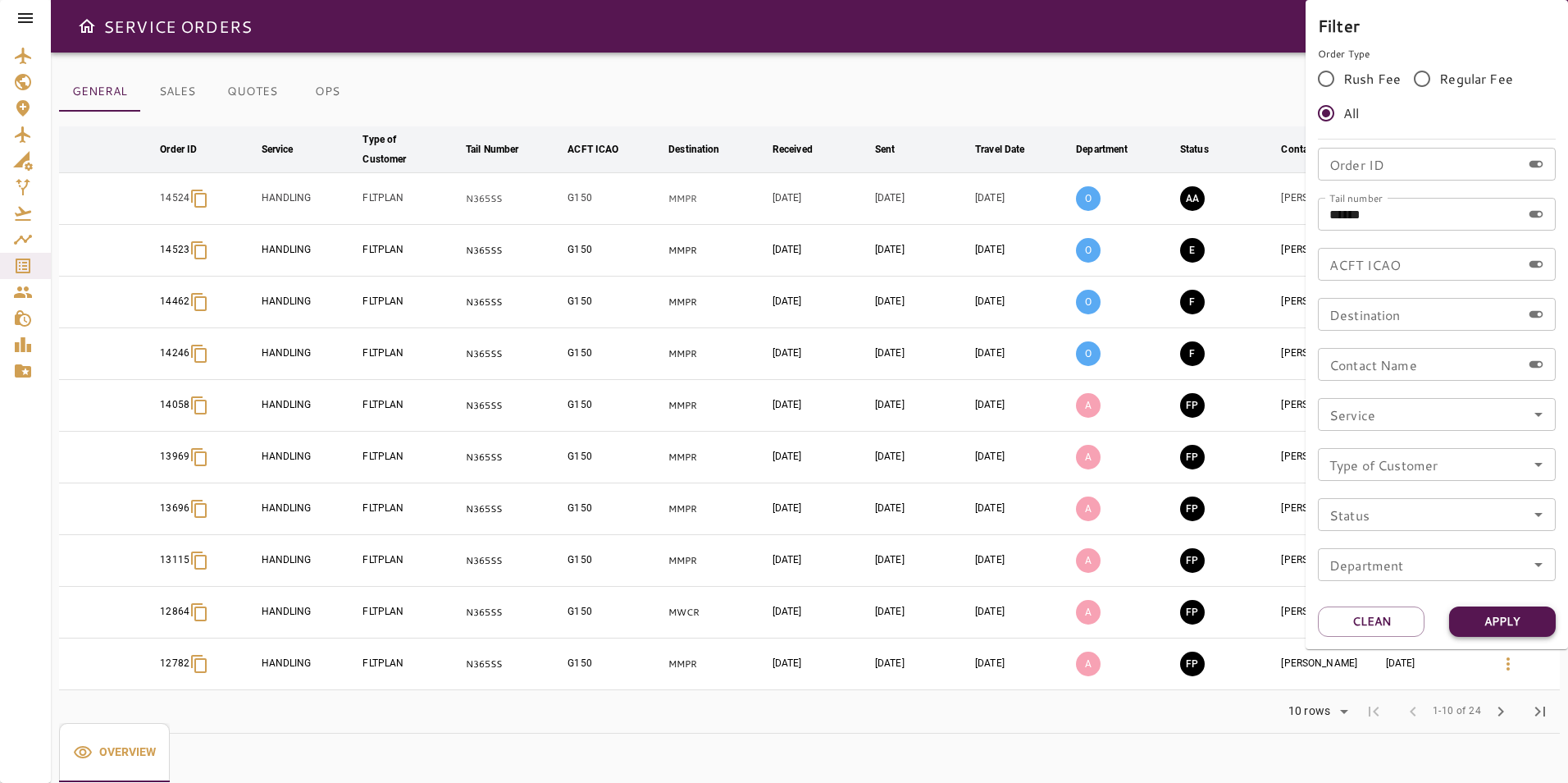
click at [1466, 626] on button "Apply" at bounding box center [1501, 622] width 106 height 31
click at [913, 78] on div at bounding box center [784, 391] width 1568 height 783
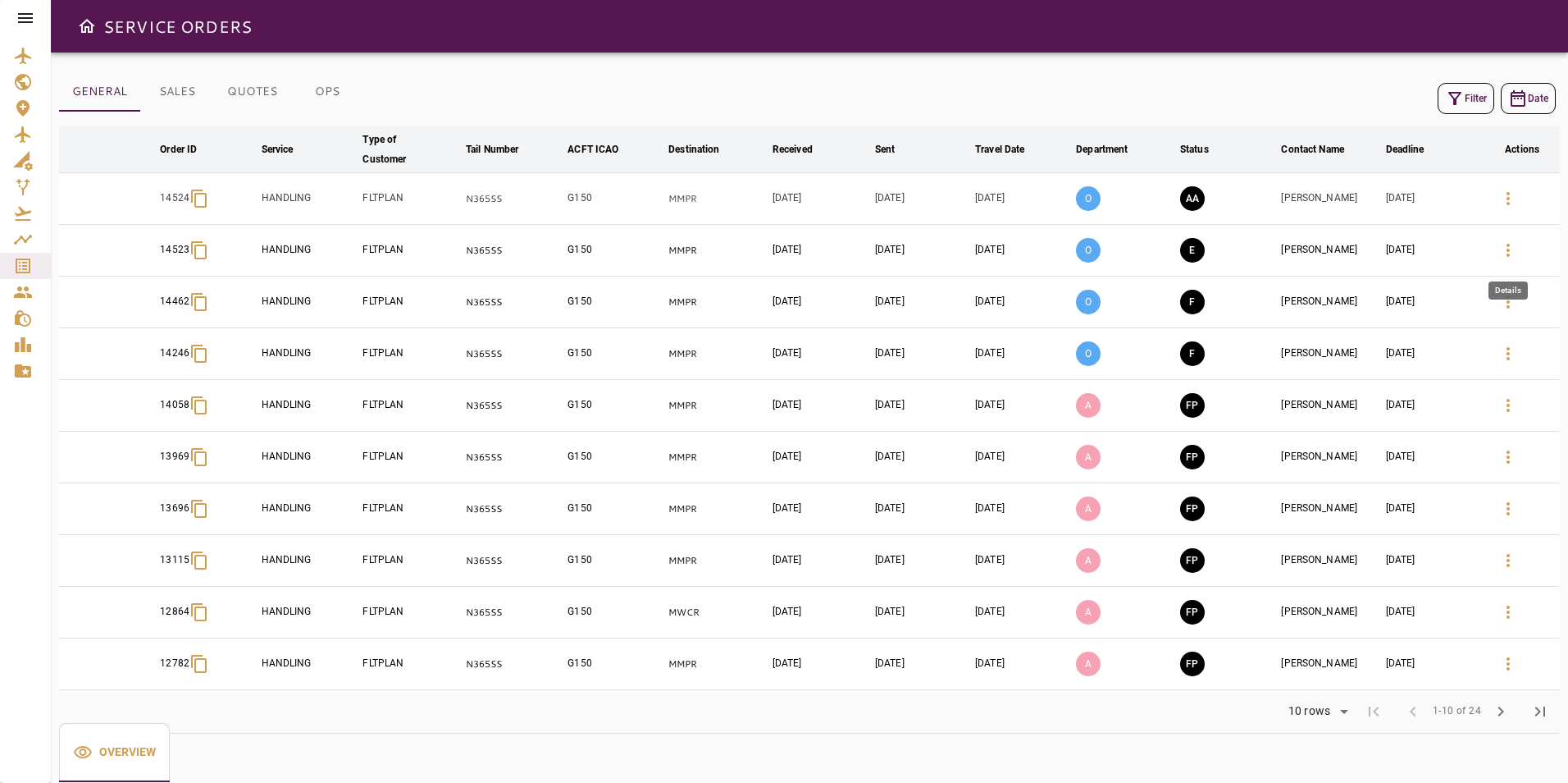
click at [1505, 246] on icon "button" at bounding box center [1508, 251] width 20 height 20
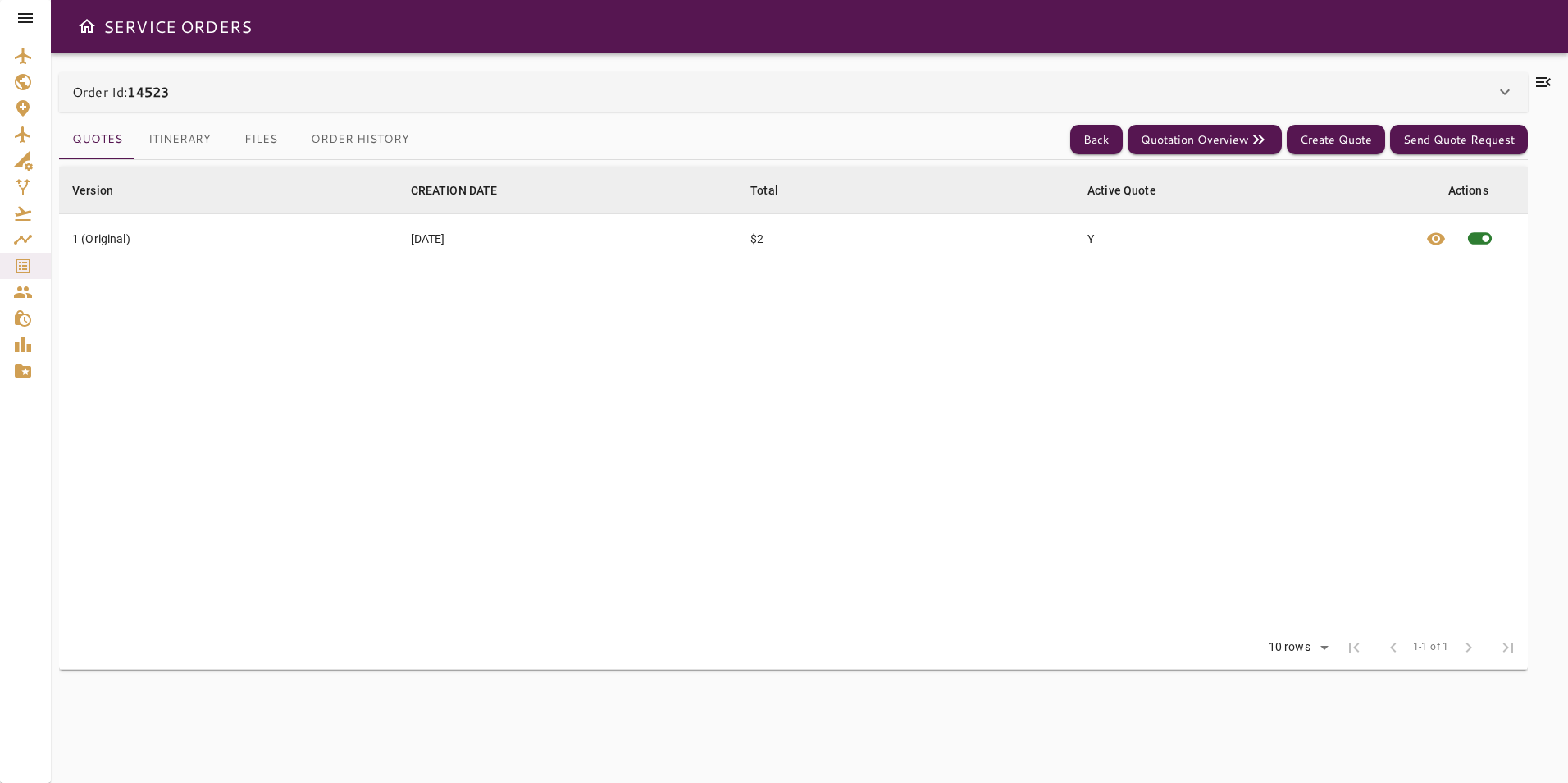
click at [1552, 82] on icon at bounding box center [1543, 83] width 20 height 20
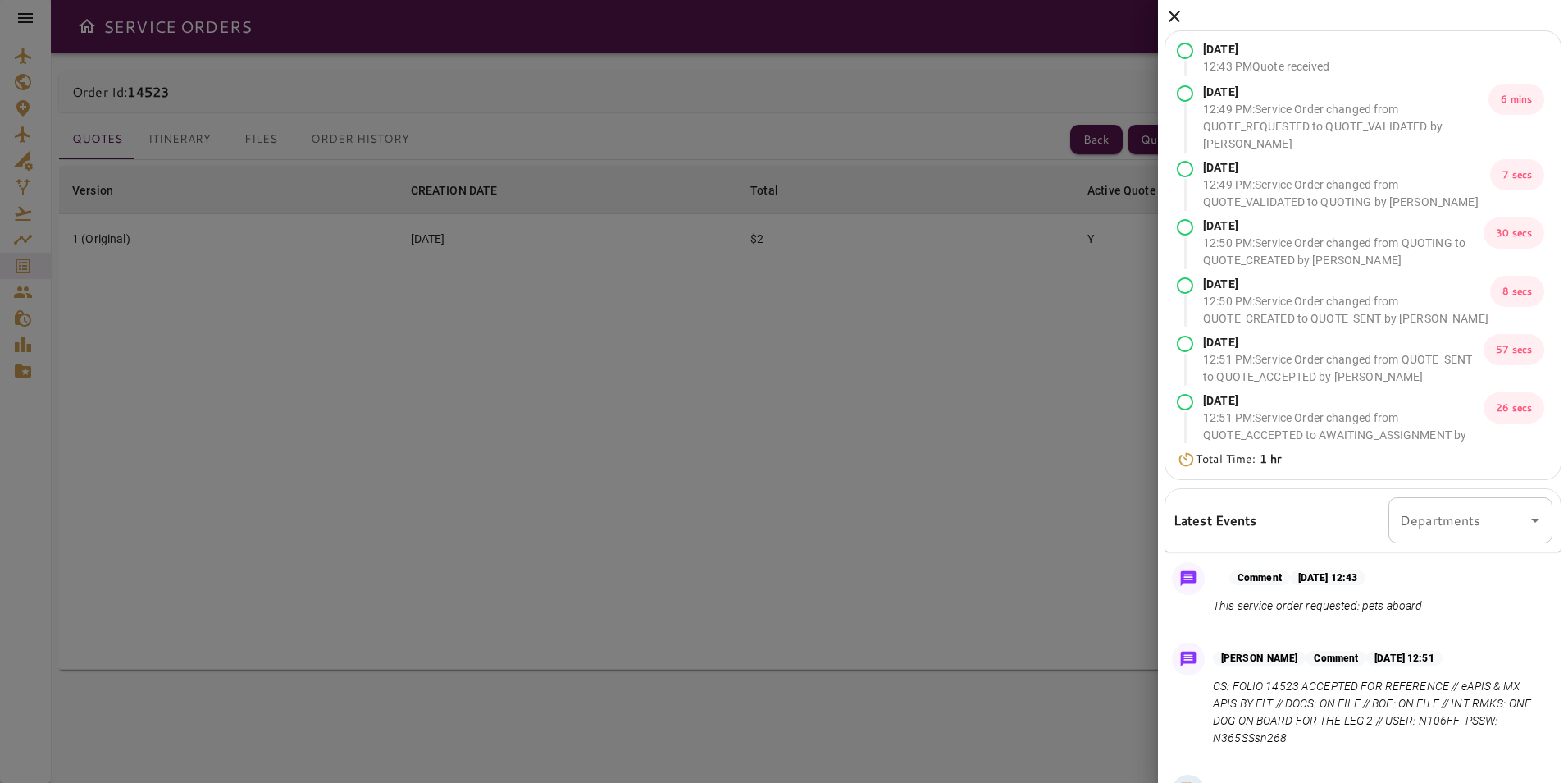
scroll to position [82, 0]
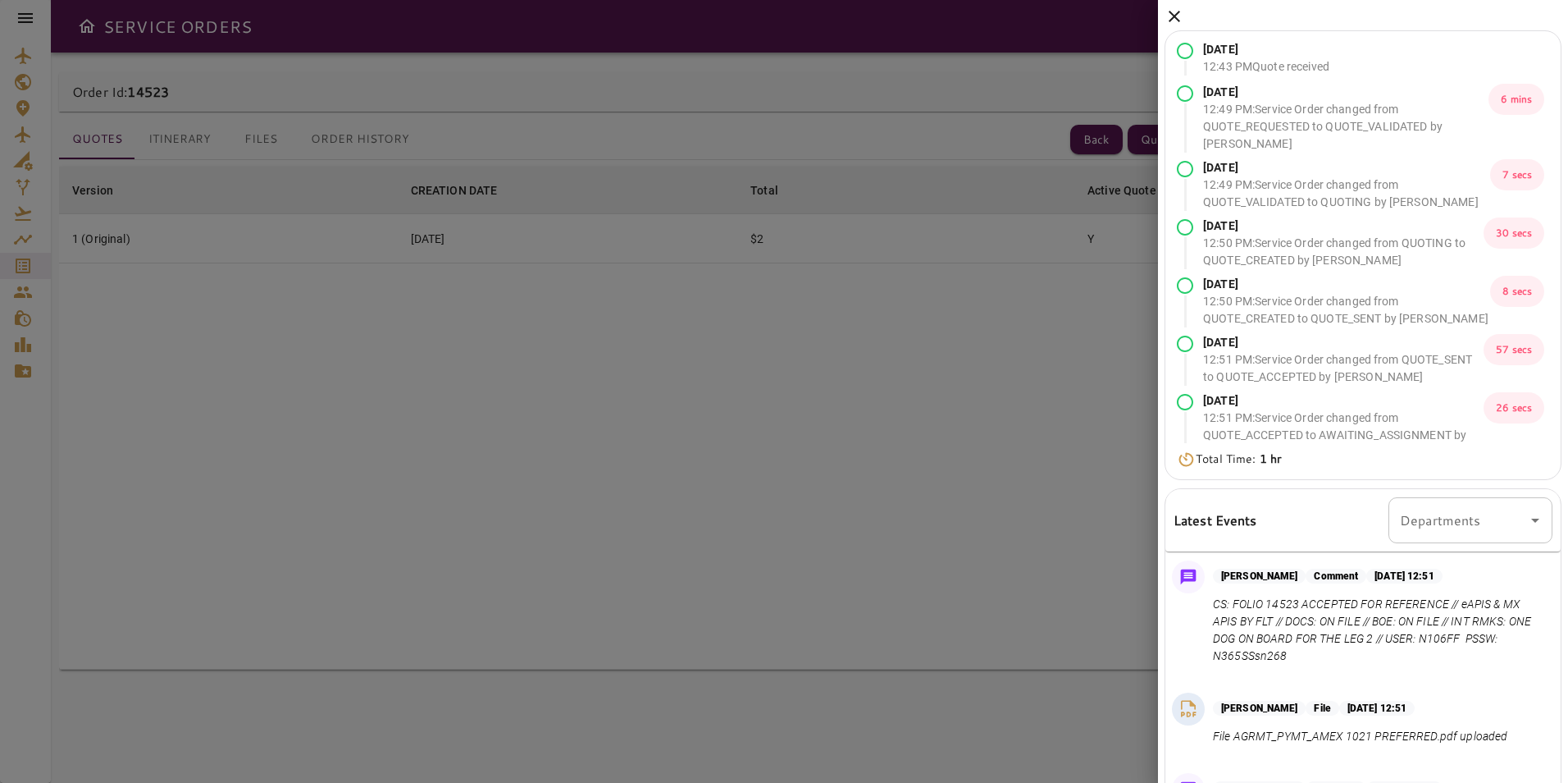
click at [934, 408] on div at bounding box center [784, 391] width 1568 height 783
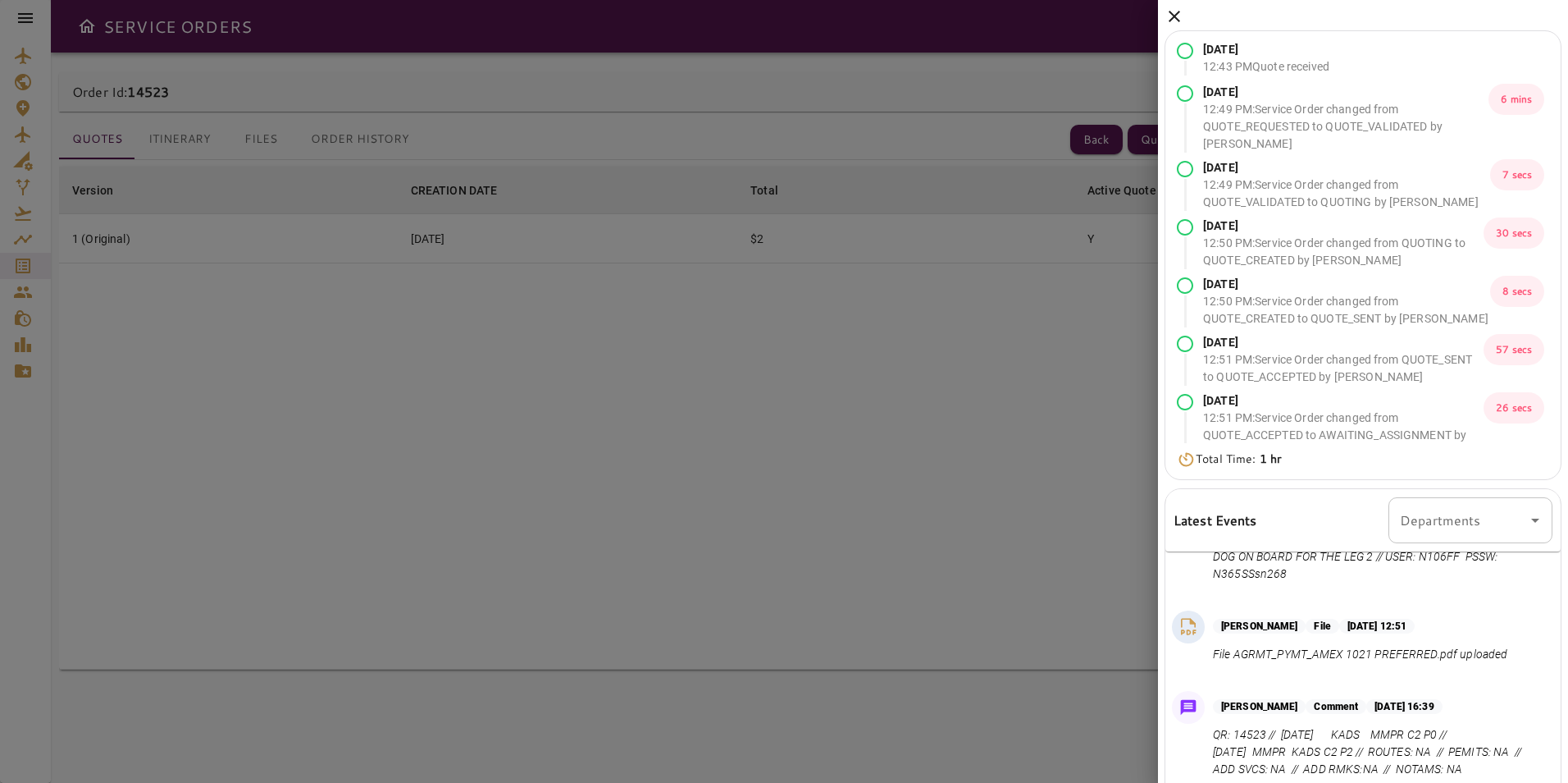
scroll to position [193, 0]
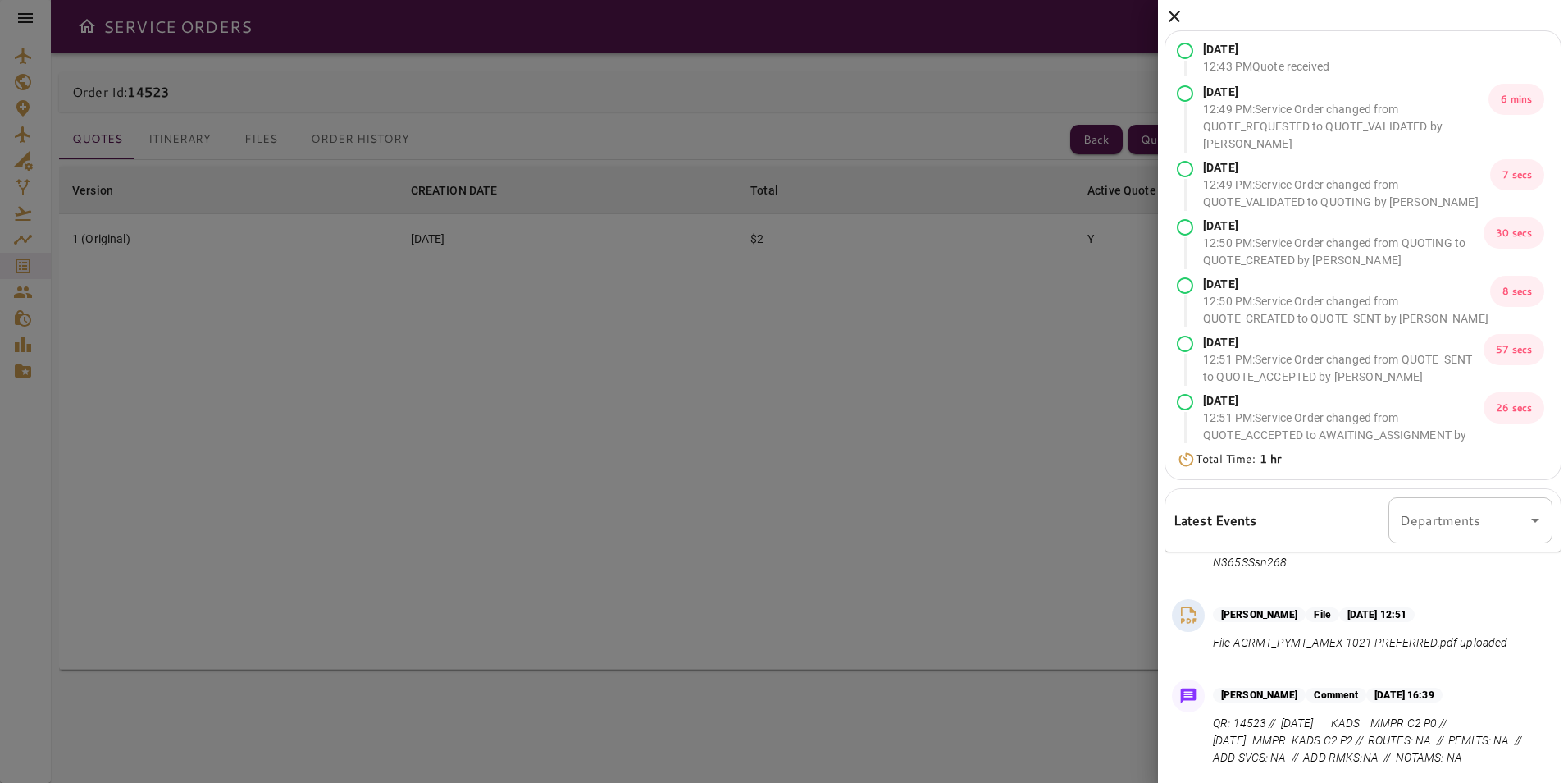
click at [1168, 16] on icon at bounding box center [1174, 17] width 20 height 20
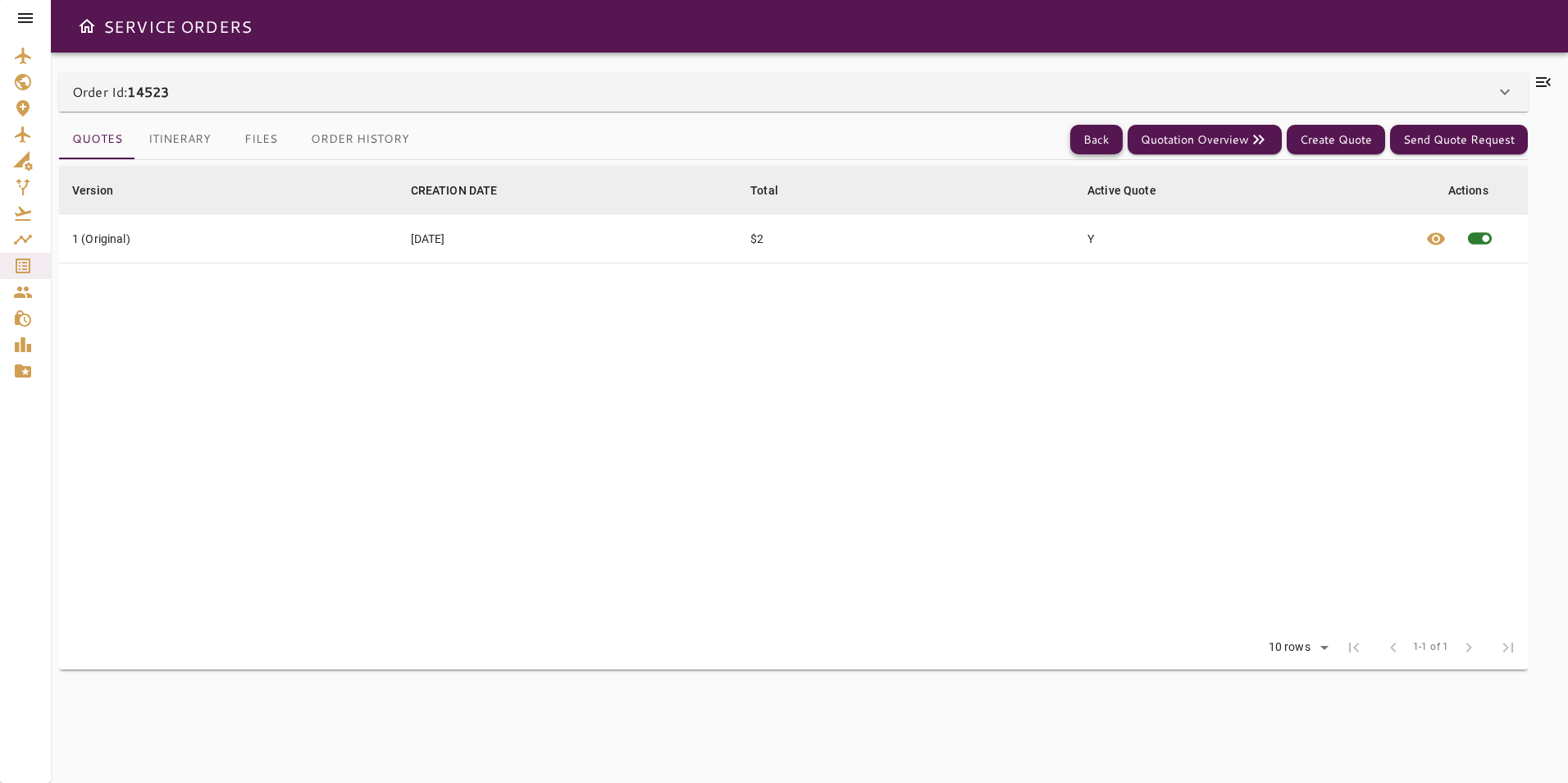
click at [1103, 128] on button "Back" at bounding box center [1096, 139] width 53 height 31
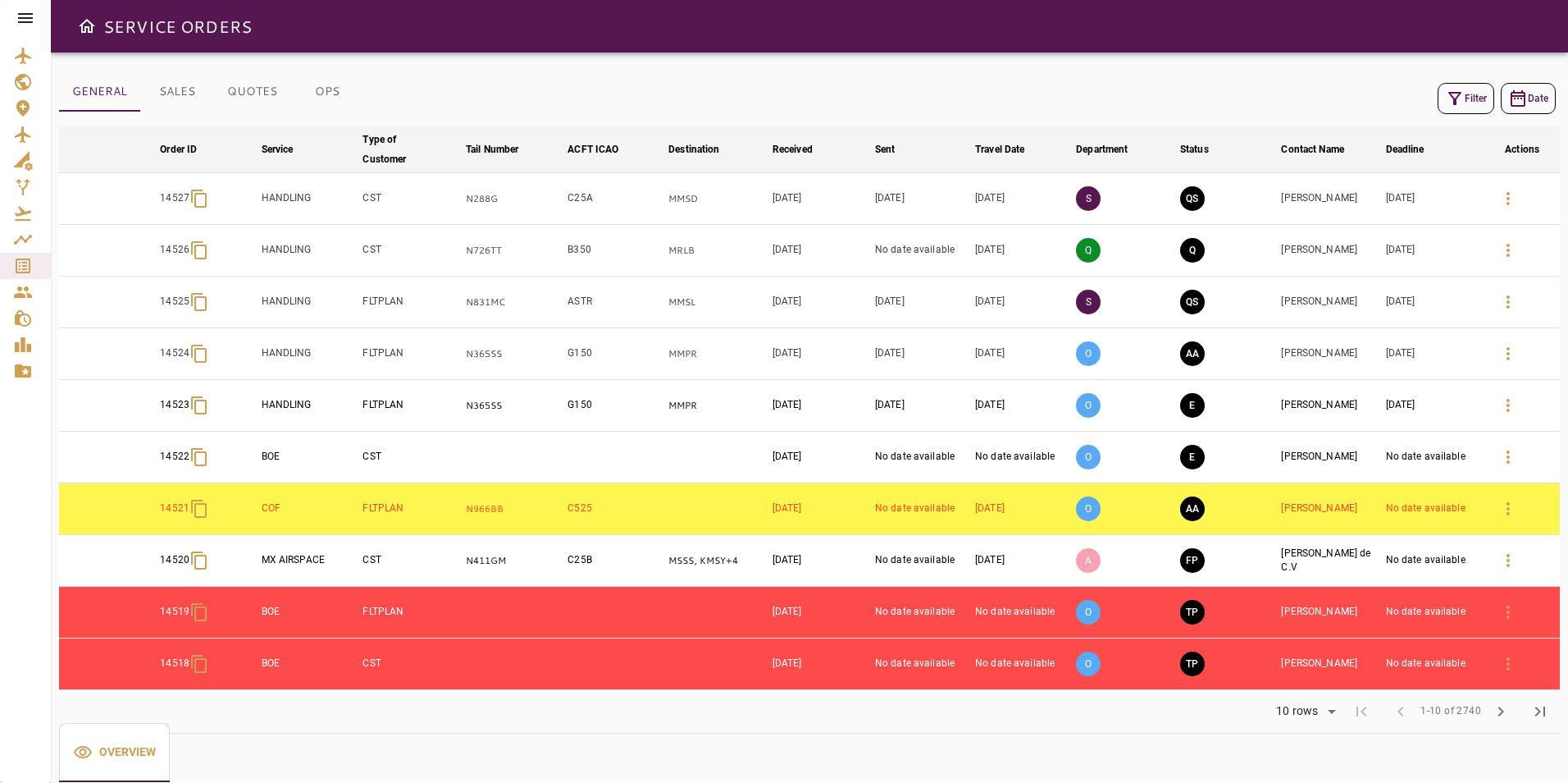
click at [1446, 104] on icon "button" at bounding box center [1455, 98] width 20 height 20
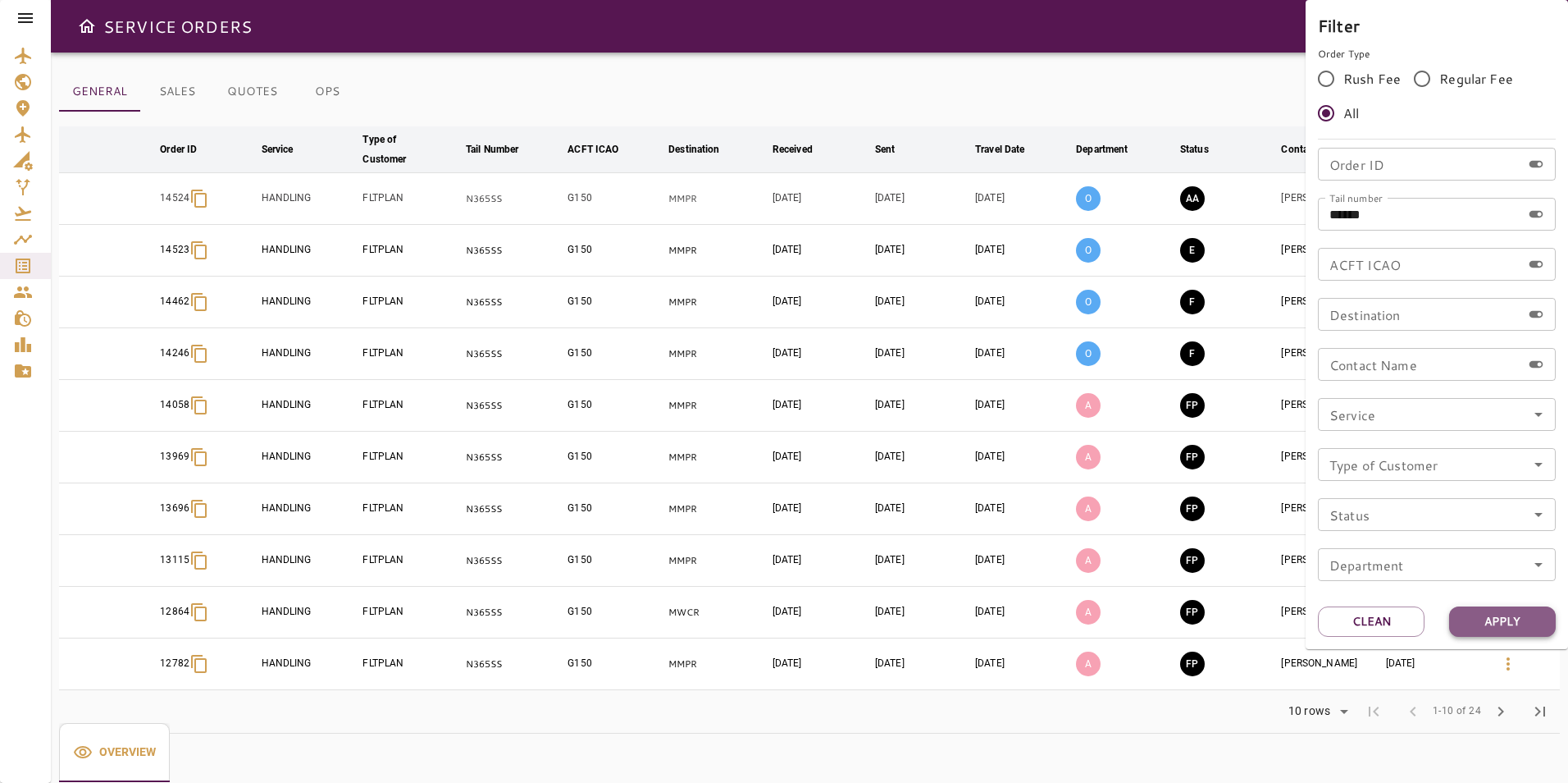
click at [1490, 629] on button "Apply" at bounding box center [1501, 622] width 106 height 31
click at [1020, 66] on div at bounding box center [784, 391] width 1568 height 783
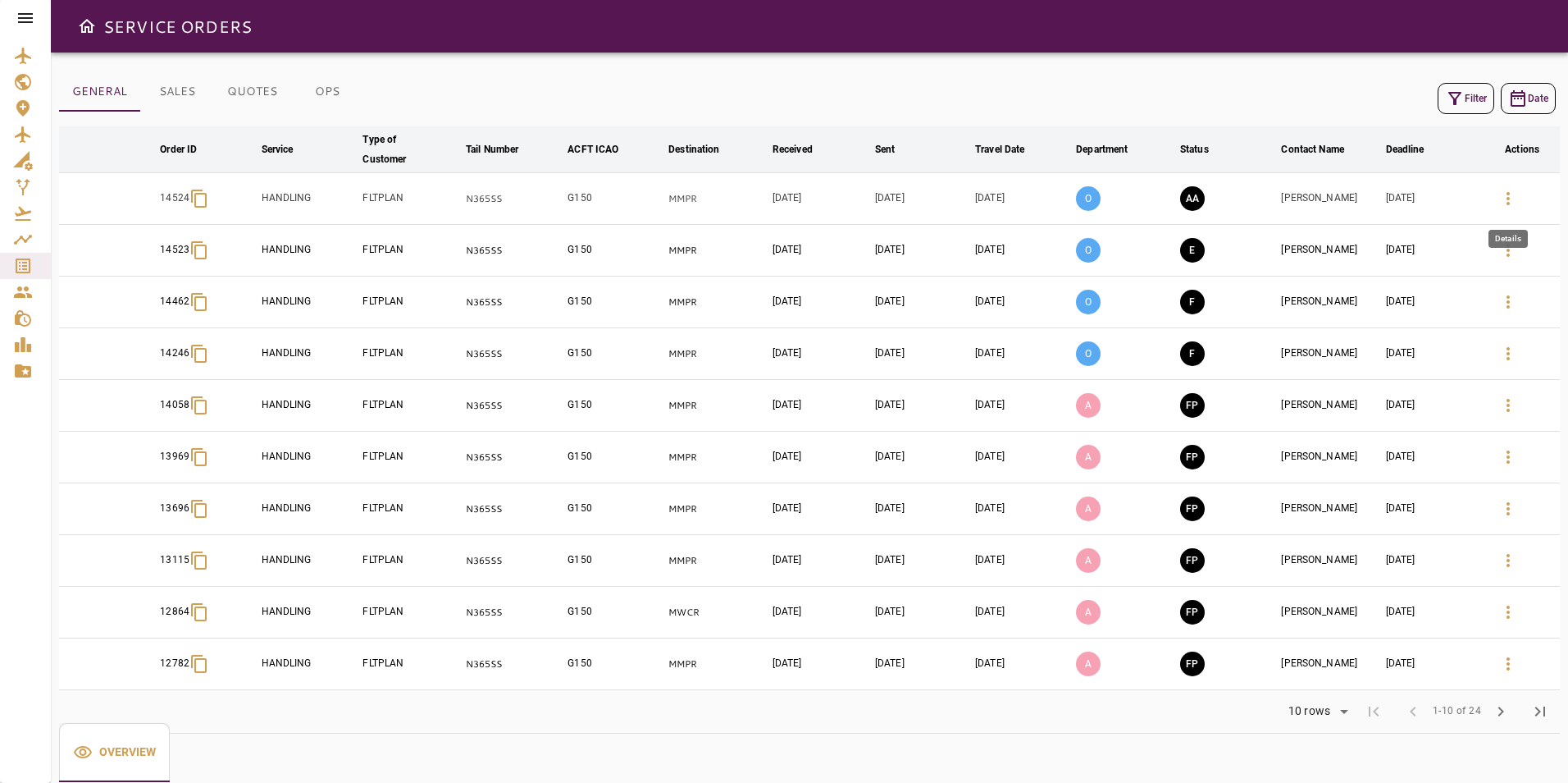
click at [1510, 192] on icon "button" at bounding box center [1508, 199] width 20 height 20
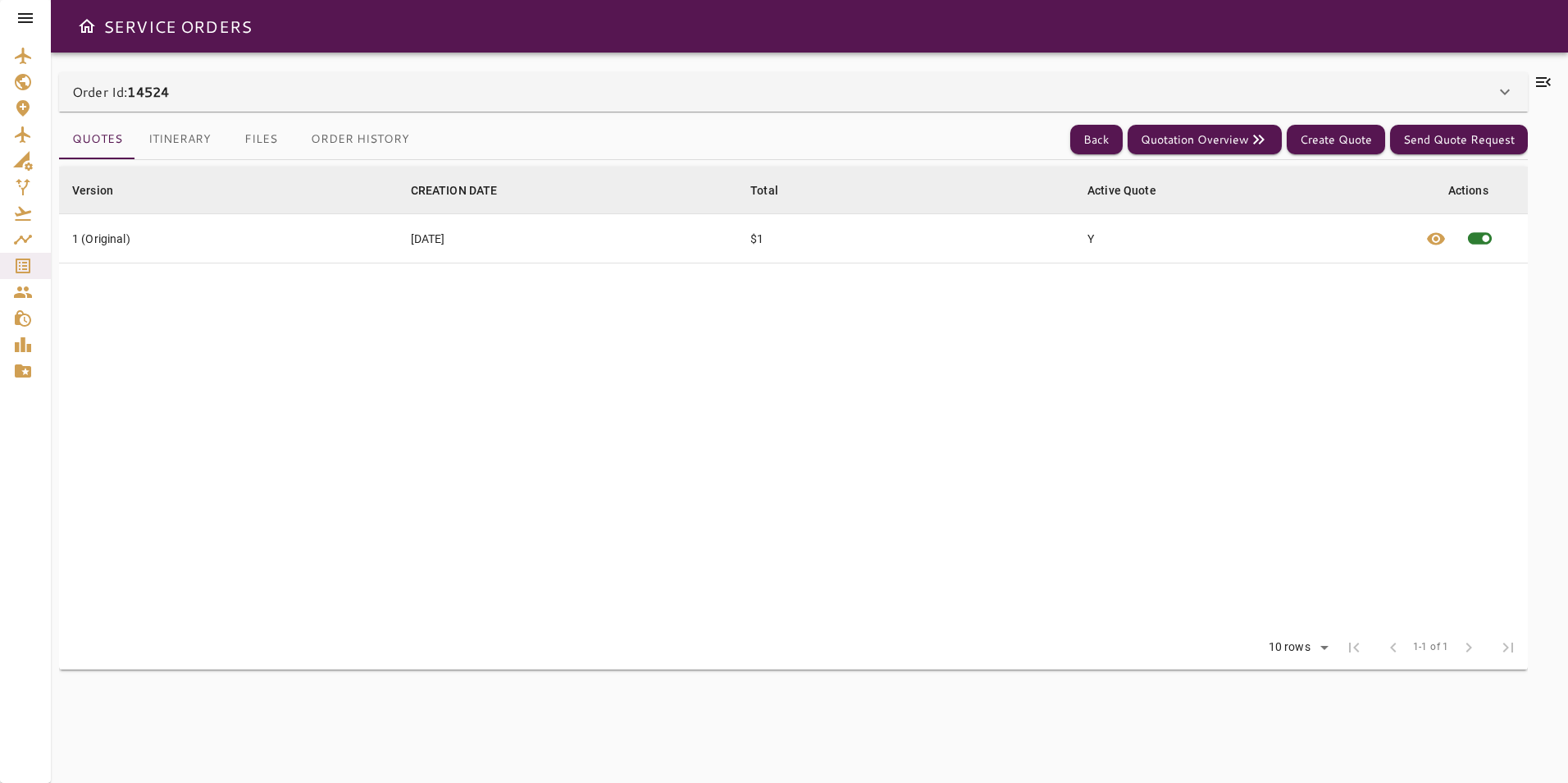
click at [1547, 78] on icon at bounding box center [1543, 83] width 15 height 10
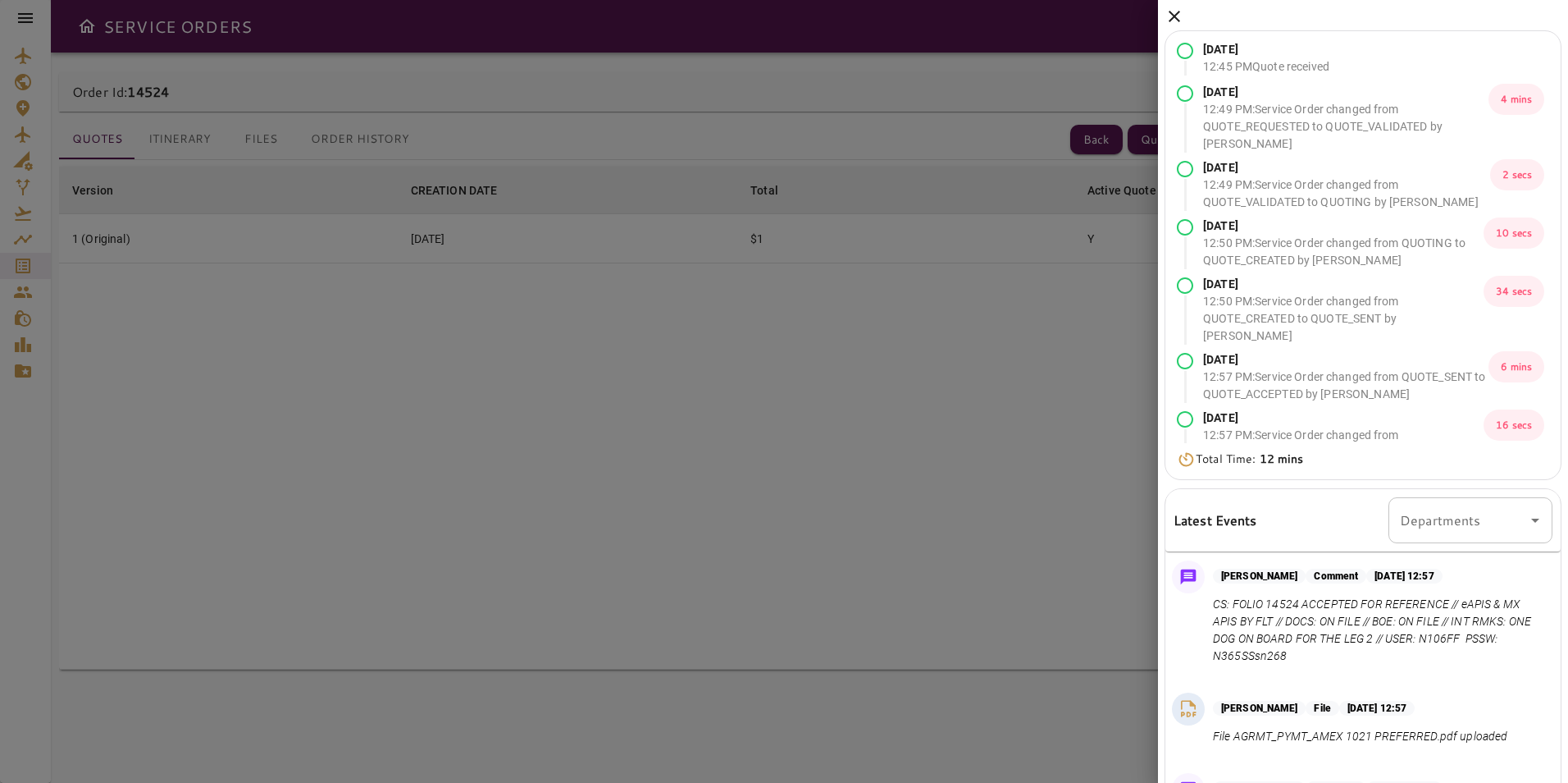
scroll to position [193, 0]
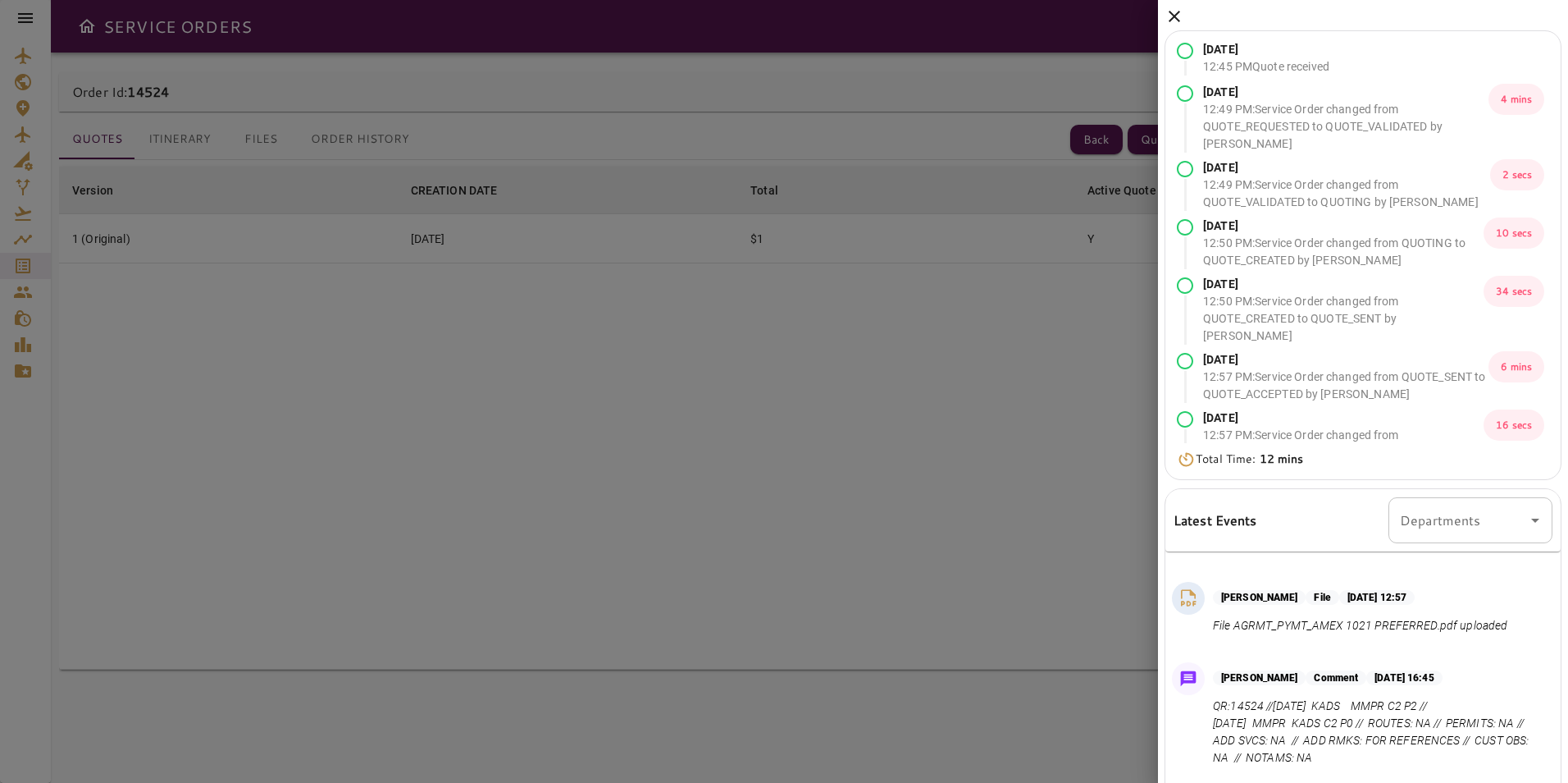
click at [662, 391] on div at bounding box center [784, 391] width 1568 height 783
click at [1177, 21] on icon at bounding box center [1174, 17] width 20 height 20
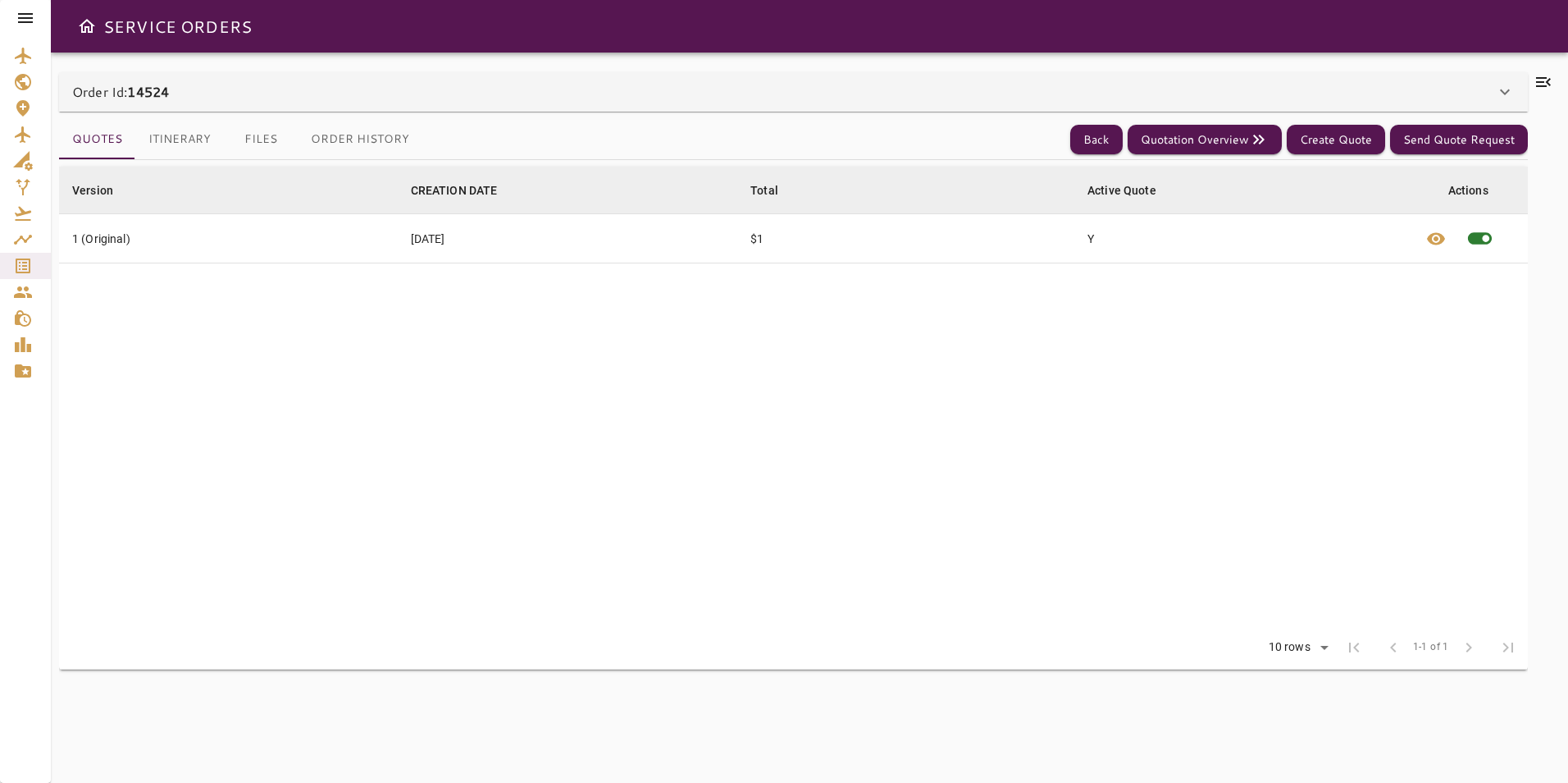
click at [1546, 79] on icon at bounding box center [1543, 83] width 15 height 10
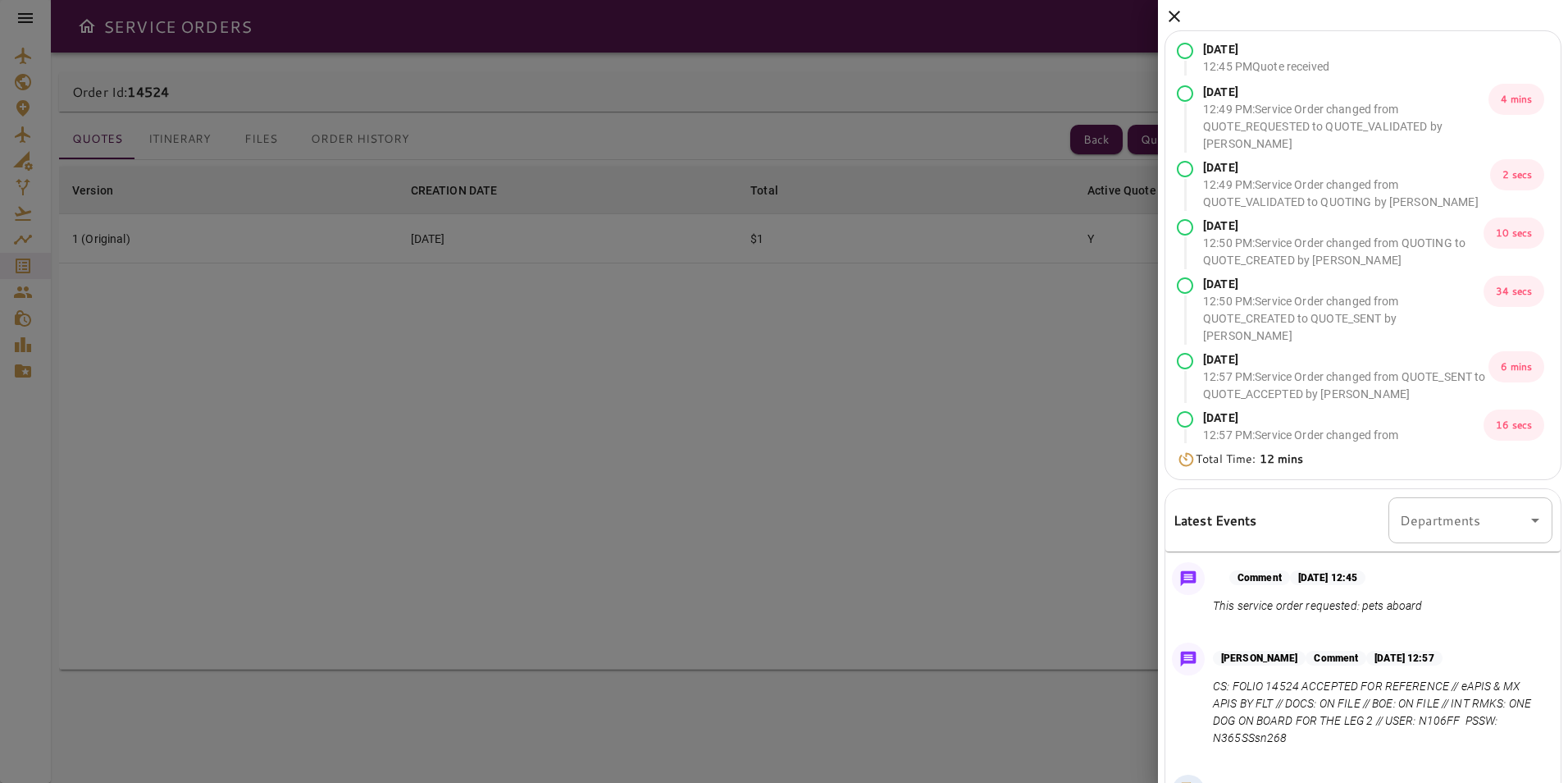
click at [1166, 11] on icon at bounding box center [1174, 17] width 20 height 20
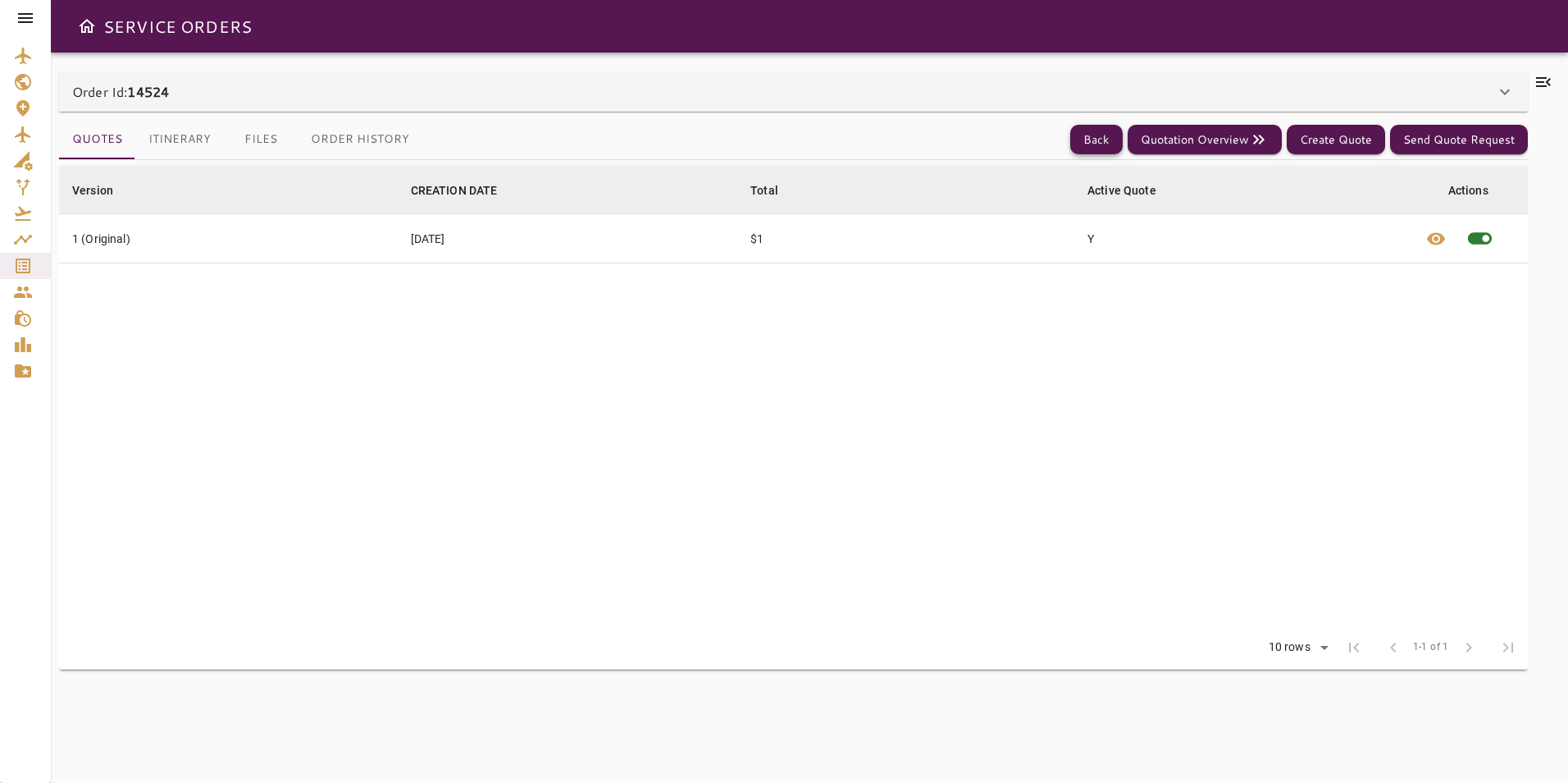
click at [1084, 154] on button "Back" at bounding box center [1096, 139] width 53 height 31
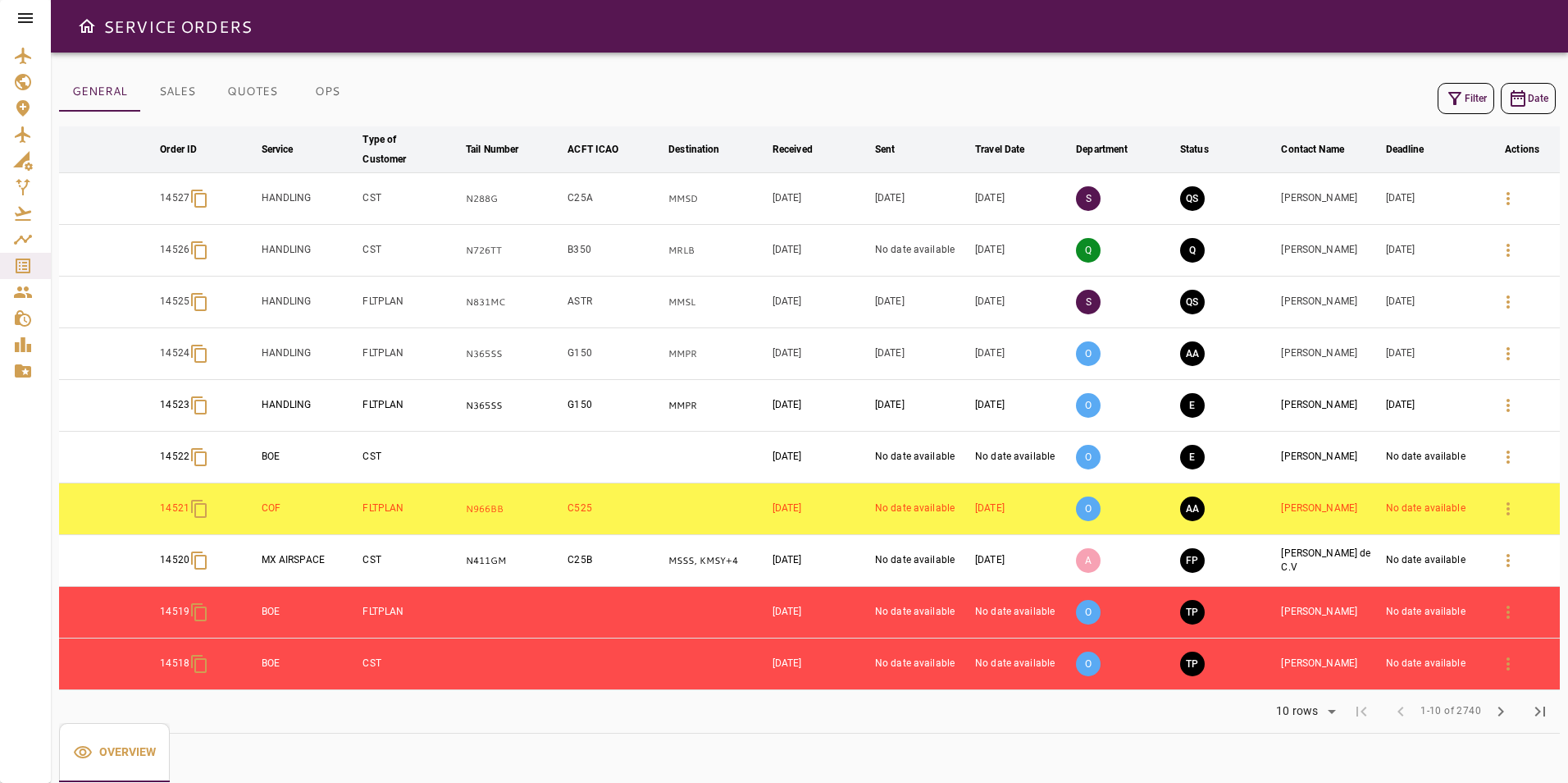
click at [1463, 100] on icon "button" at bounding box center [1455, 98] width 20 height 20
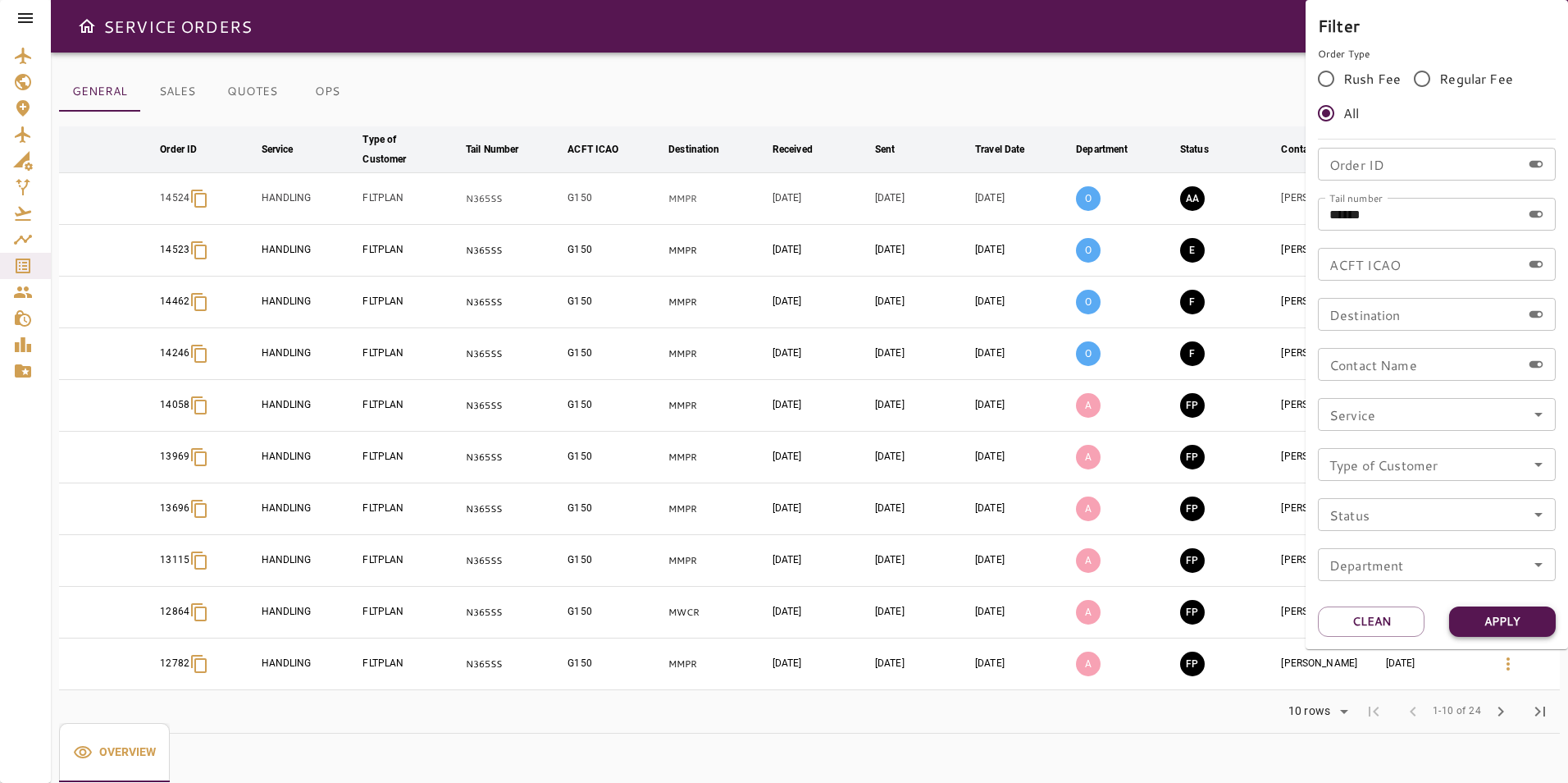
click at [1490, 627] on button "Apply" at bounding box center [1501, 622] width 106 height 31
click at [1095, 50] on div at bounding box center [784, 391] width 1568 height 783
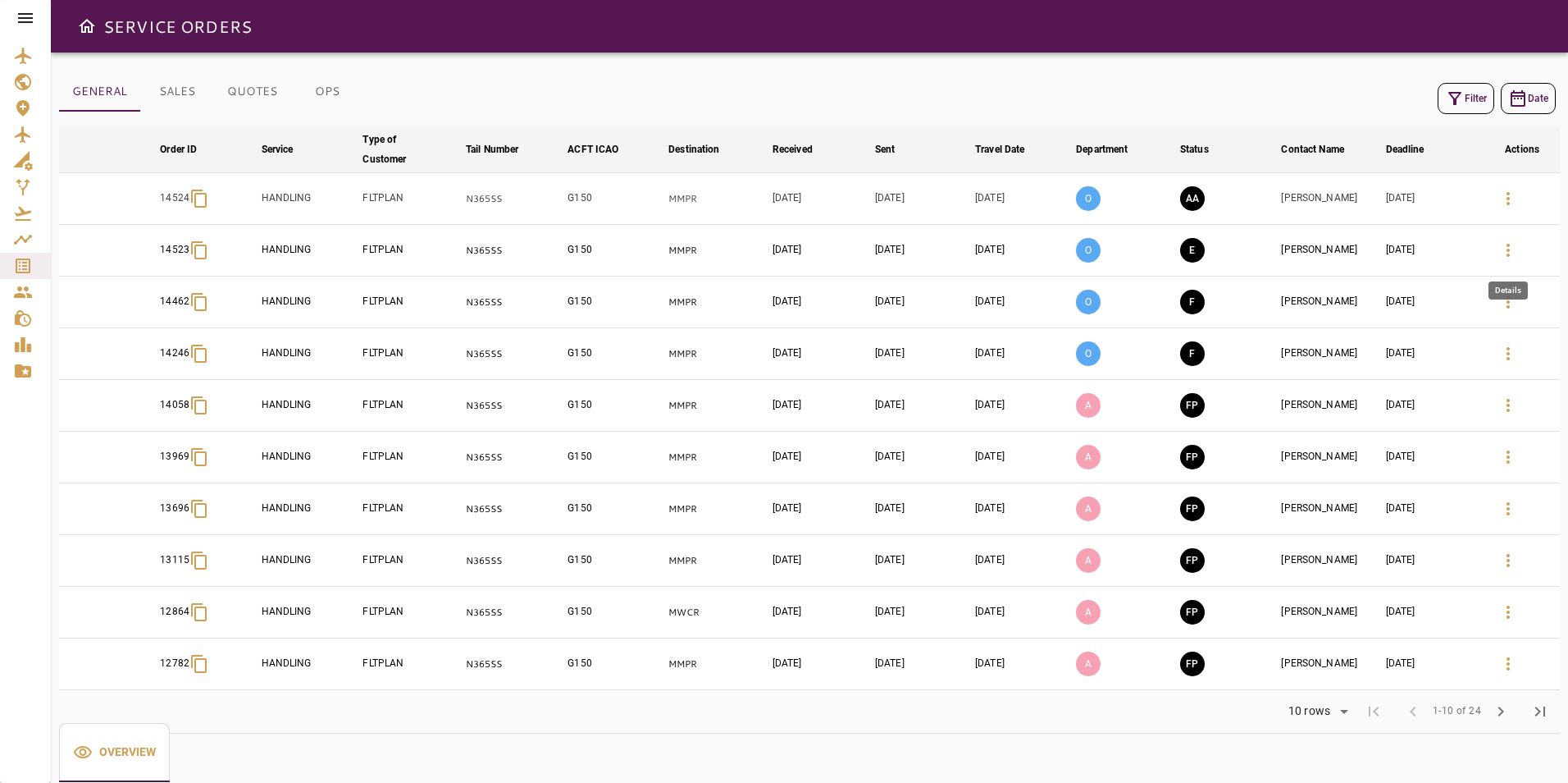
click at [1502, 253] on icon "button" at bounding box center [1508, 251] width 20 height 20
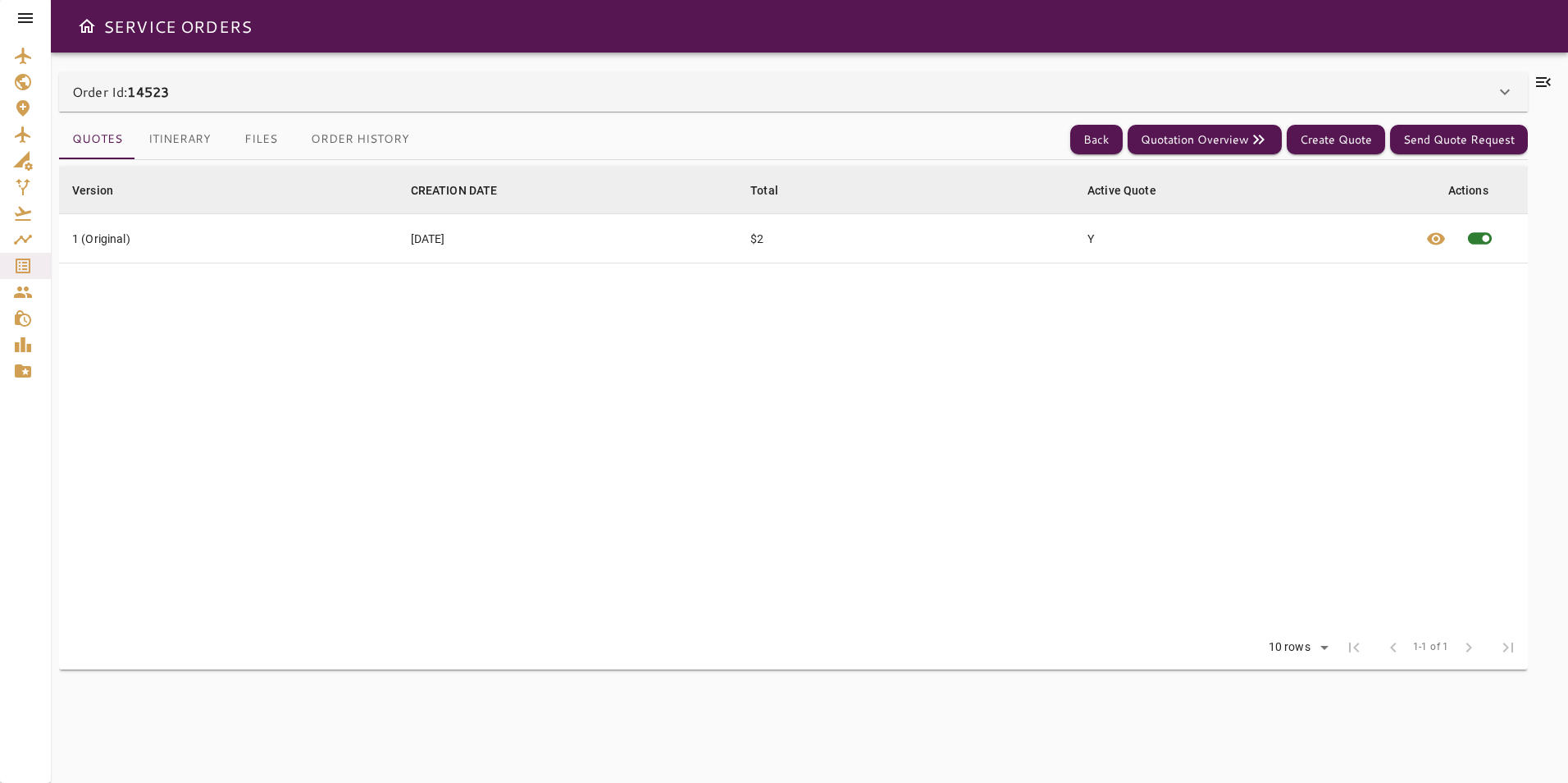
click at [1539, 80] on icon at bounding box center [1543, 83] width 20 height 20
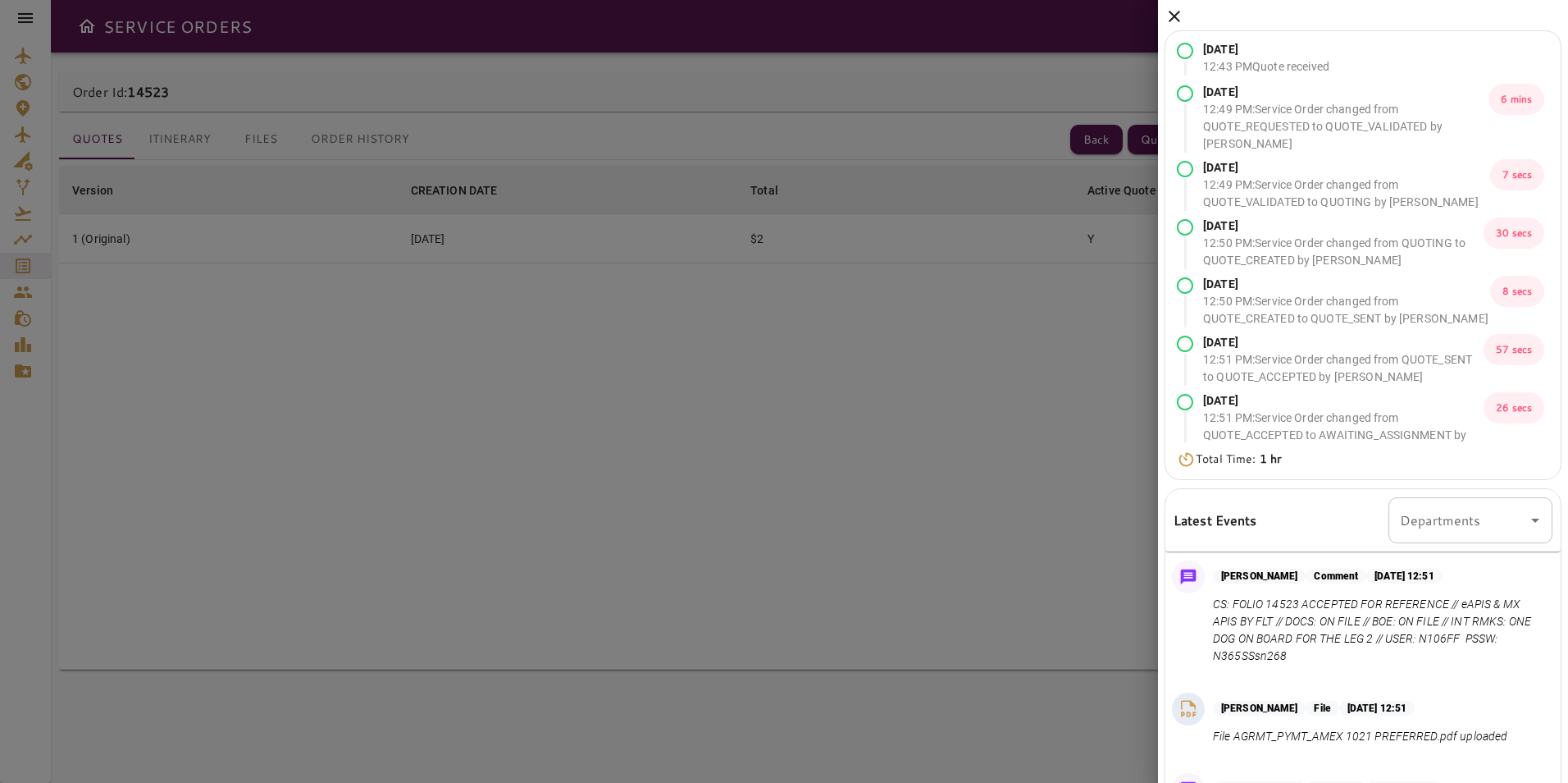
scroll to position [164, 0]
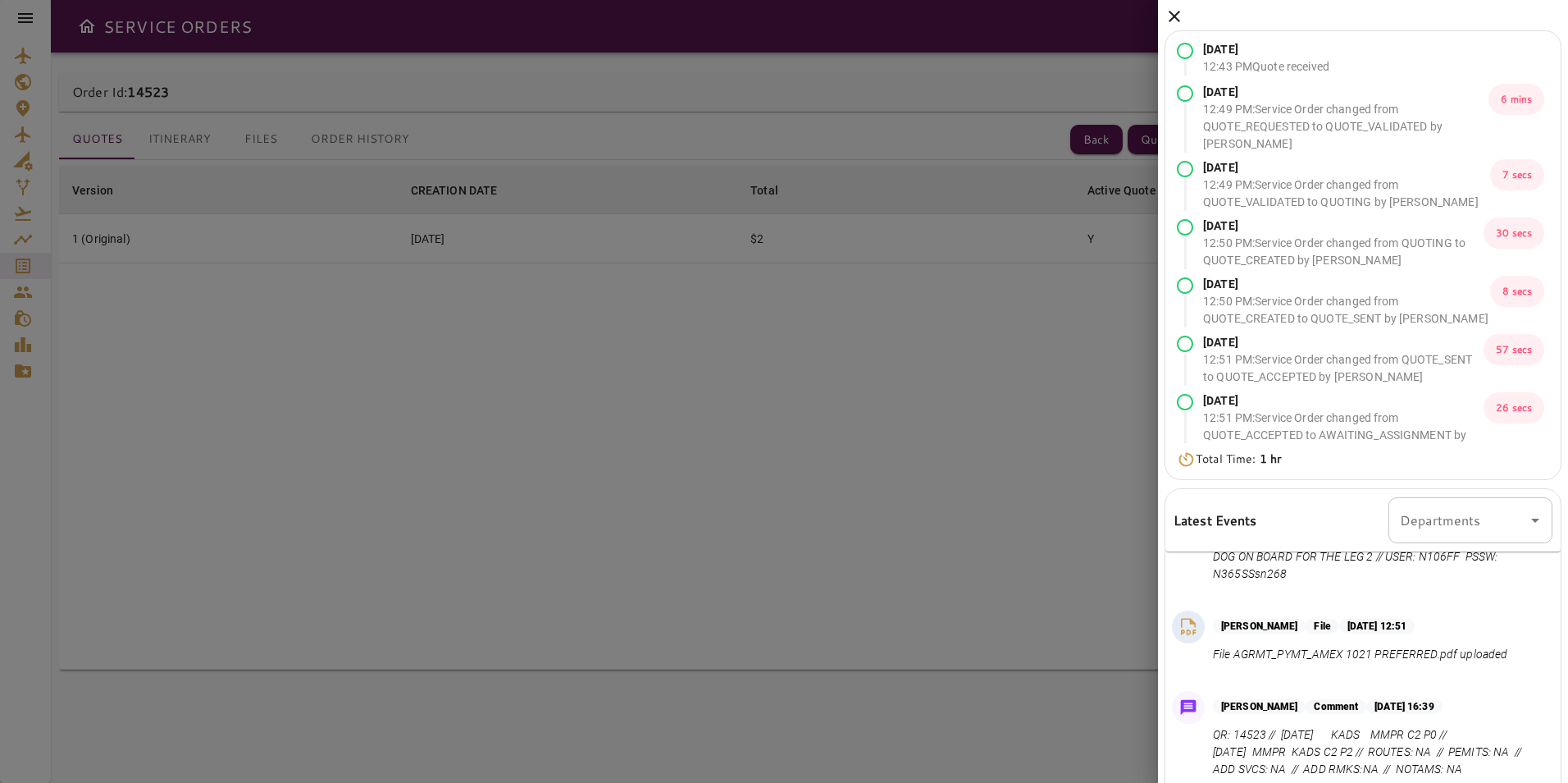
click at [1174, 16] on icon at bounding box center [1174, 17] width 12 height 12
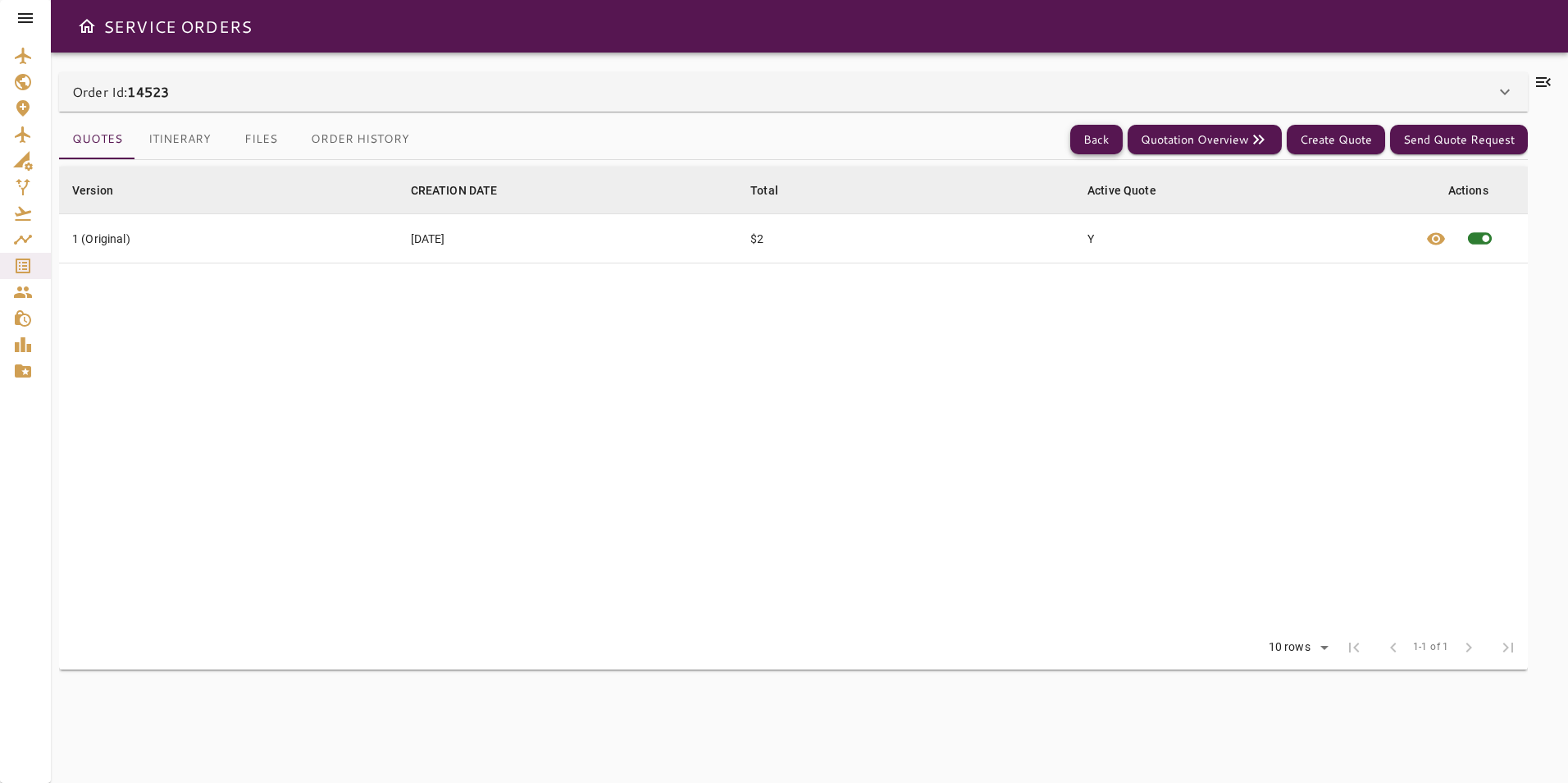
click at [1098, 134] on button "Back" at bounding box center [1096, 139] width 53 height 31
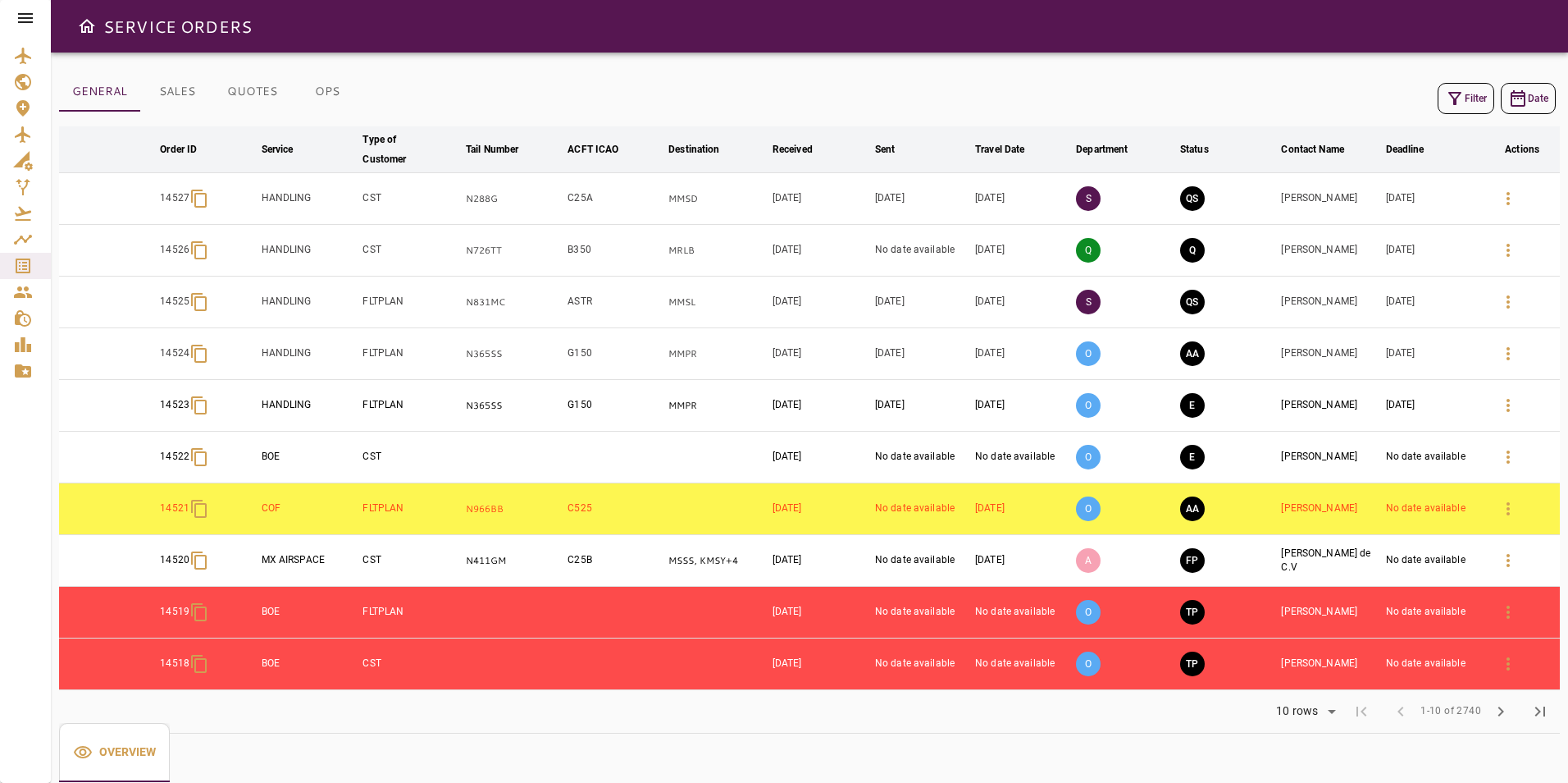
click at [1468, 99] on button "Filter" at bounding box center [1466, 98] width 57 height 31
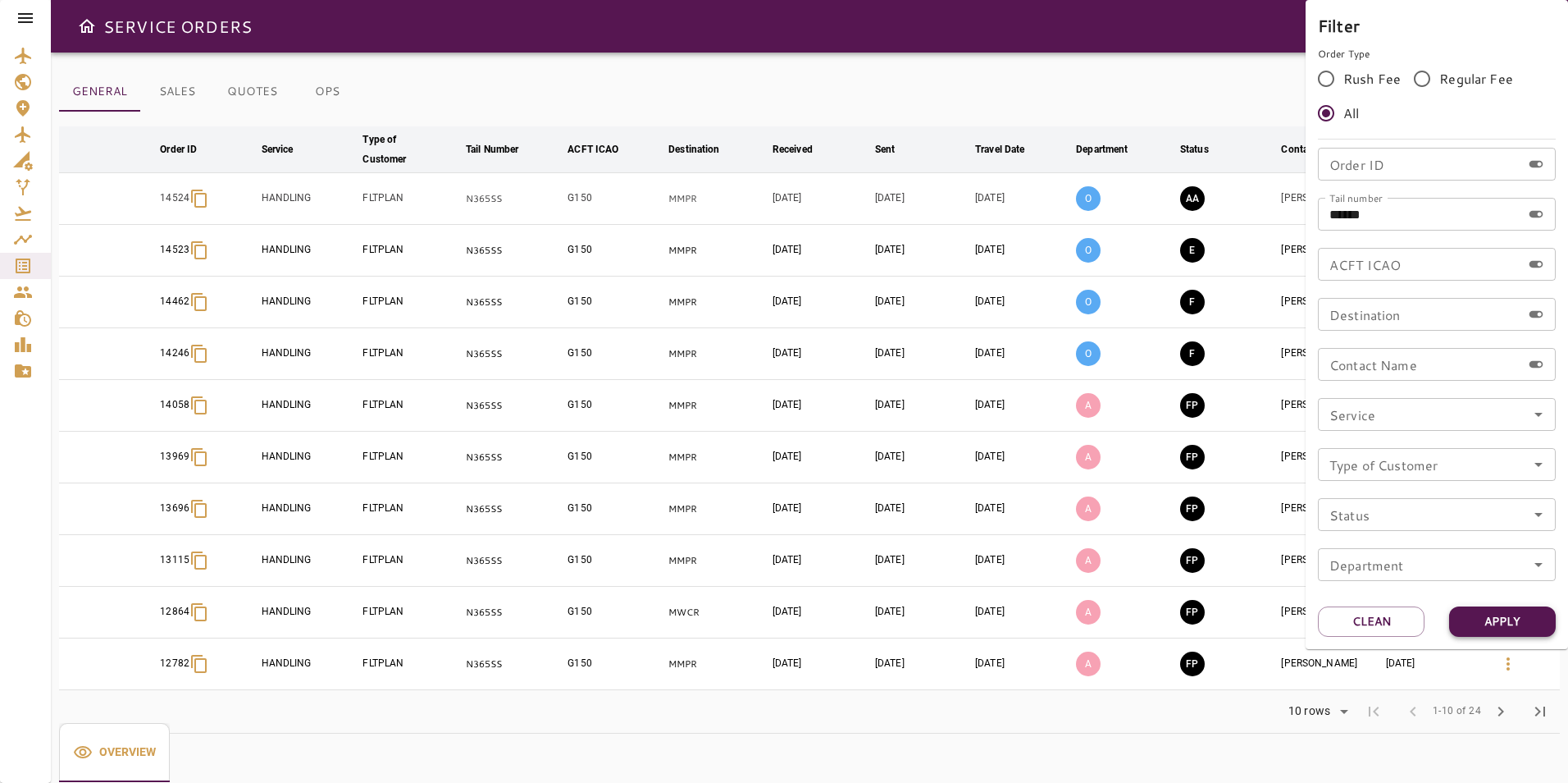
click at [1489, 619] on button "Apply" at bounding box center [1501, 622] width 106 height 31
click at [1052, 59] on div at bounding box center [784, 391] width 1568 height 783
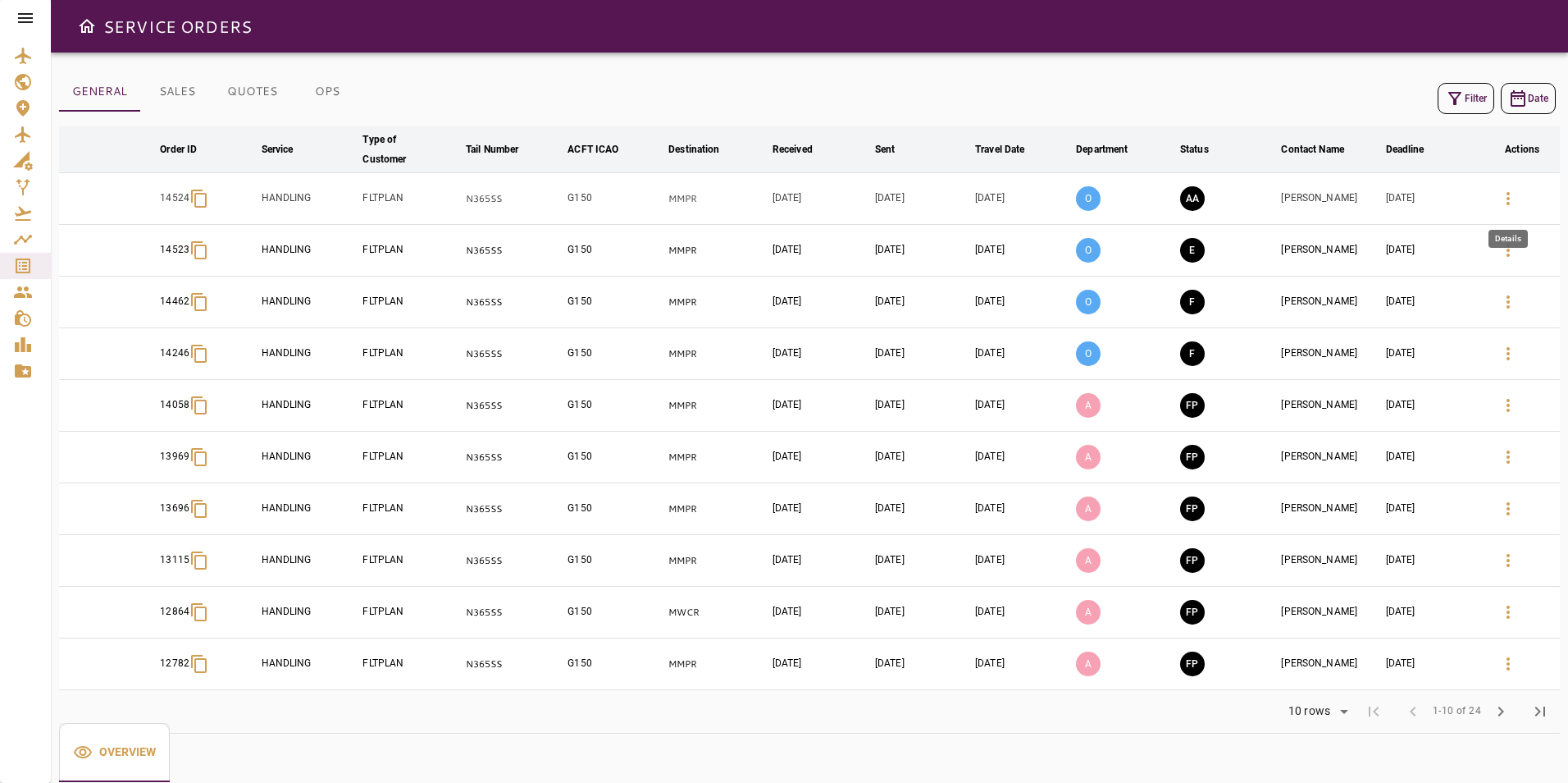
click at [1519, 194] on button "button" at bounding box center [1508, 199] width 40 height 40
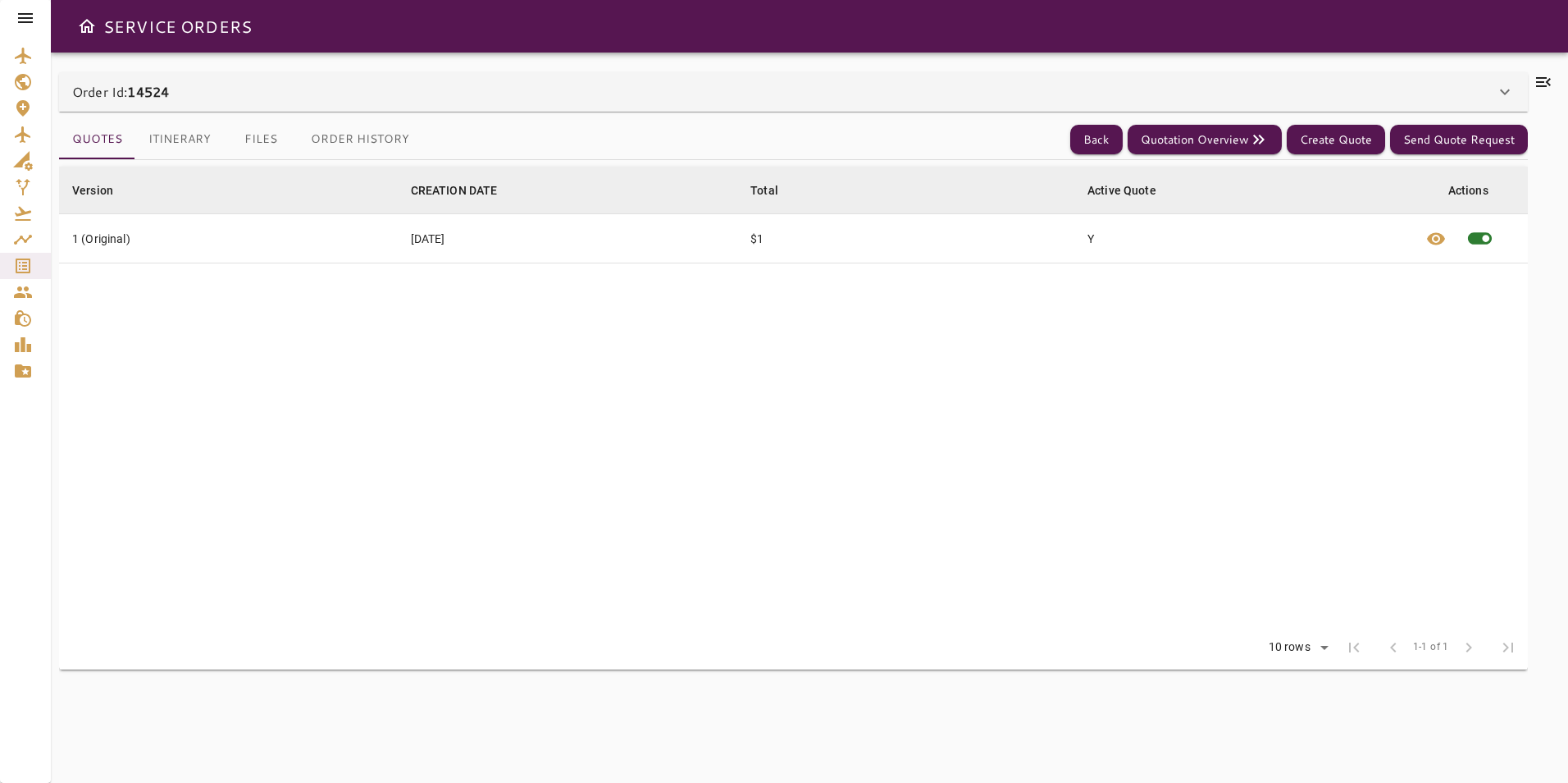
click at [1542, 75] on icon at bounding box center [1543, 83] width 20 height 20
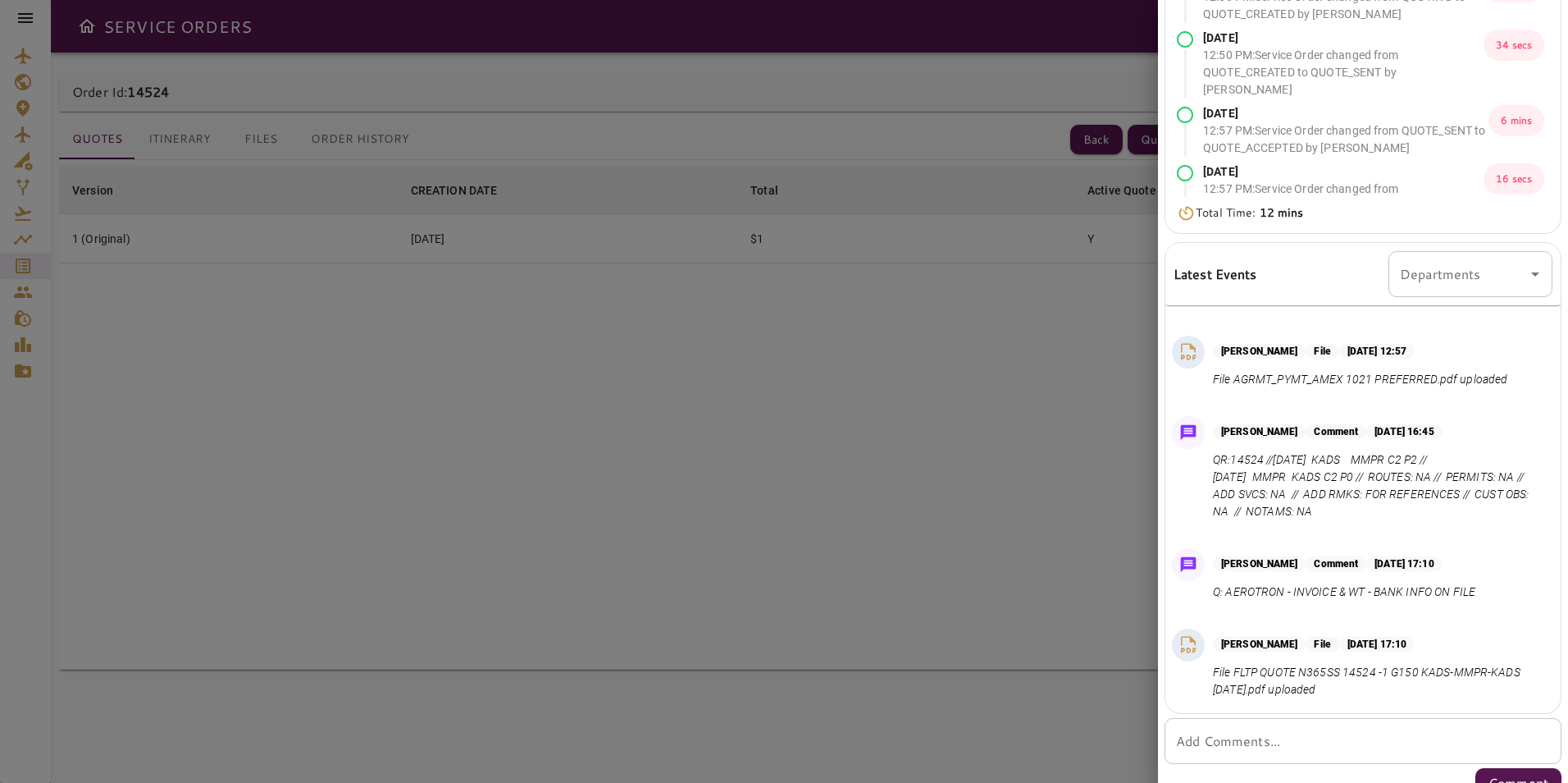
scroll to position [269, 0]
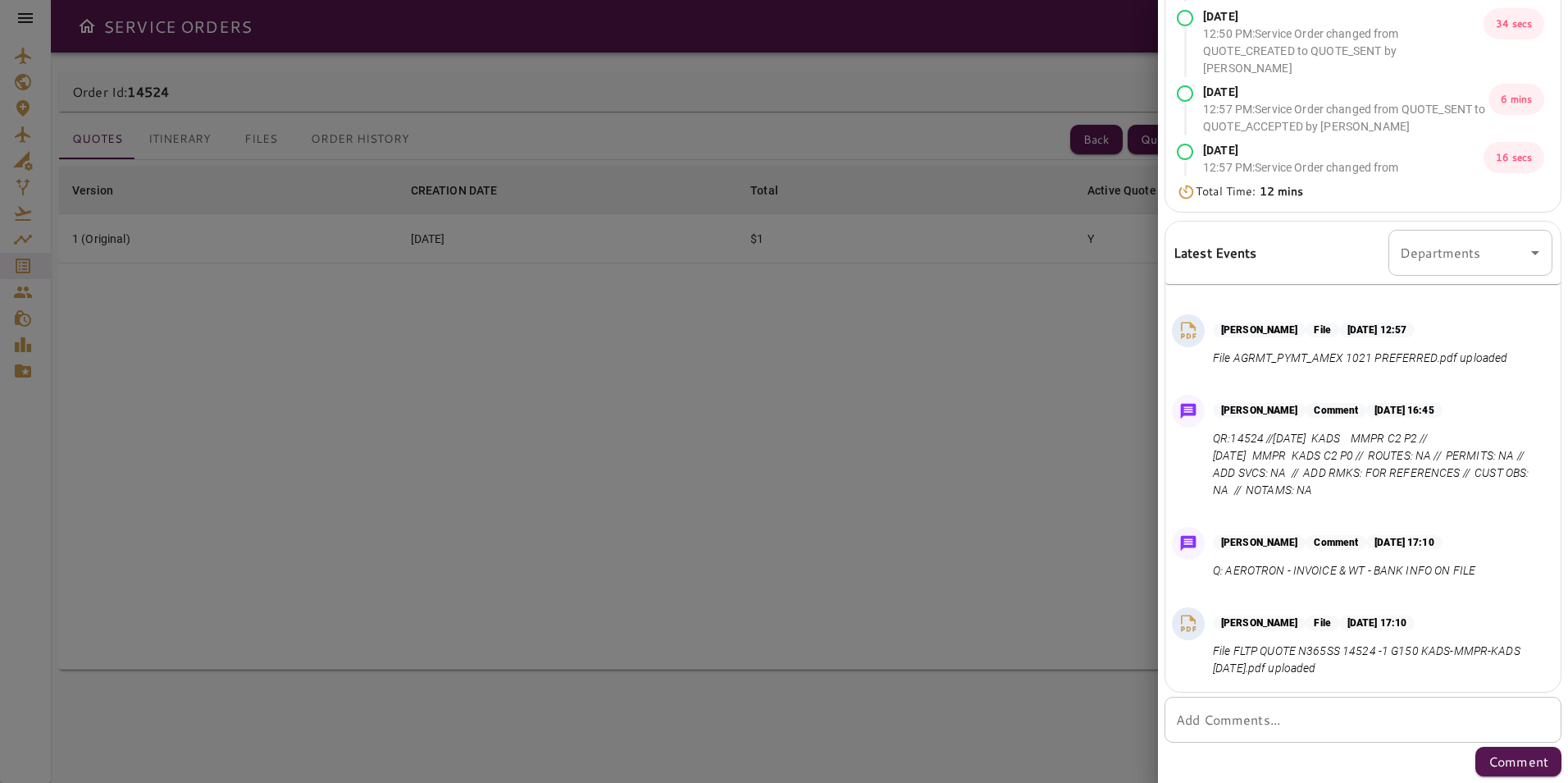
click at [935, 505] on div at bounding box center [784, 391] width 1568 height 783
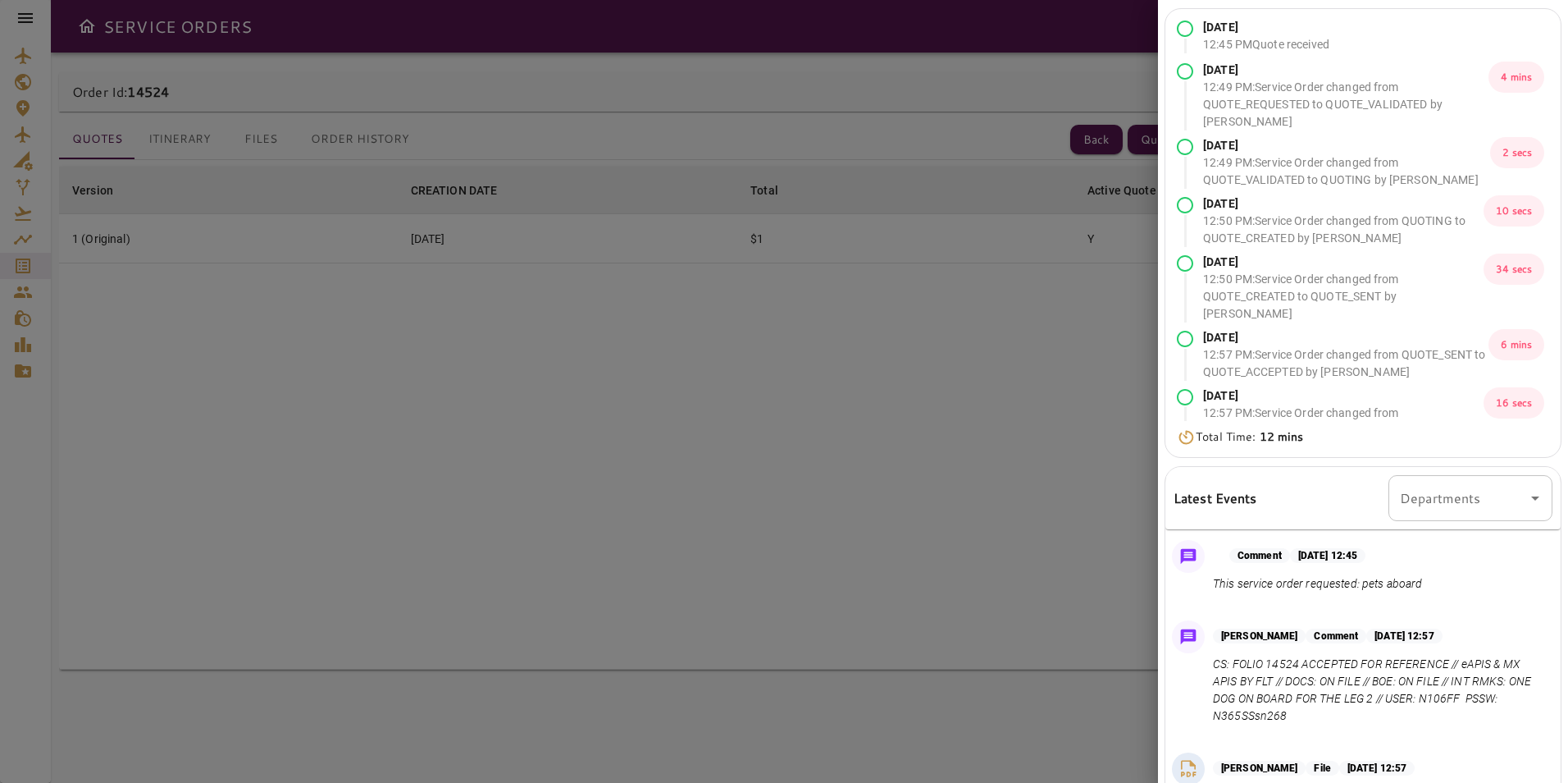
scroll to position [0, 0]
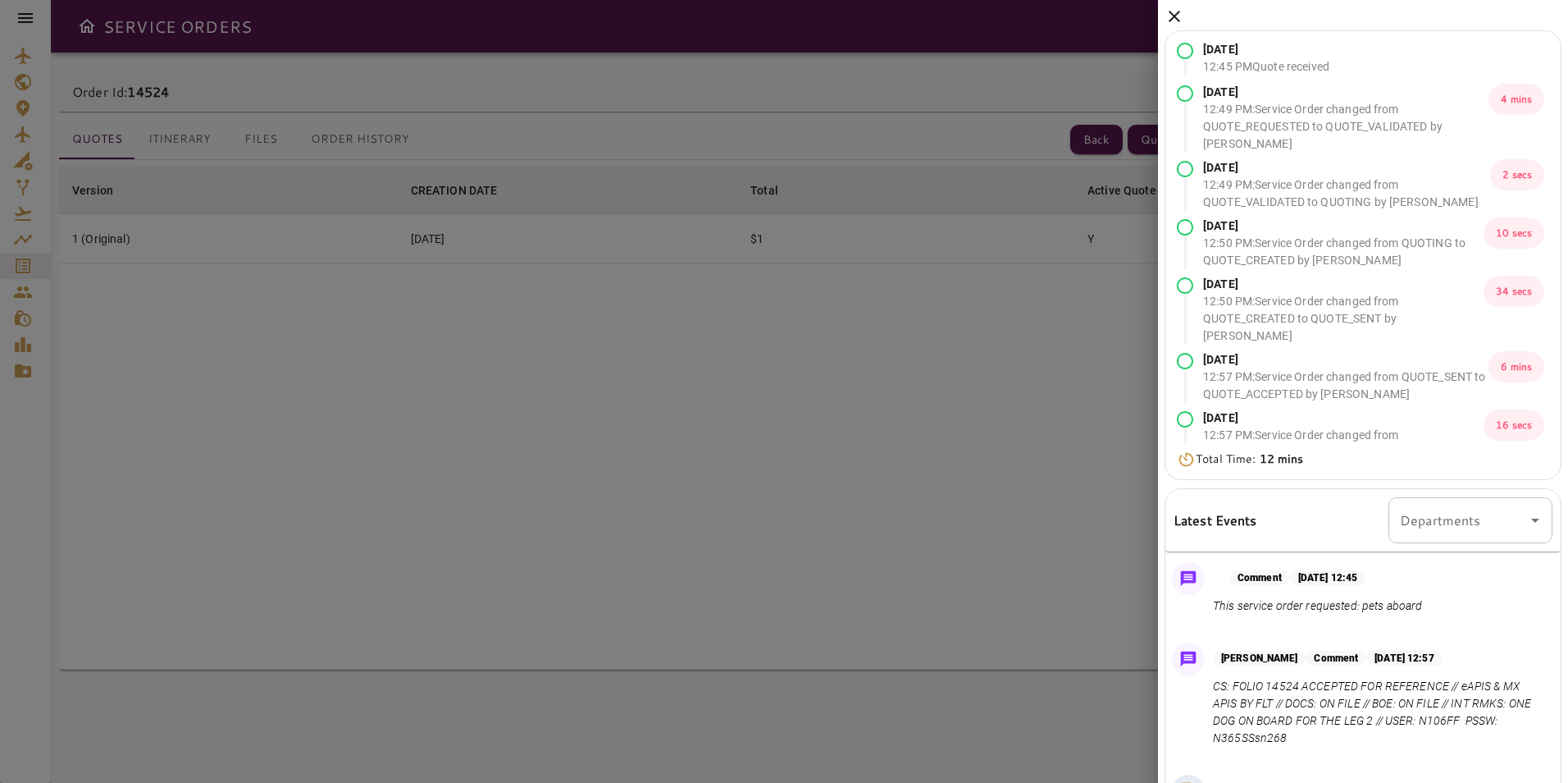
click at [1173, 22] on icon at bounding box center [1174, 17] width 20 height 20
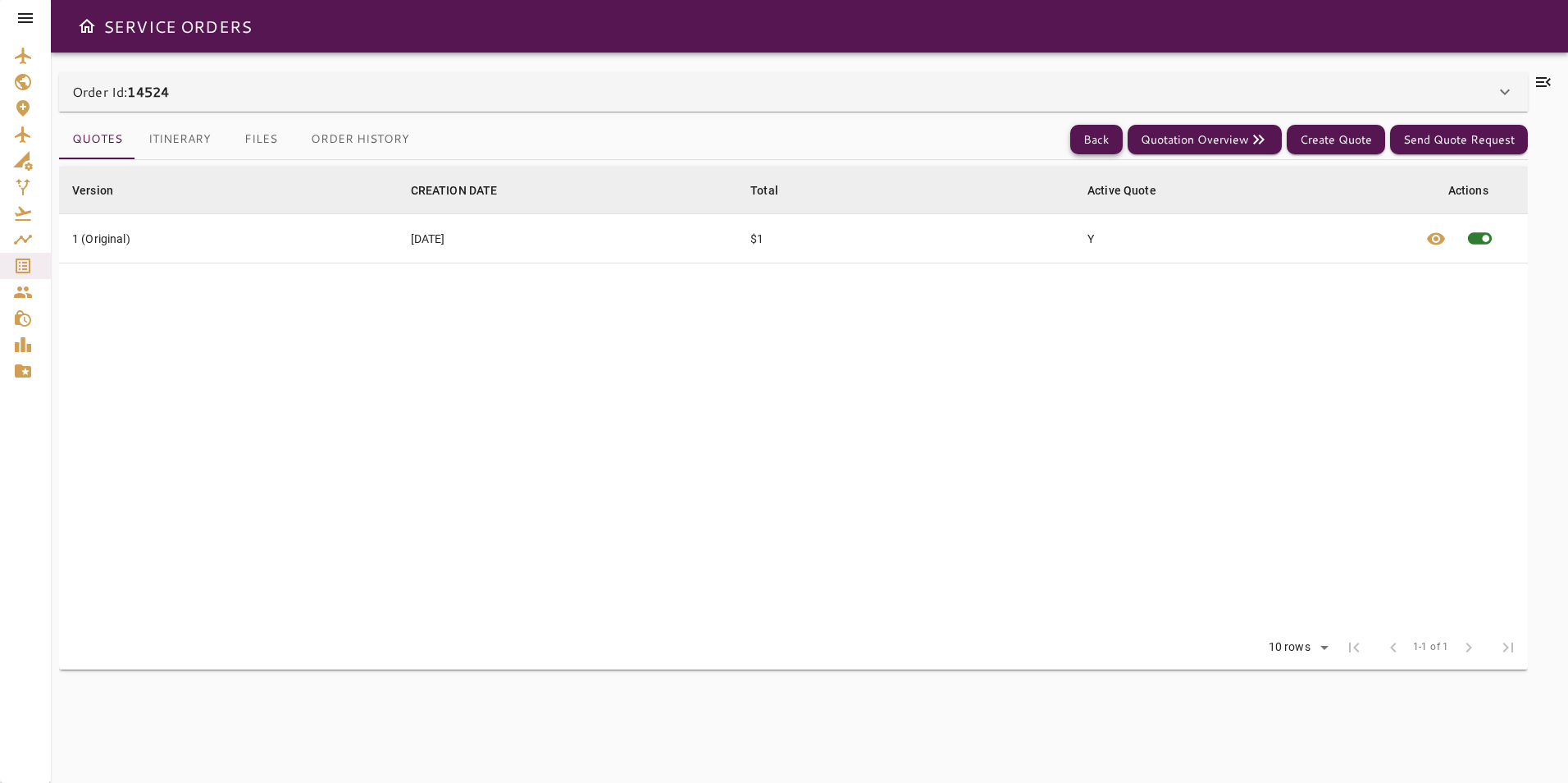
click at [1120, 140] on button "Back" at bounding box center [1096, 139] width 53 height 31
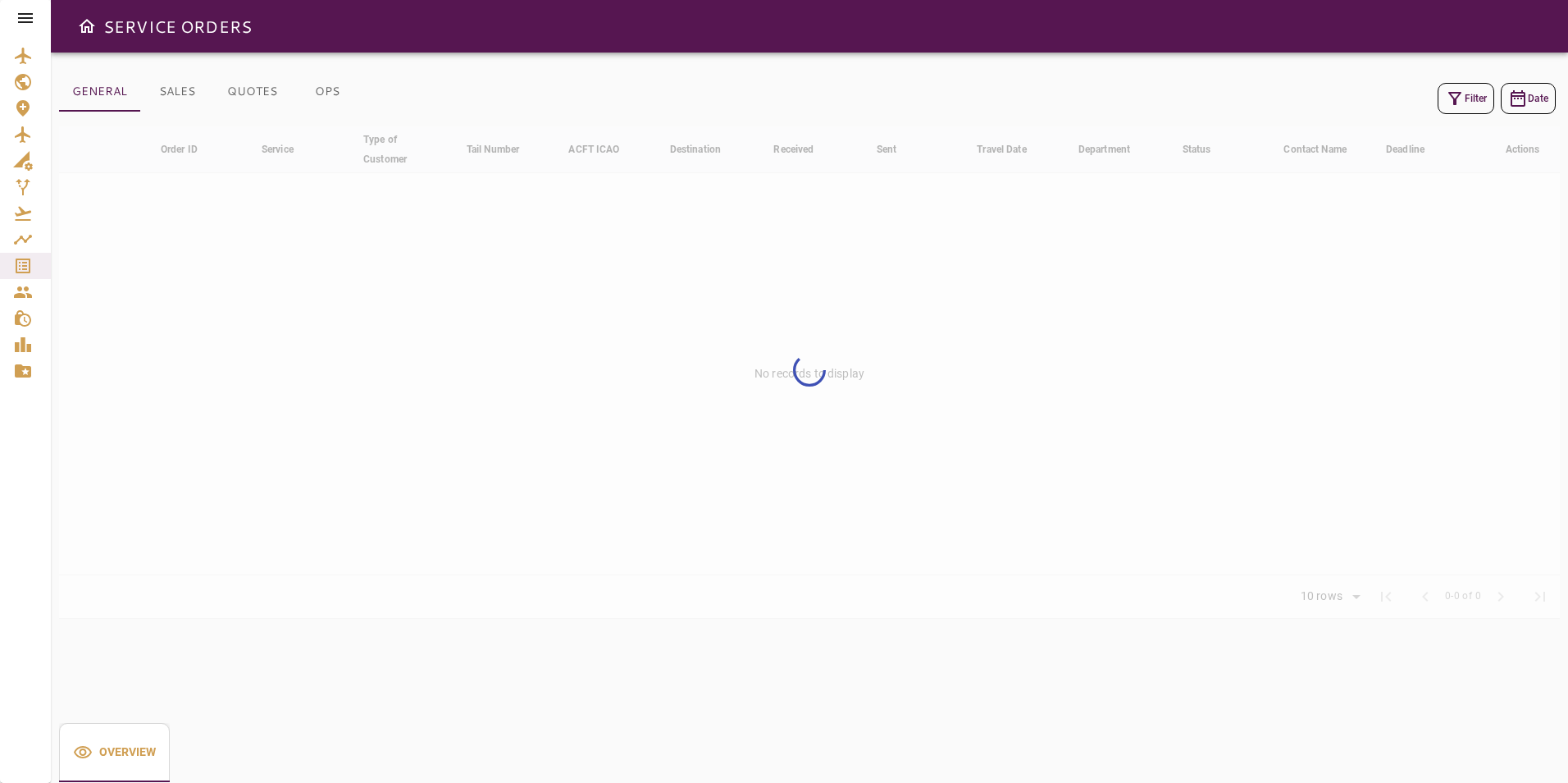
click at [1449, 100] on icon "button" at bounding box center [1455, 98] width 20 height 20
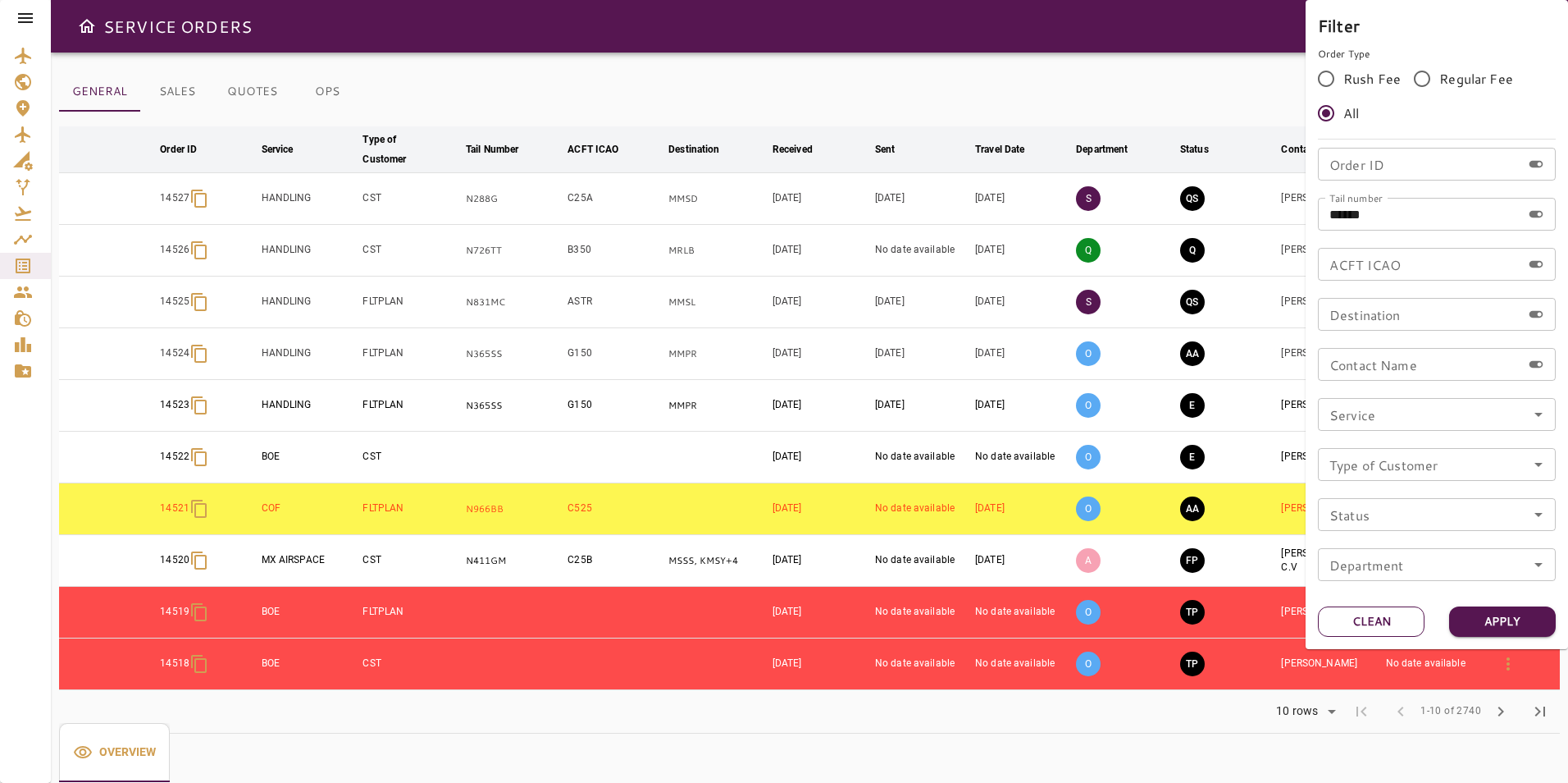
click at [1373, 619] on button "Clean" at bounding box center [1371, 622] width 106 height 31
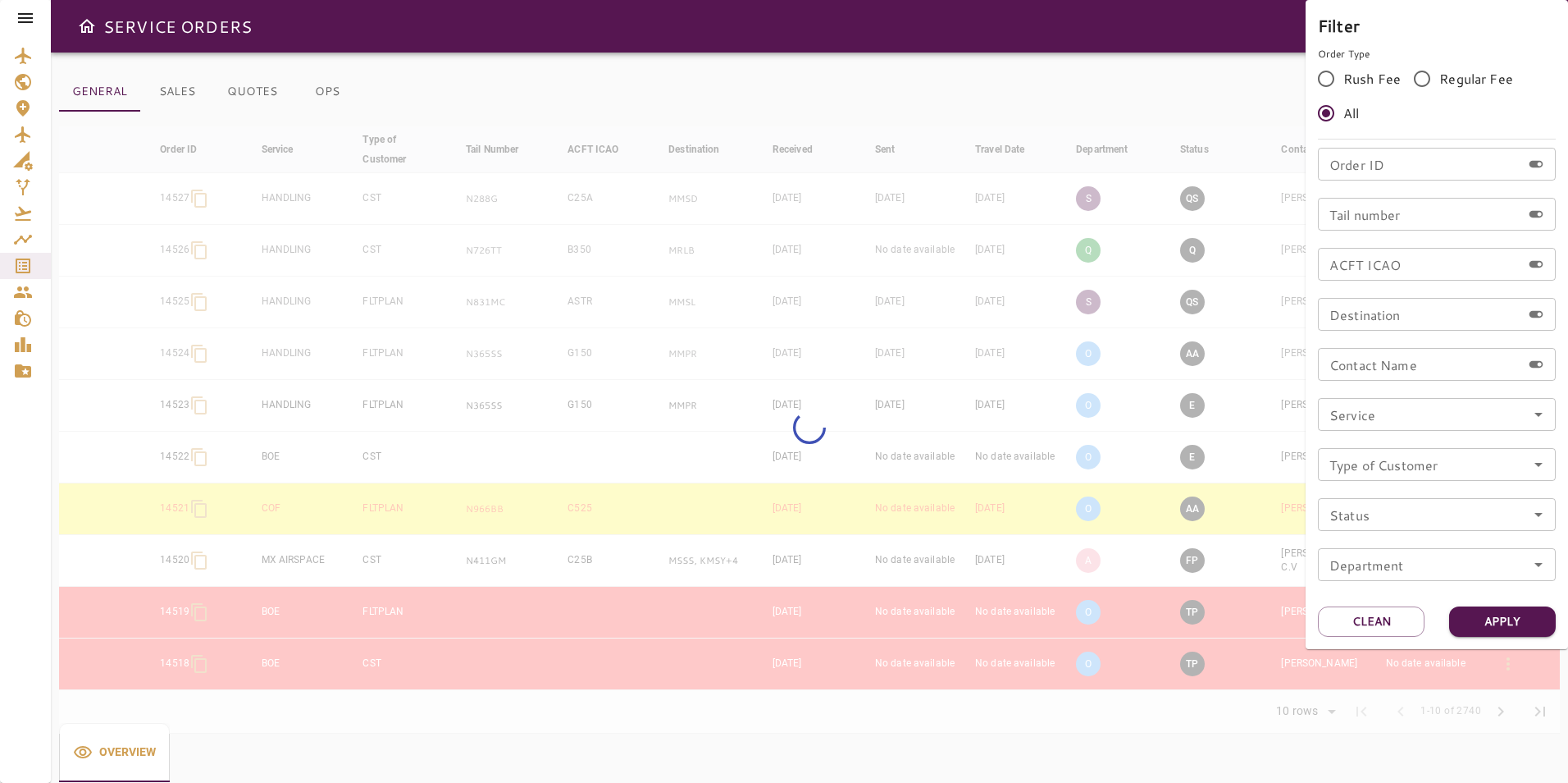
click at [1406, 183] on div "Order ID Order ID Tail number Tail number ACFT ICAO ACFT ICAO Destination Desti…" at bounding box center [1437, 370] width 238 height 447
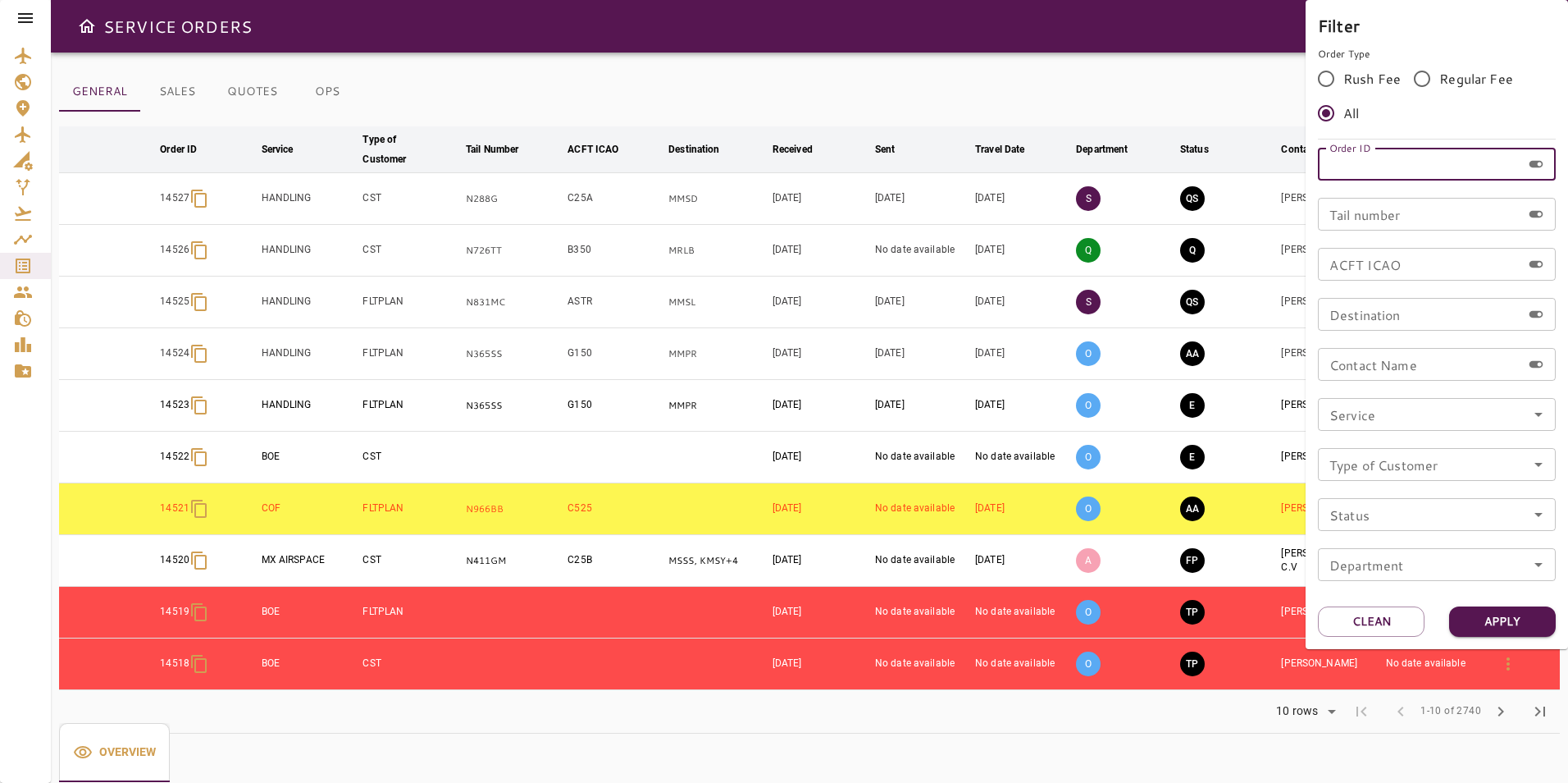
click at [1402, 167] on input "Order ID" at bounding box center [1420, 163] width 204 height 33
paste input "*****"
type input "*****"
click at [1495, 617] on button "Apply" at bounding box center [1501, 622] width 106 height 31
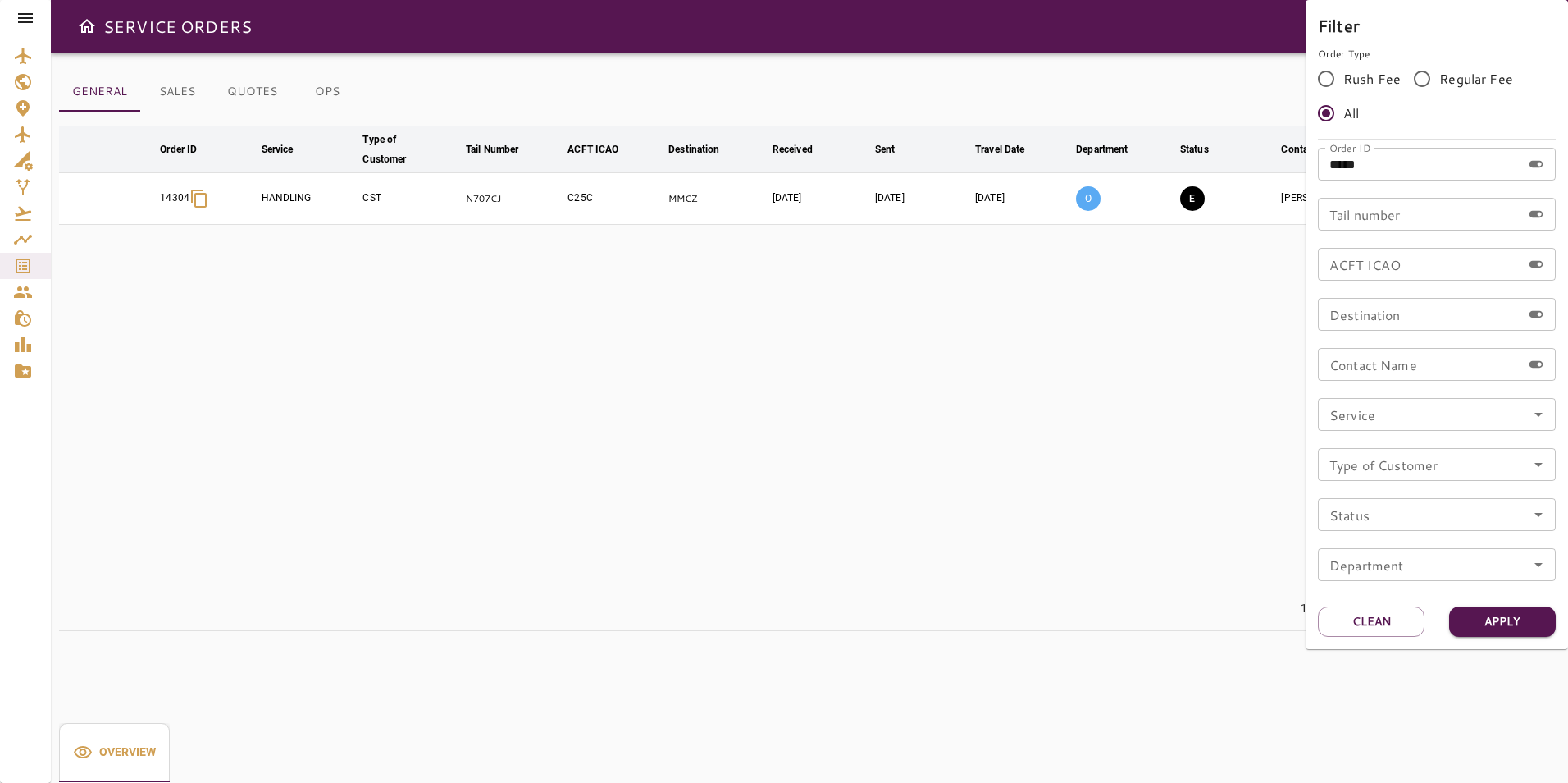
click at [1163, 72] on div at bounding box center [784, 391] width 1568 height 783
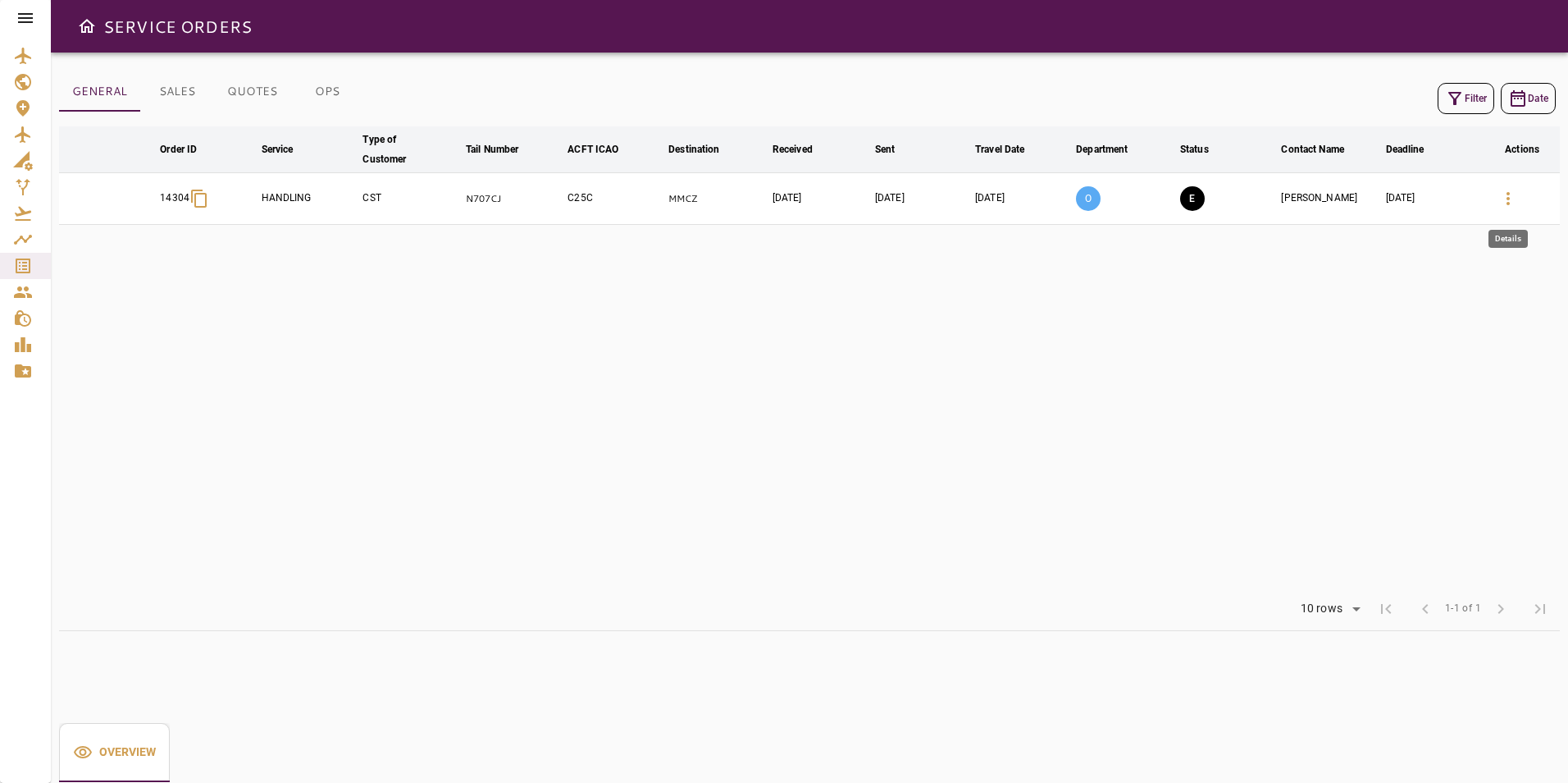
click at [1515, 201] on icon "button" at bounding box center [1508, 199] width 20 height 20
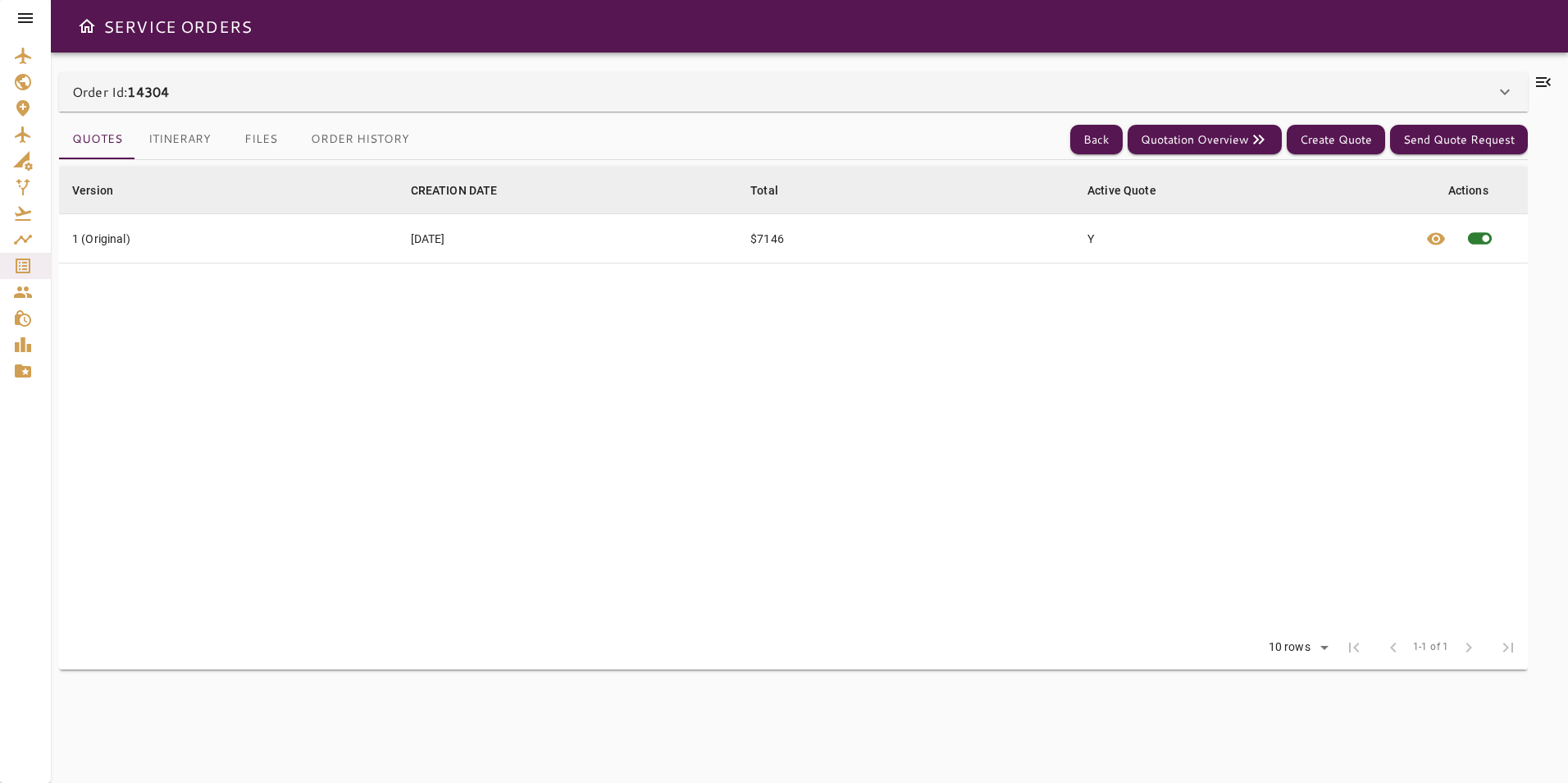
click at [1542, 96] on div at bounding box center [1544, 418] width 32 height 691
click at [1542, 86] on icon at bounding box center [1543, 83] width 15 height 10
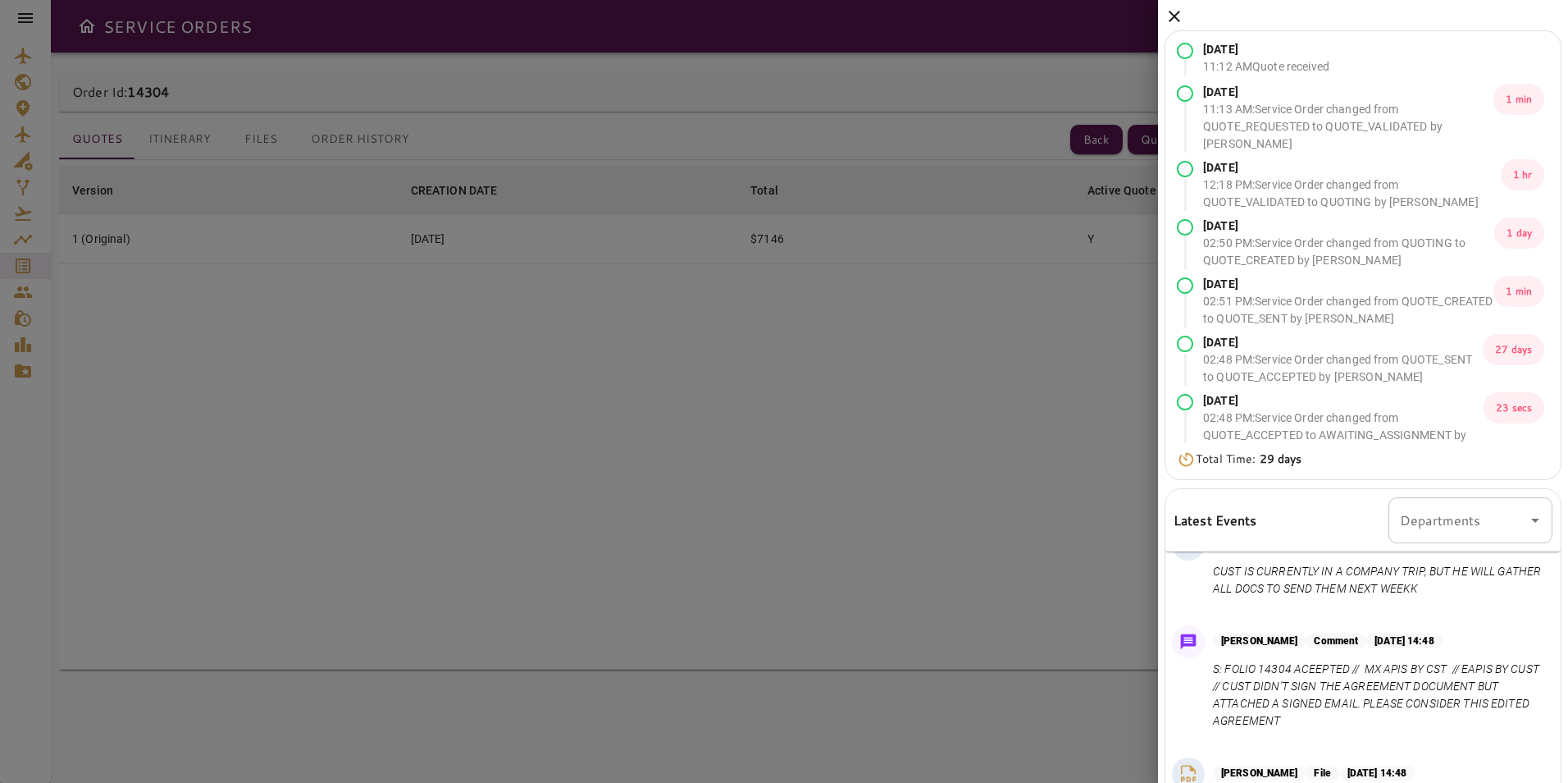
scroll to position [835, 0]
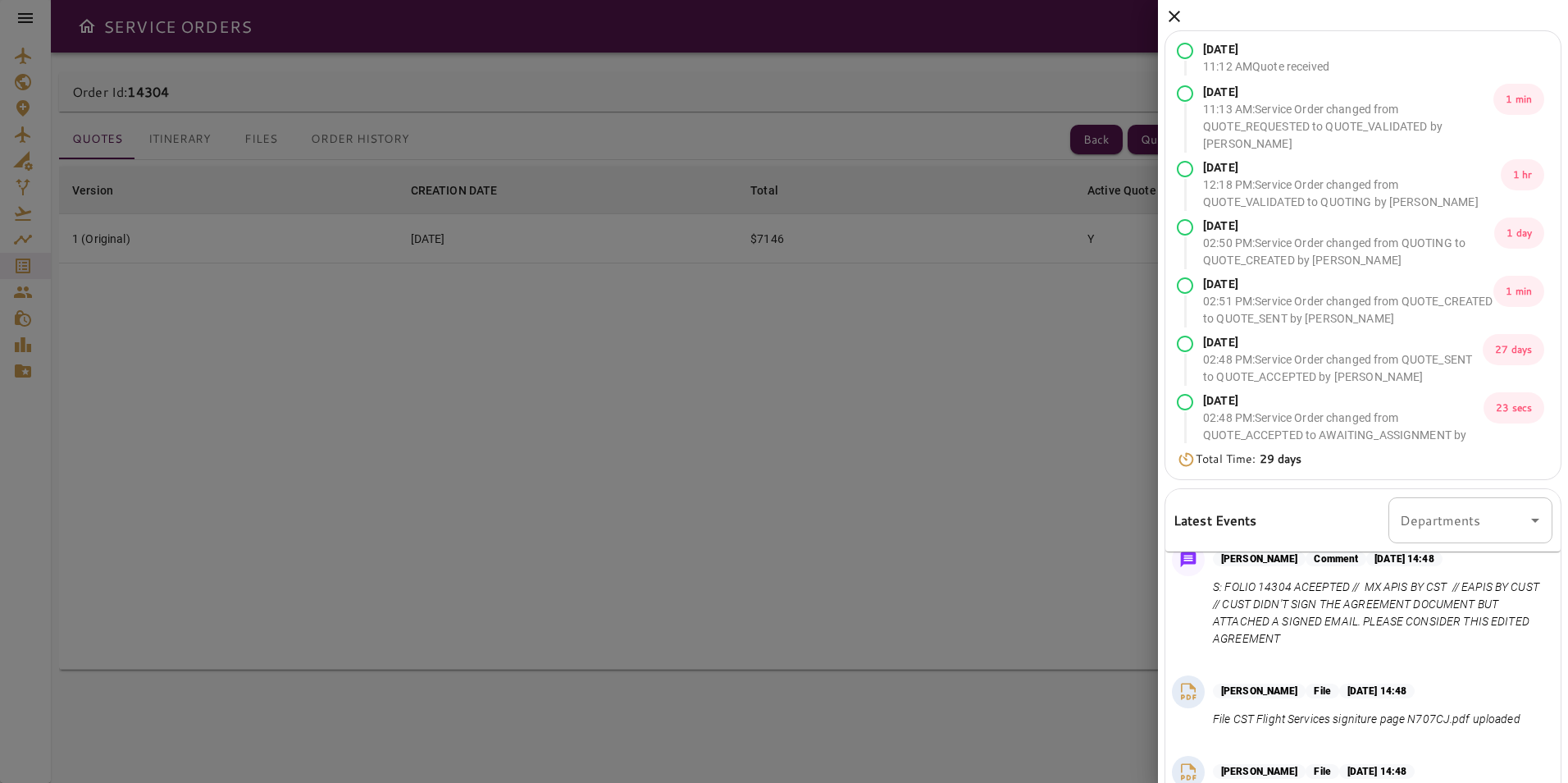
click at [1168, 18] on icon at bounding box center [1174, 17] width 20 height 20
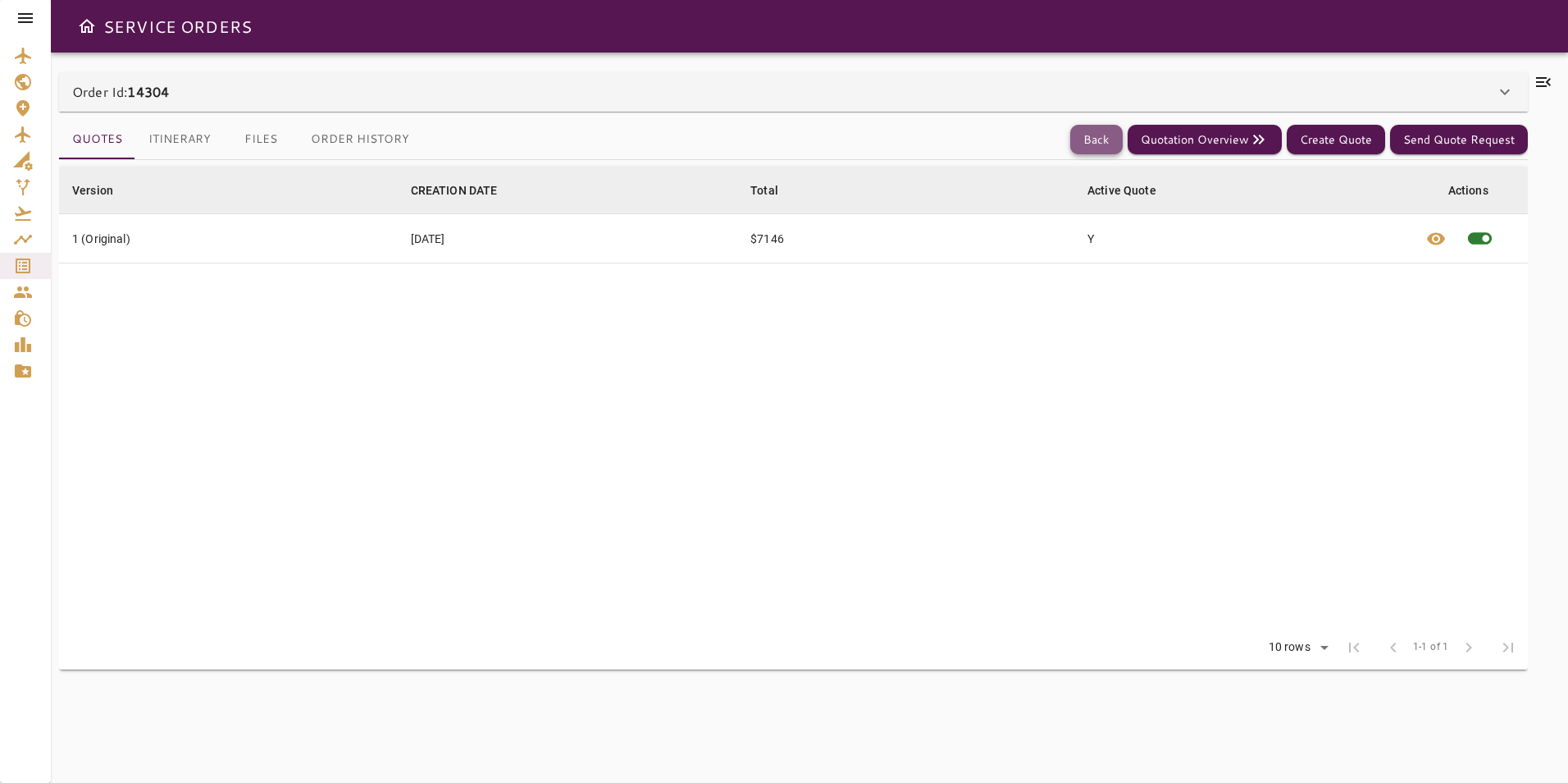
click at [1104, 136] on button "Back" at bounding box center [1096, 139] width 53 height 31
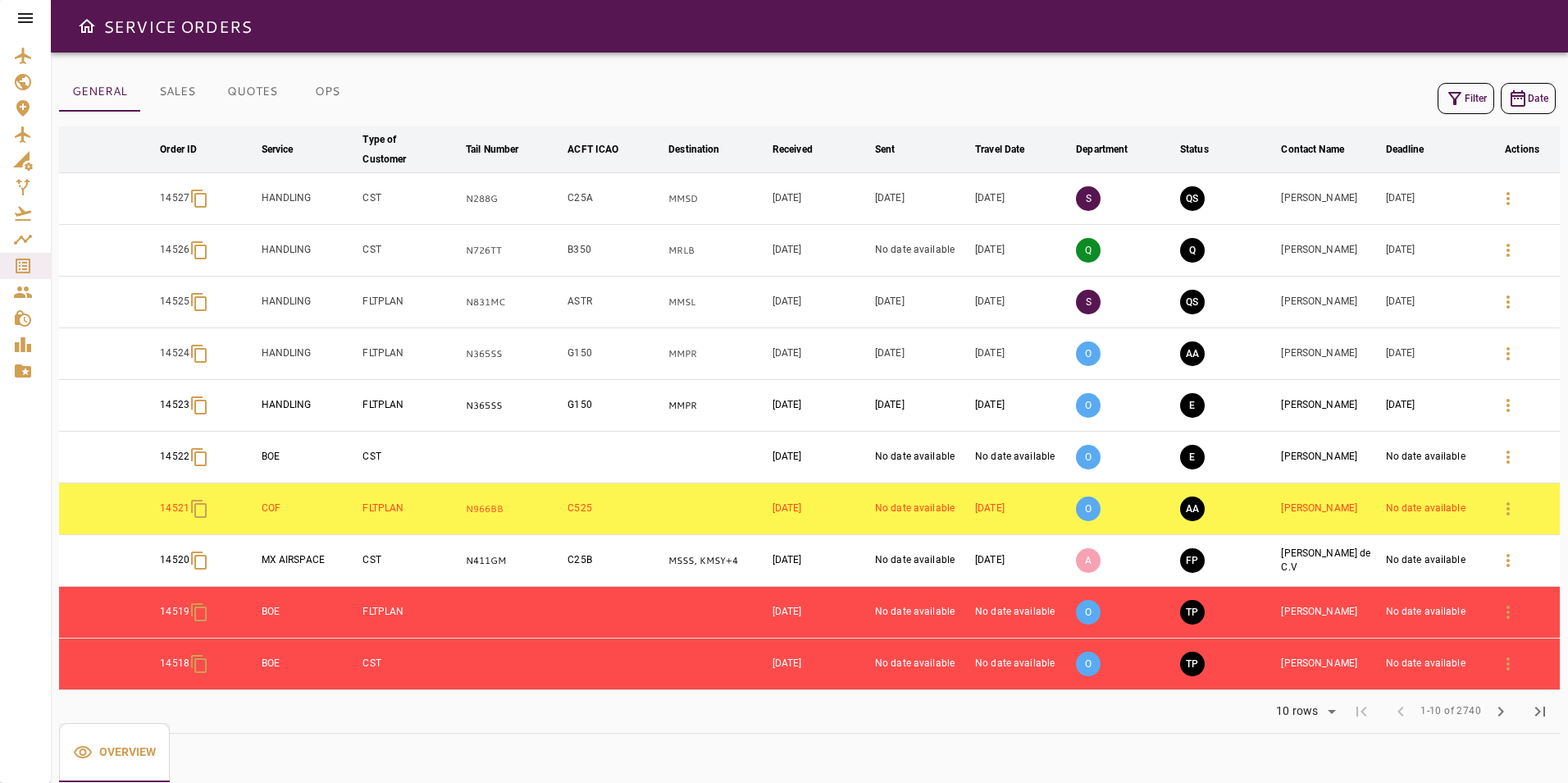
click at [1474, 98] on button "Filter" at bounding box center [1466, 98] width 57 height 31
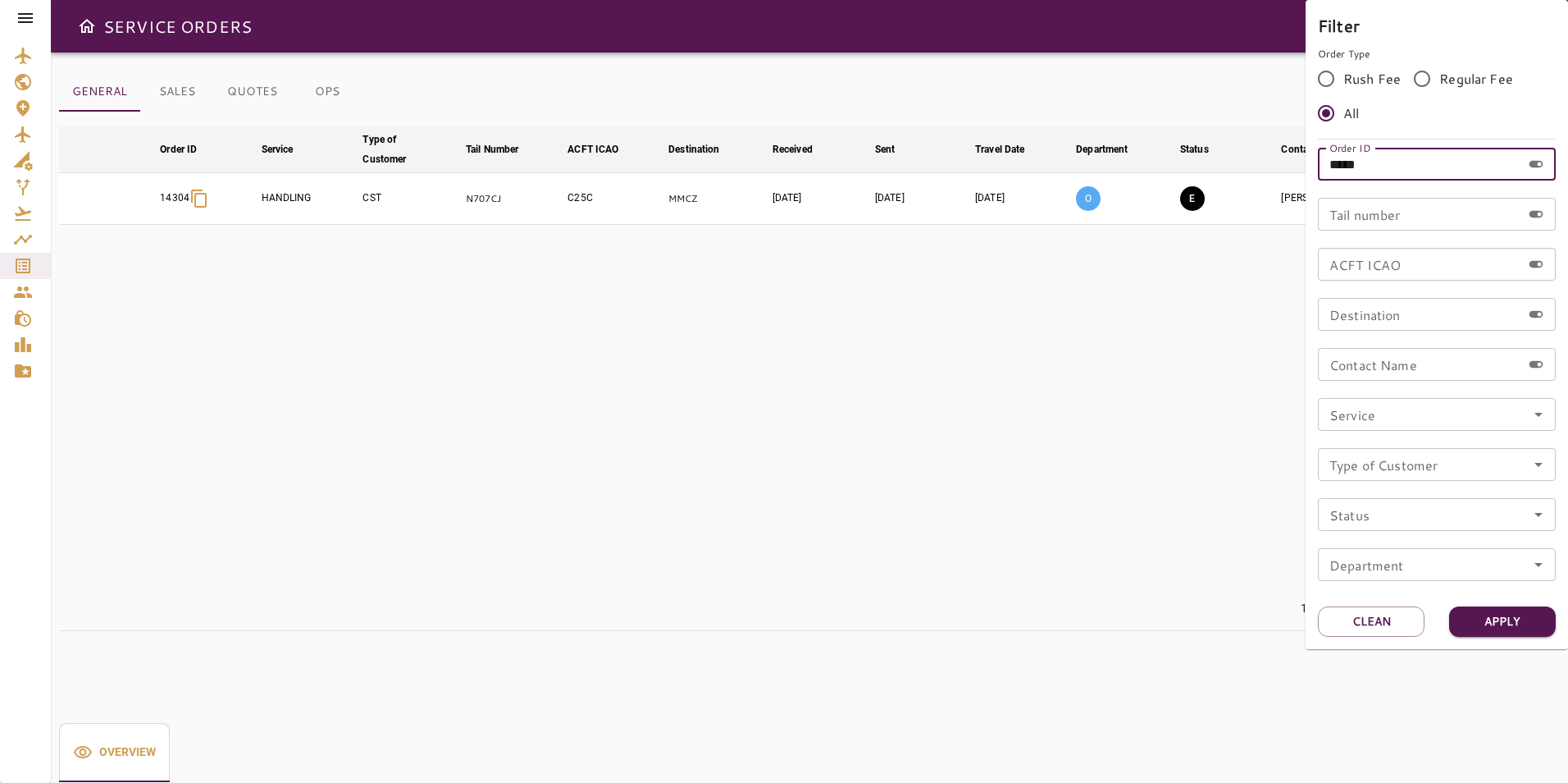
drag, startPoint x: 1393, startPoint y: 166, endPoint x: 1273, endPoint y: 175, distance: 120.3
click at [1273, 175] on div "Filter Order Type Rush Fee Regular Fee All Order ID ***** Order ID Tail number …" at bounding box center [784, 391] width 1568 height 783
type input "*****"
click at [1525, 608] on button "Apply" at bounding box center [1501, 622] width 106 height 31
click at [1126, 339] on div at bounding box center [784, 391] width 1568 height 783
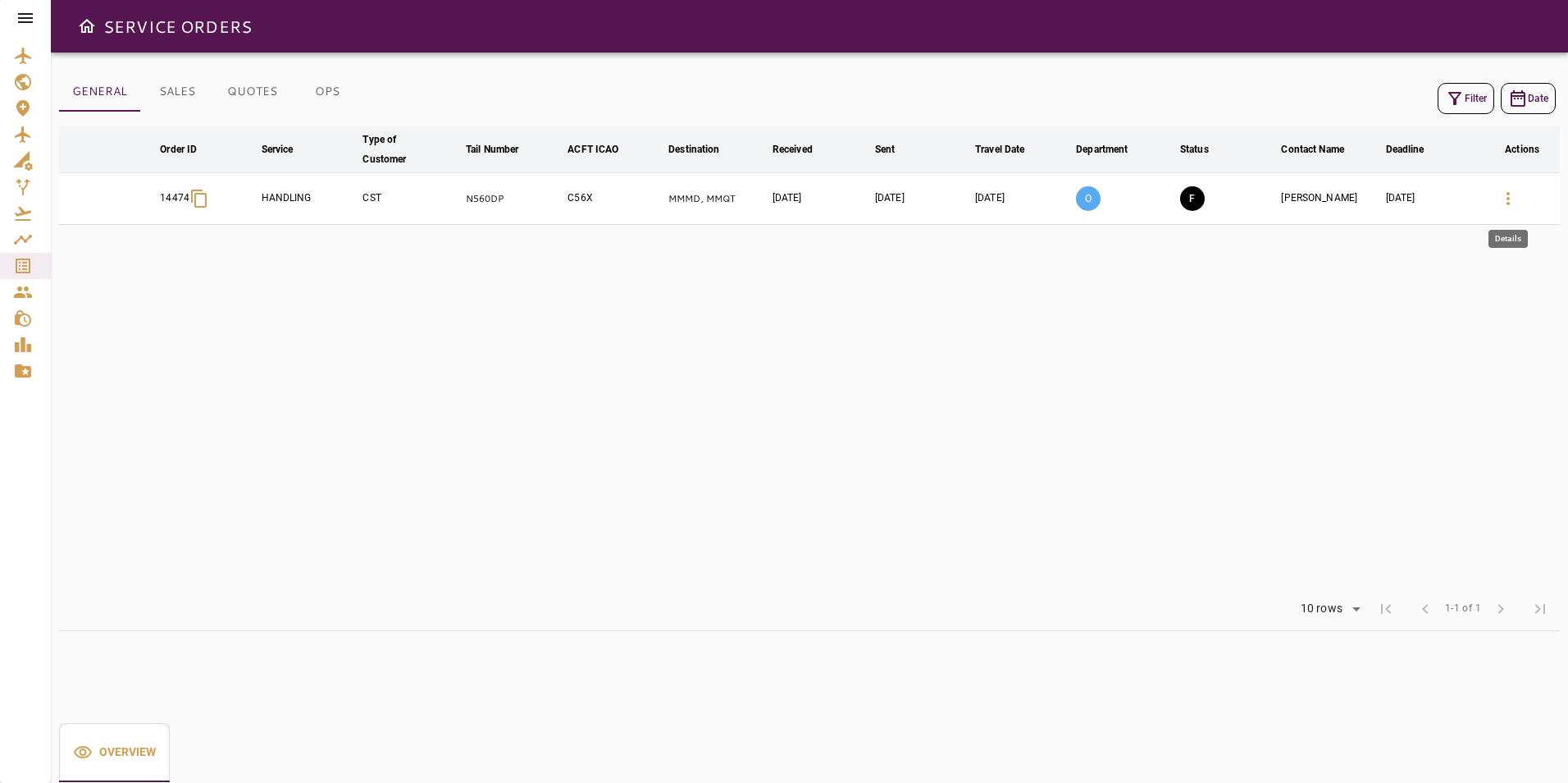
click at [1511, 199] on icon "button" at bounding box center [1508, 199] width 20 height 20
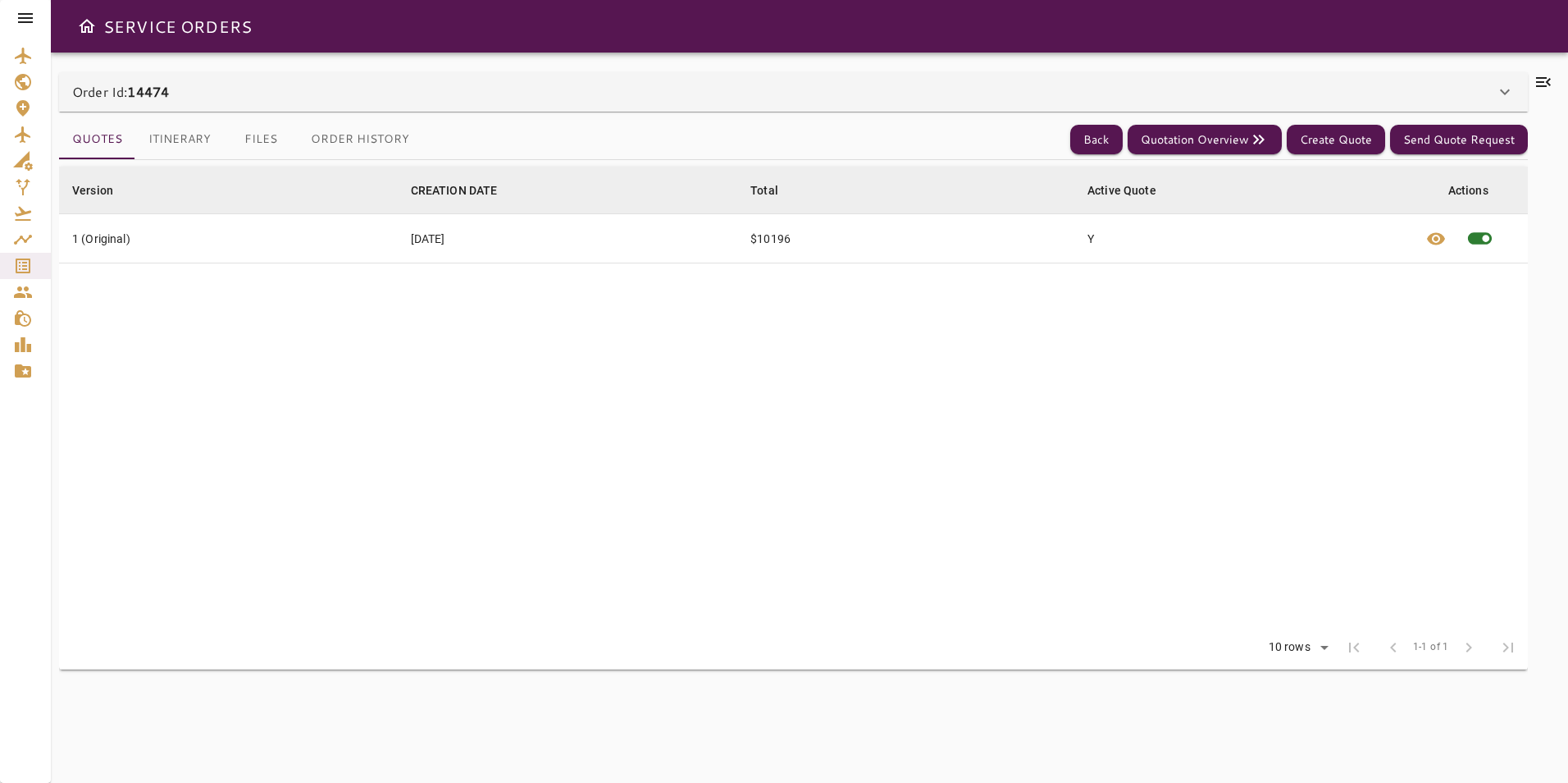
click at [1549, 73] on icon at bounding box center [1543, 83] width 20 height 20
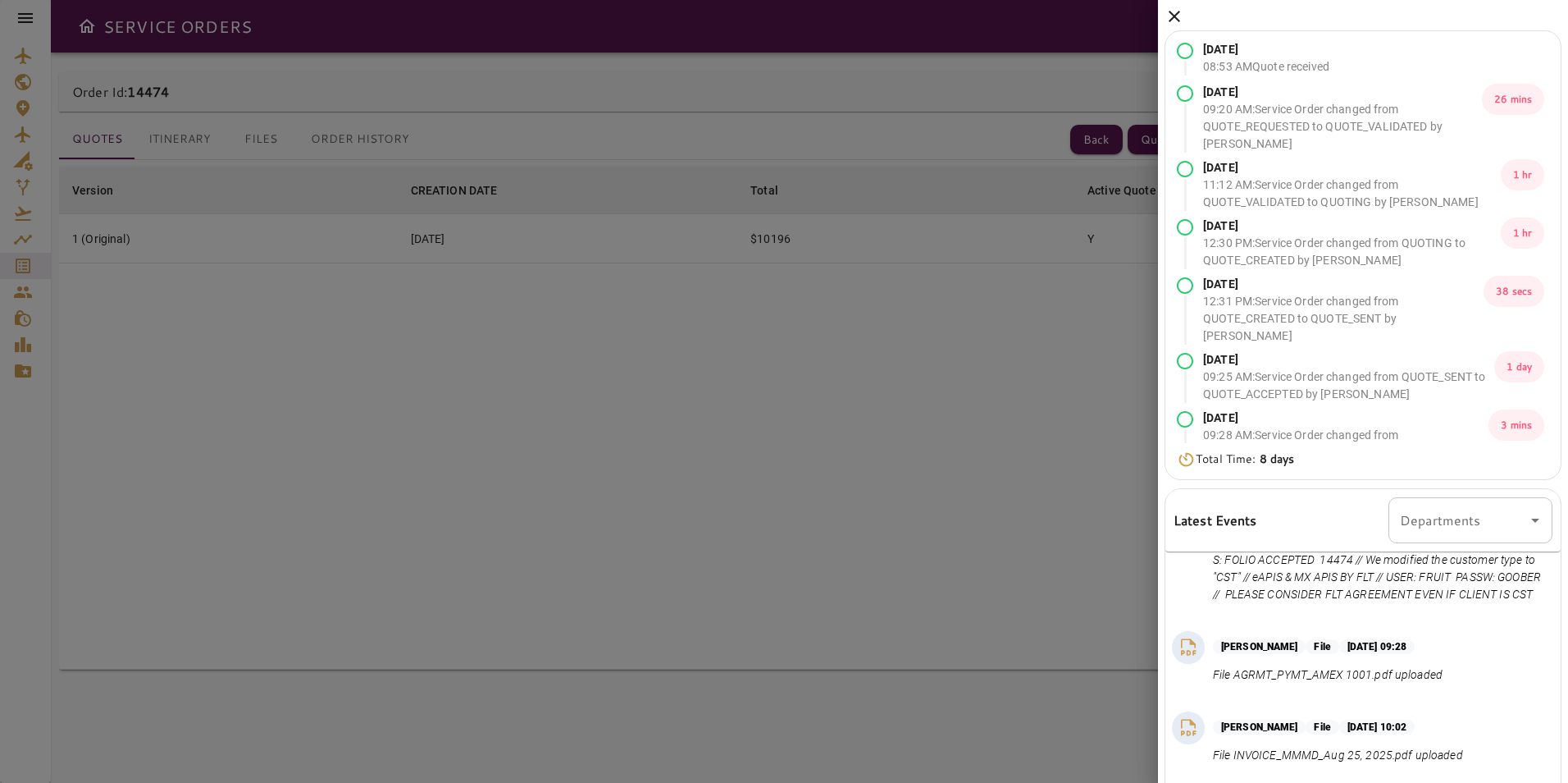
scroll to position [503, 0]
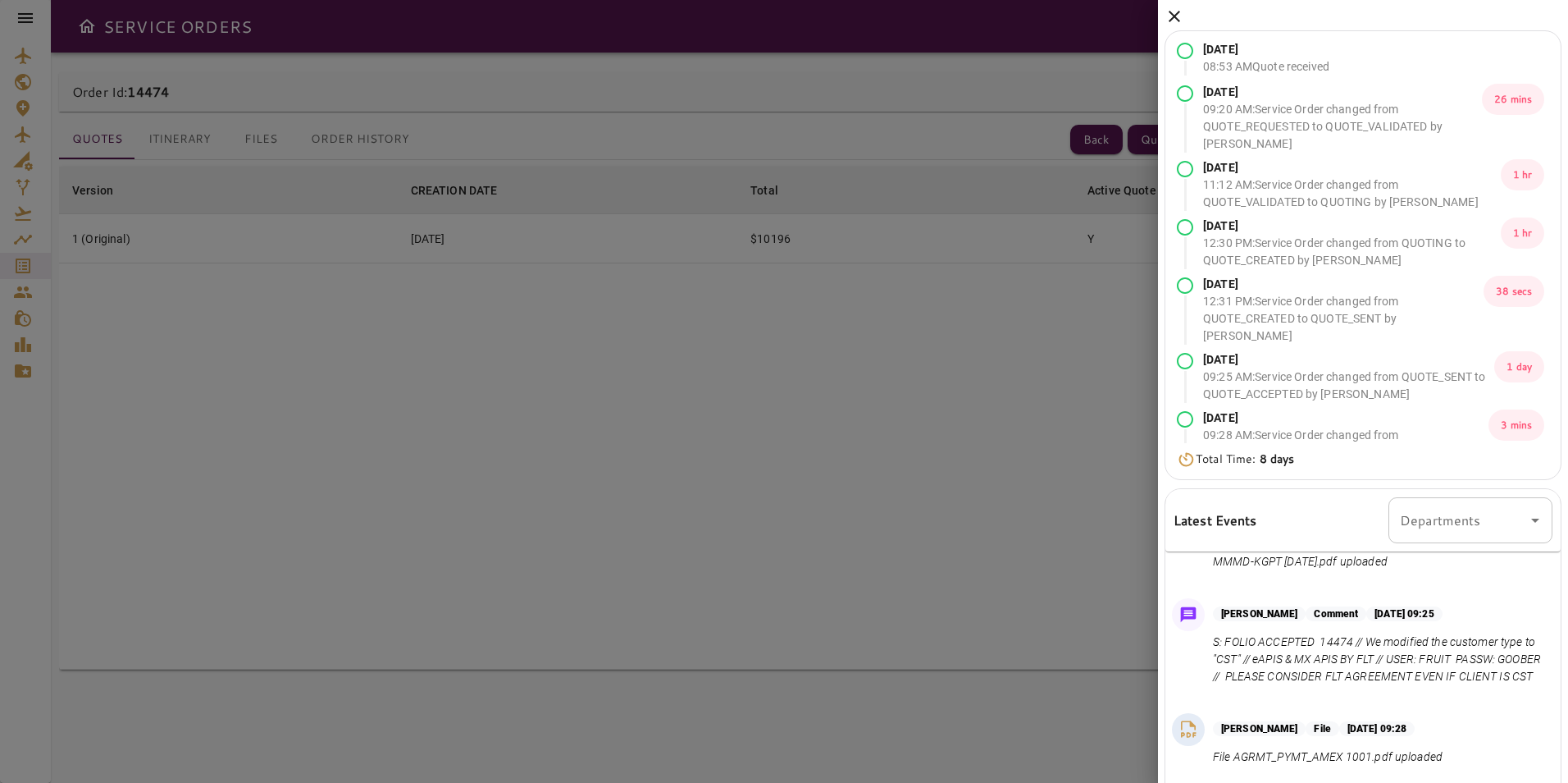
click at [1164, 17] on icon at bounding box center [1174, 17] width 20 height 20
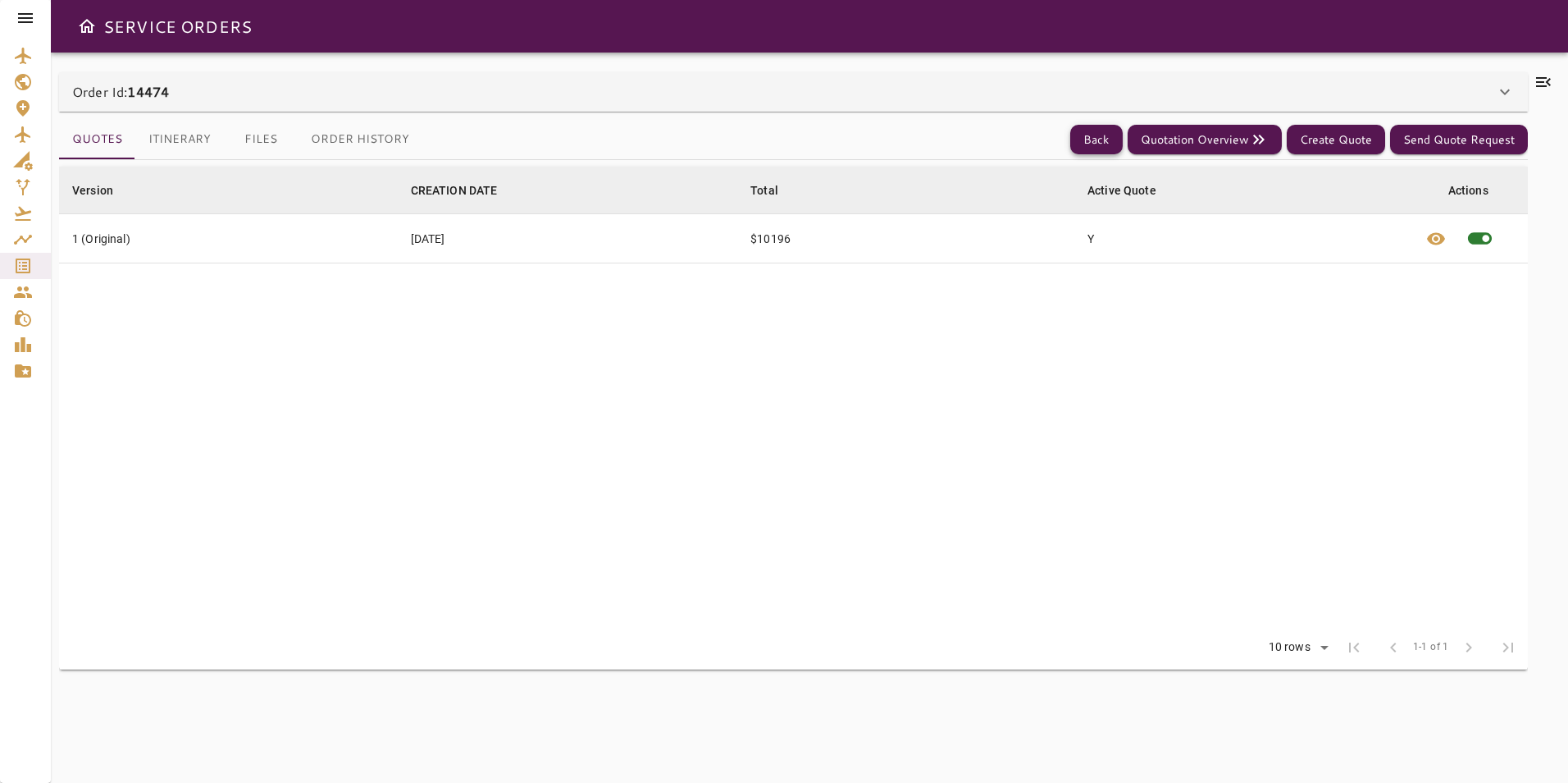
click at [1108, 146] on button "Back" at bounding box center [1096, 139] width 53 height 31
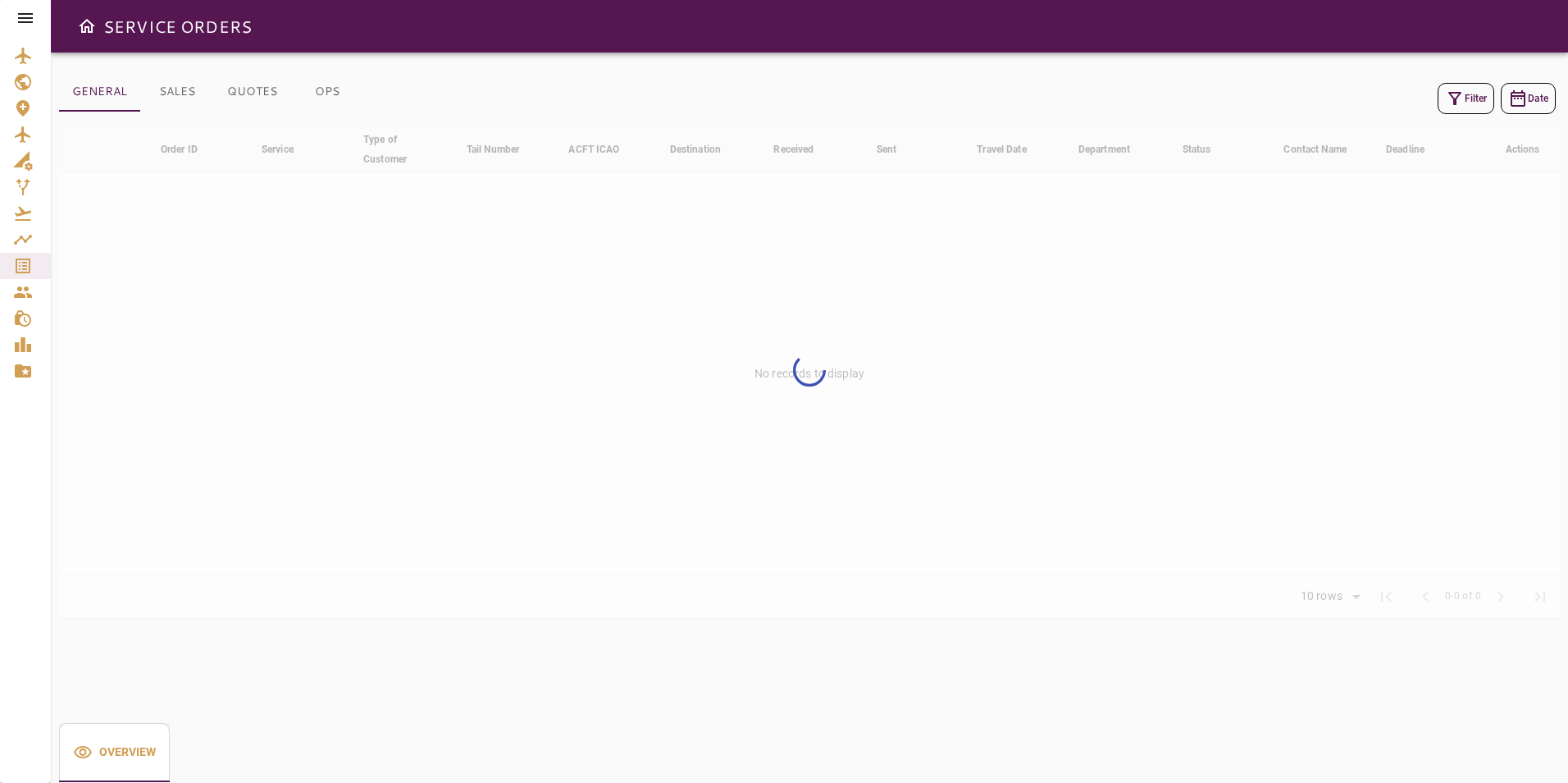
click at [1458, 95] on icon "button" at bounding box center [1455, 98] width 20 height 20
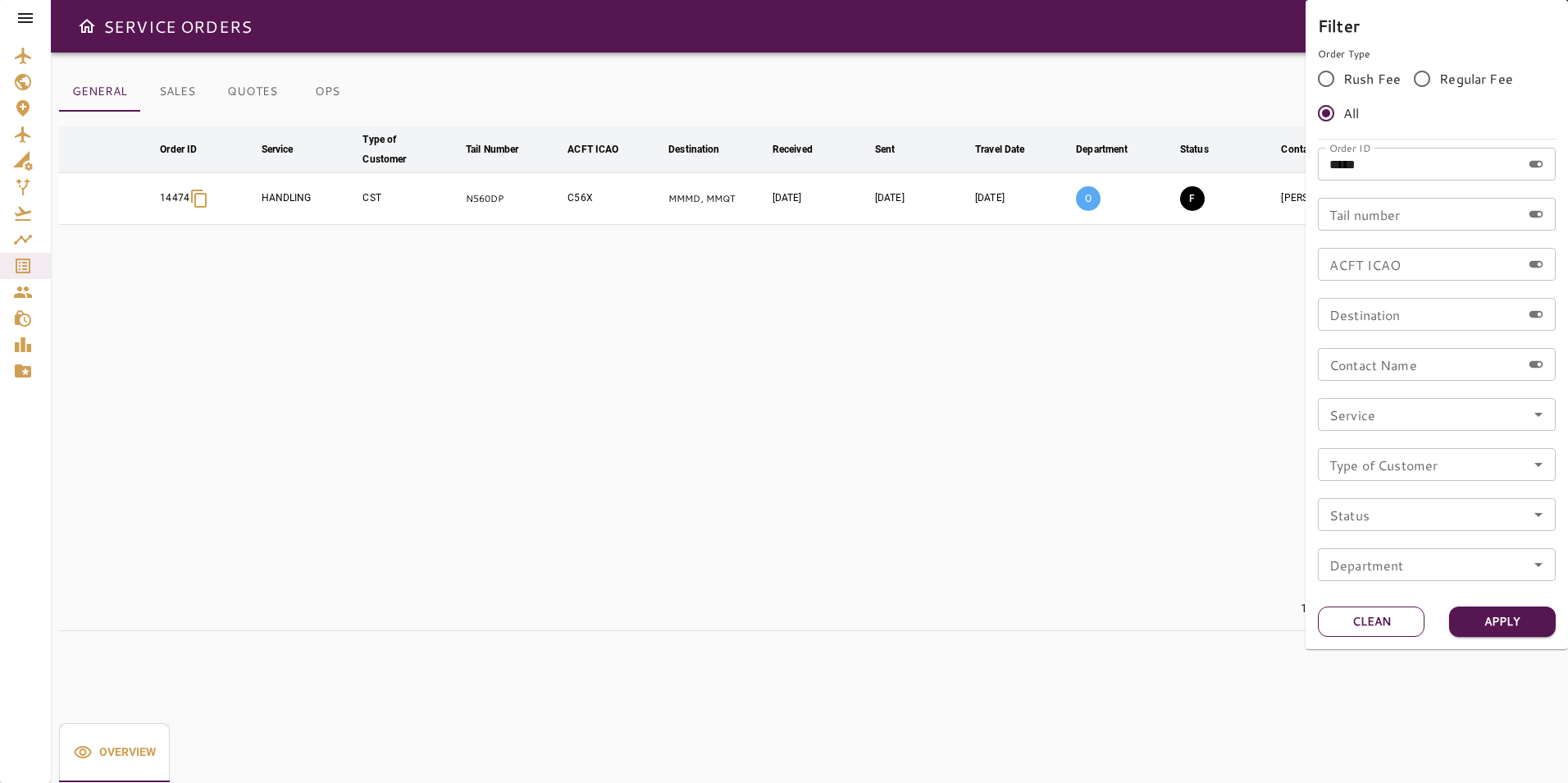
click at [1371, 629] on button "Clean" at bounding box center [1371, 622] width 106 height 31
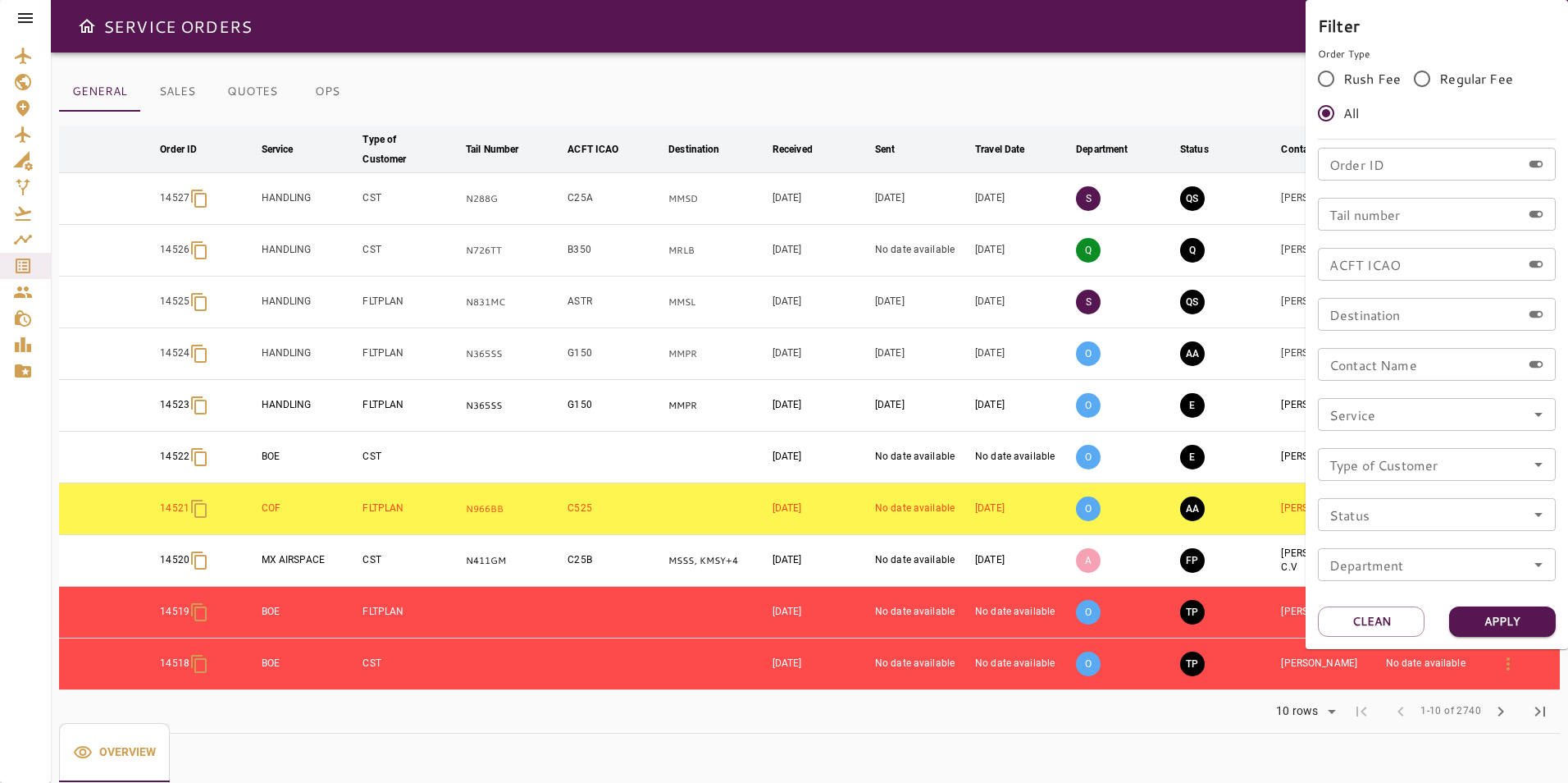
click at [1401, 161] on input "Order ID" at bounding box center [1420, 163] width 204 height 33
type input "*****"
click at [1538, 632] on button "Apply" at bounding box center [1501, 622] width 106 height 31
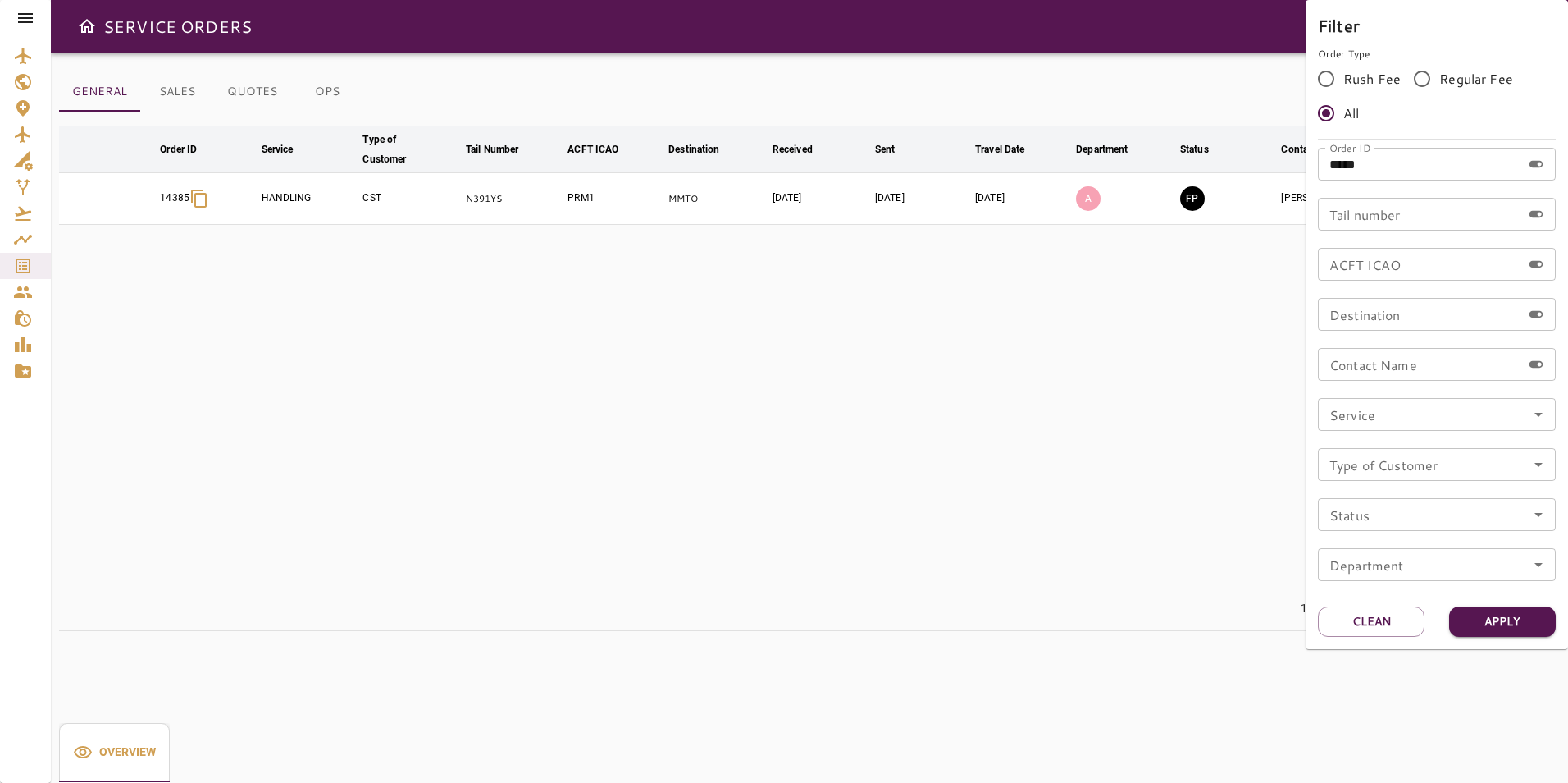
click at [1264, 377] on div at bounding box center [784, 391] width 1568 height 783
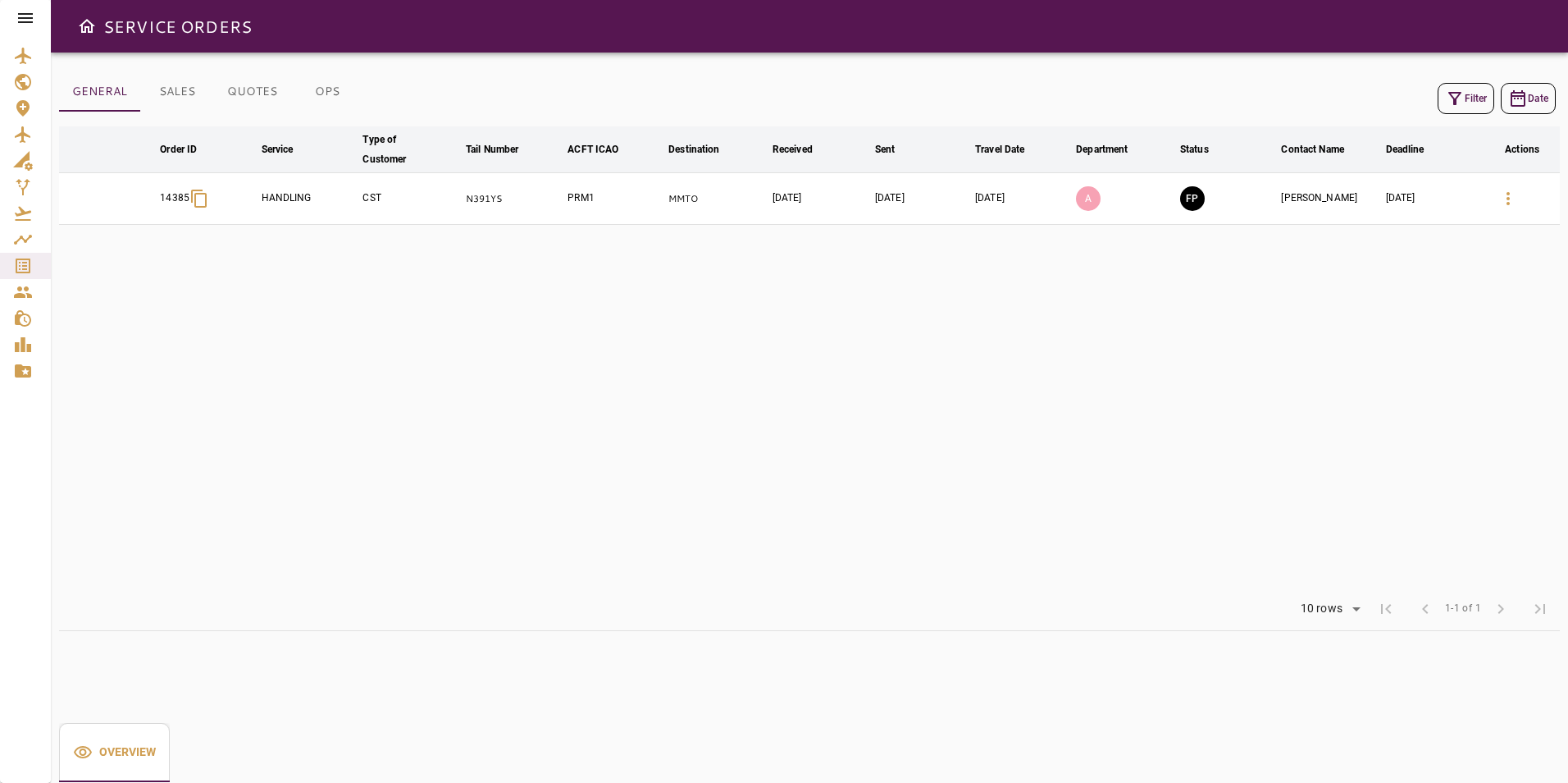
click at [1510, 202] on icon "button" at bounding box center [1508, 199] width 20 height 20
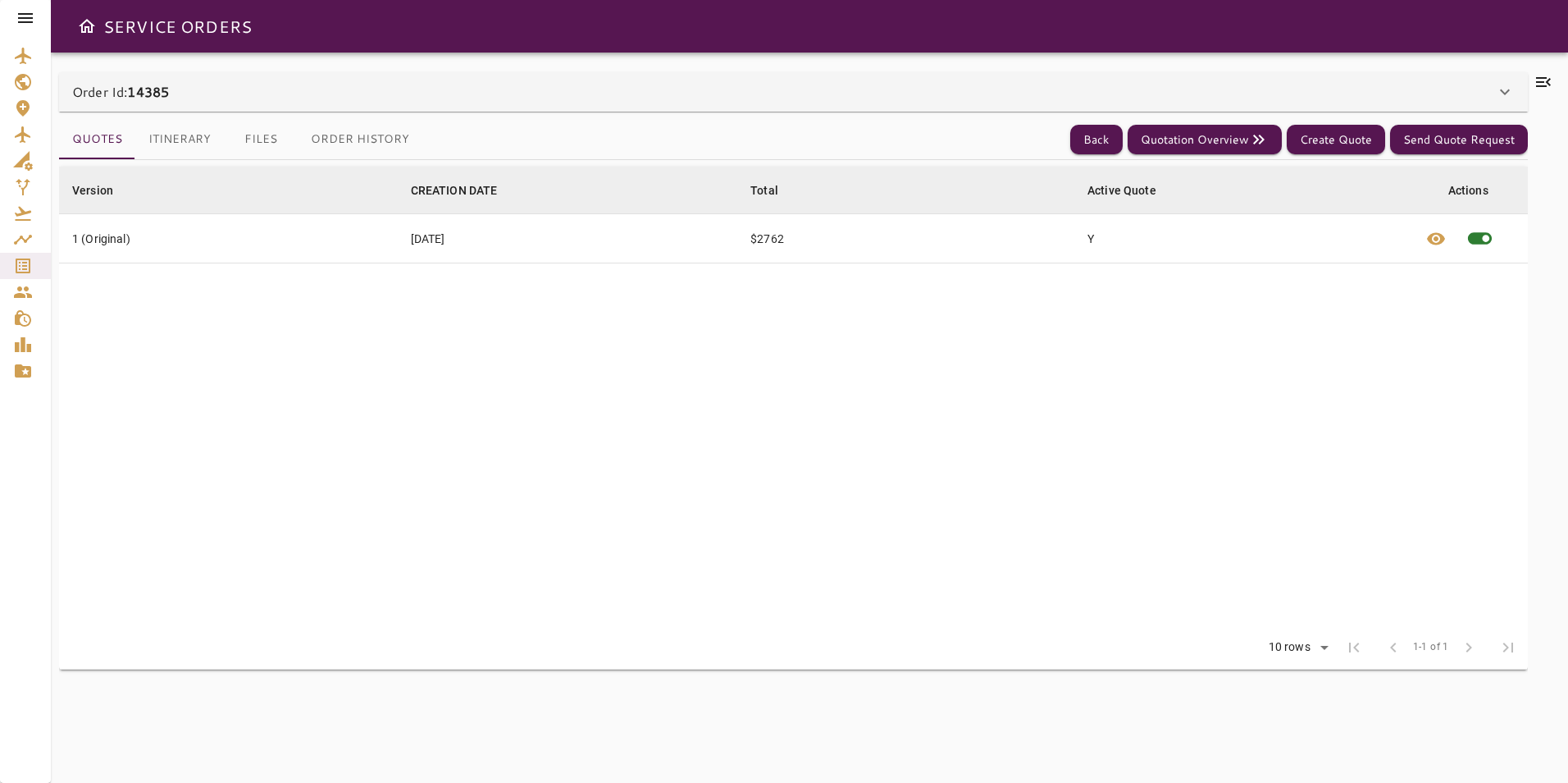
click at [1550, 82] on icon at bounding box center [1543, 83] width 20 height 20
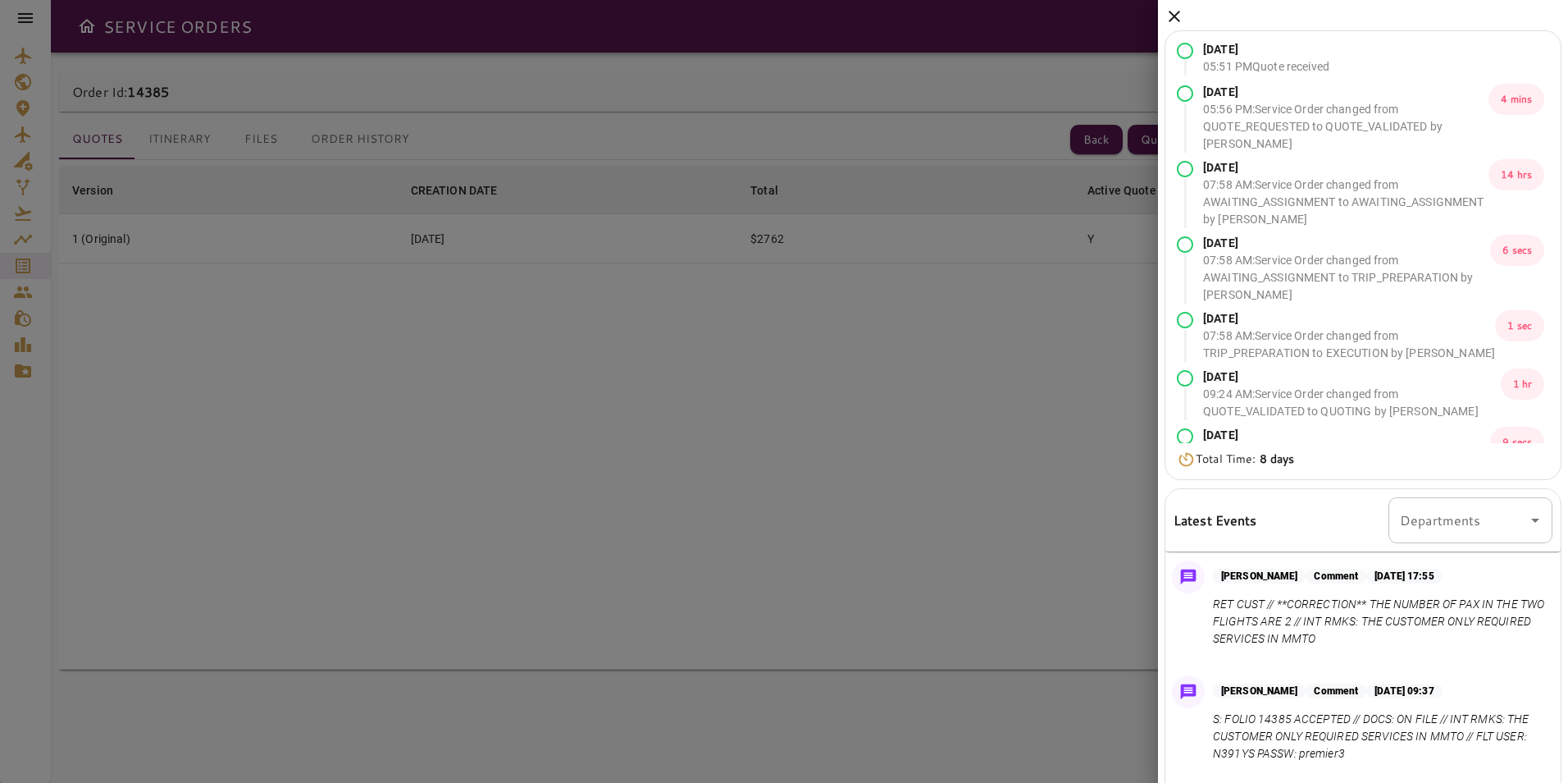
scroll to position [164, 0]
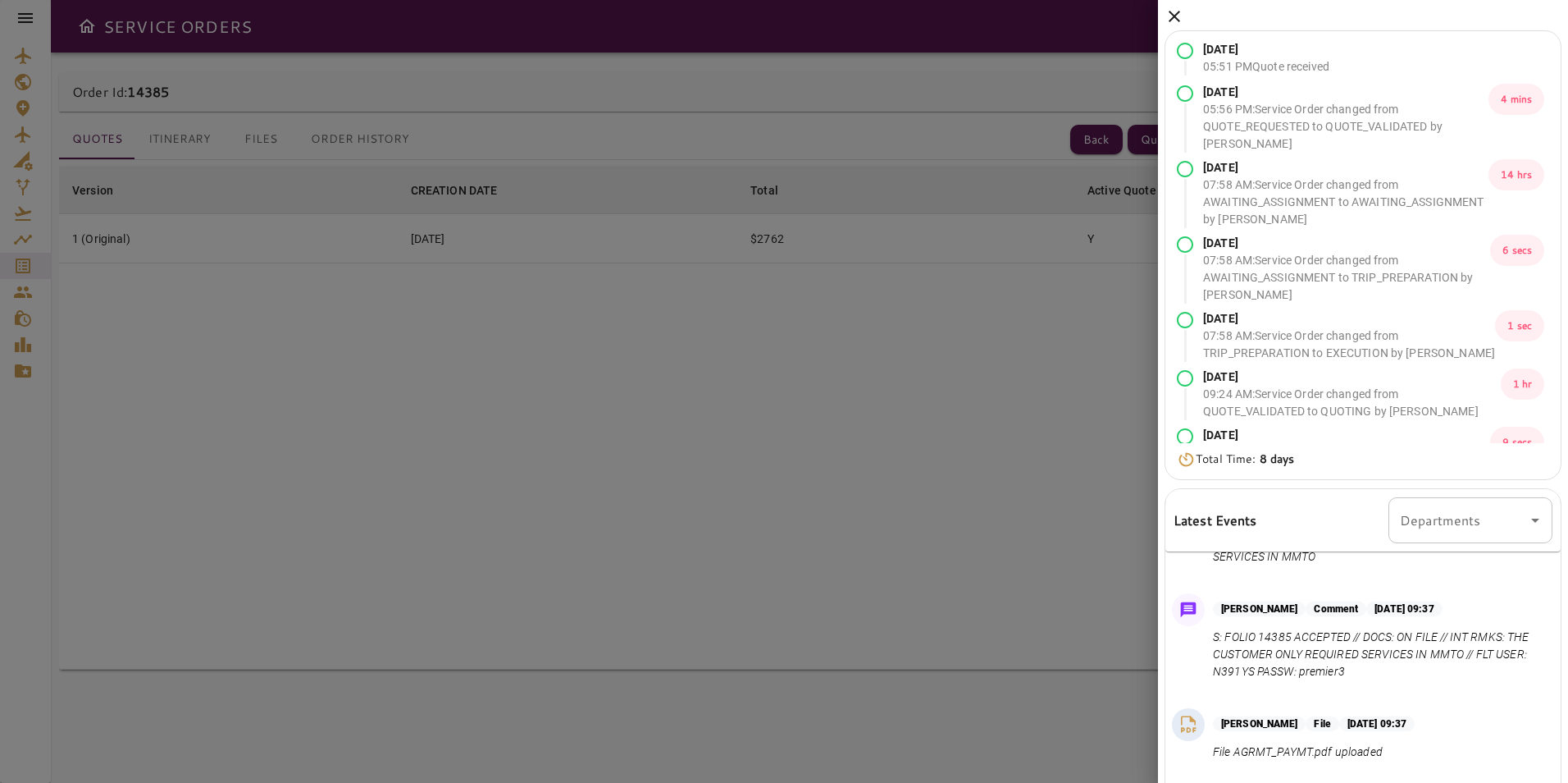
click at [991, 503] on div at bounding box center [784, 391] width 1568 height 783
